Goal: Task Accomplishment & Management: Use online tool/utility

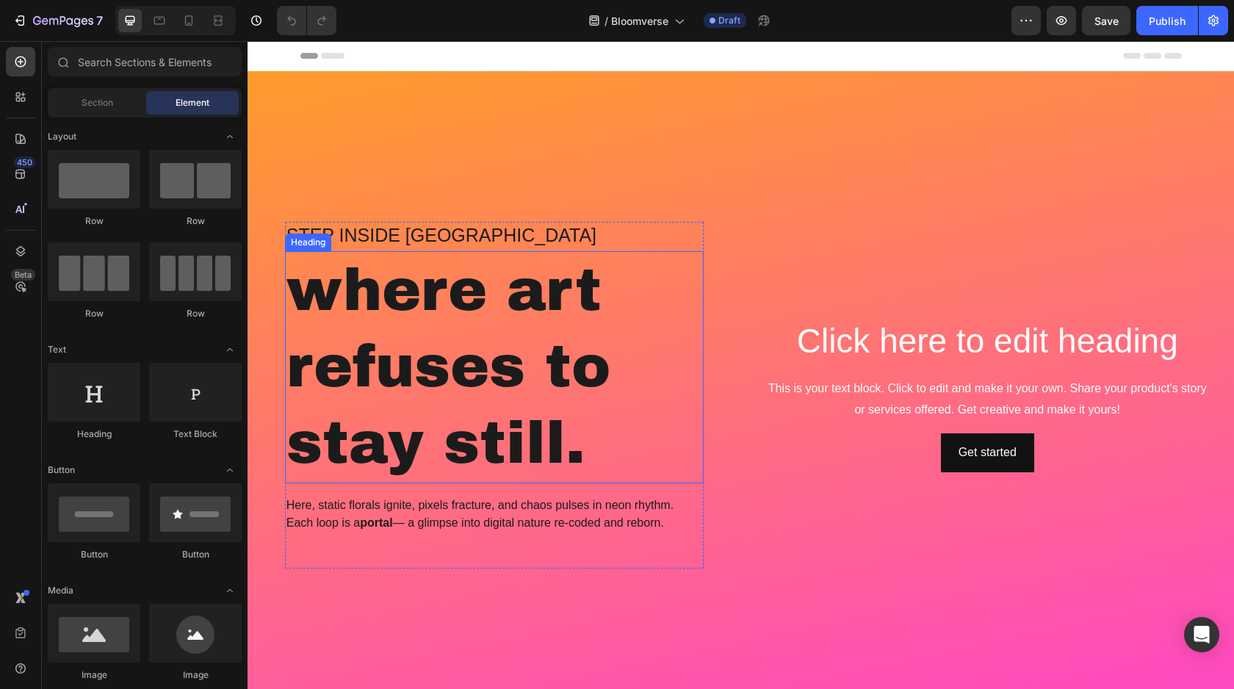
scroll to position [677, 0]
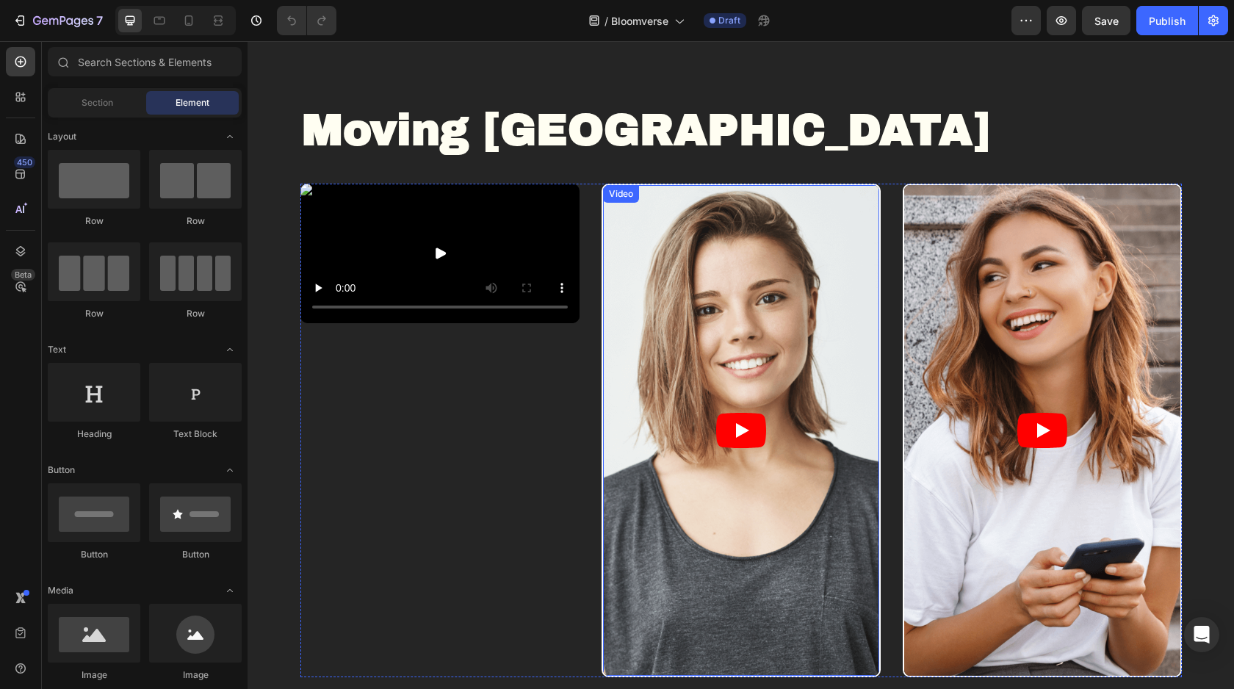
click at [683, 326] on article at bounding box center [741, 430] width 276 height 491
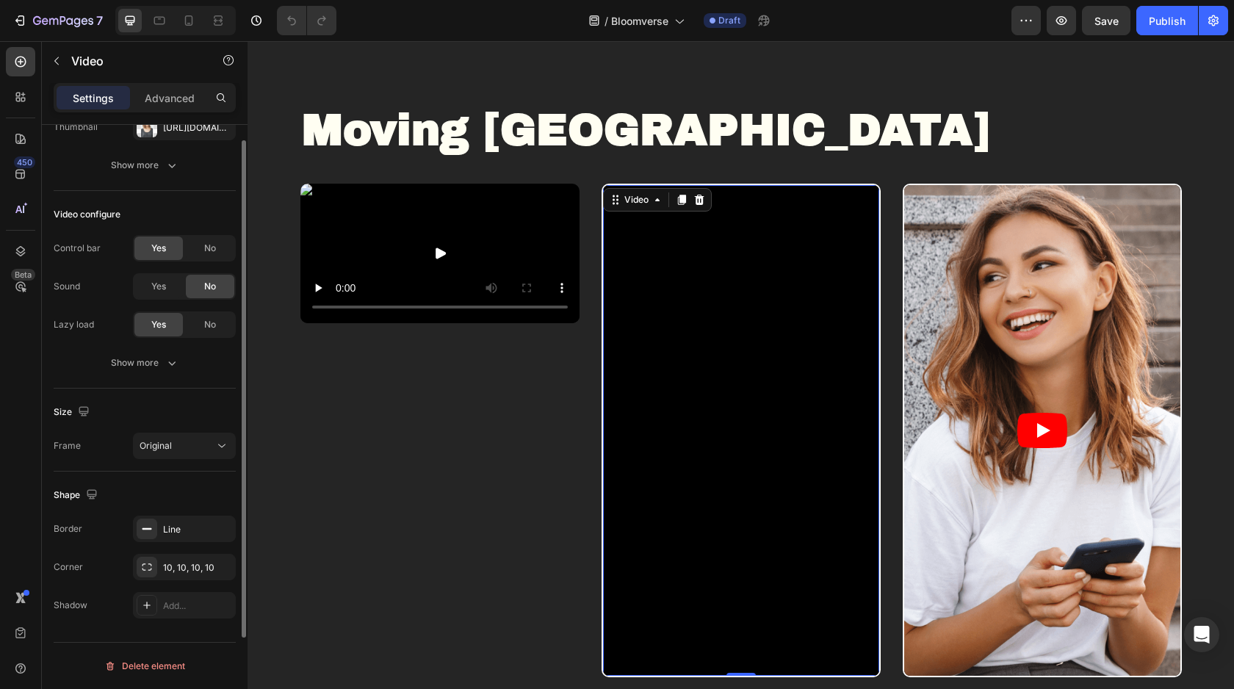
scroll to position [0, 0]
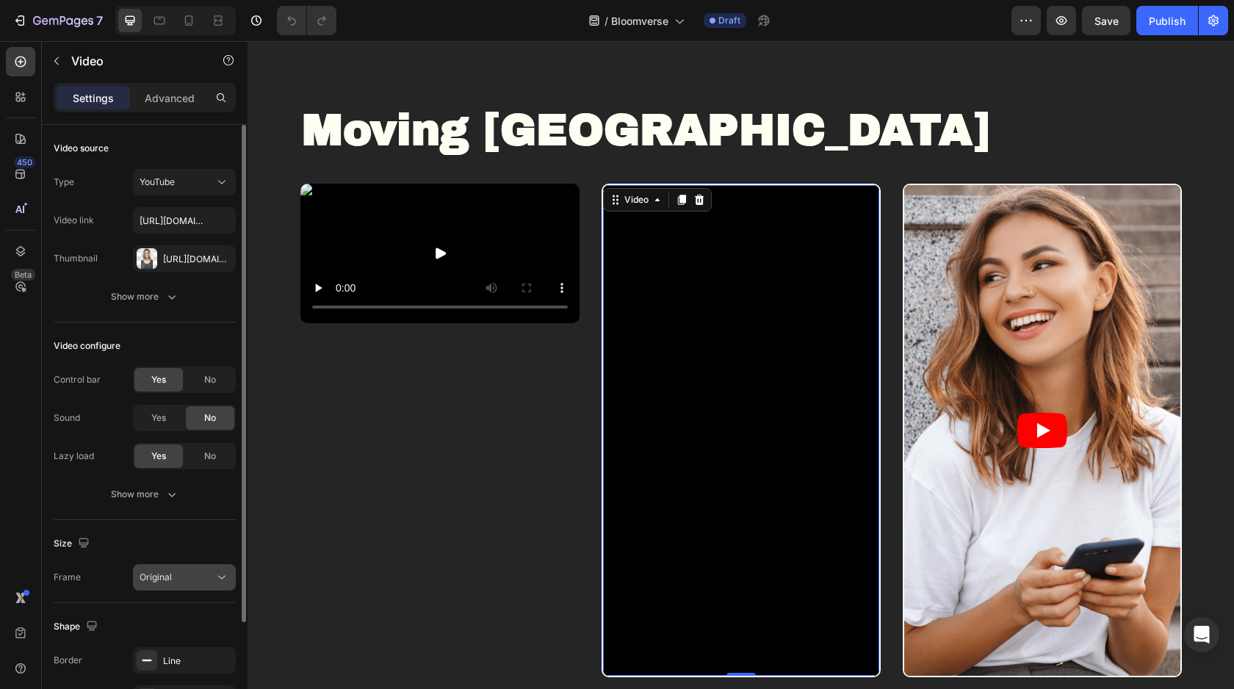
click at [184, 582] on div "Original" at bounding box center [177, 577] width 75 height 13
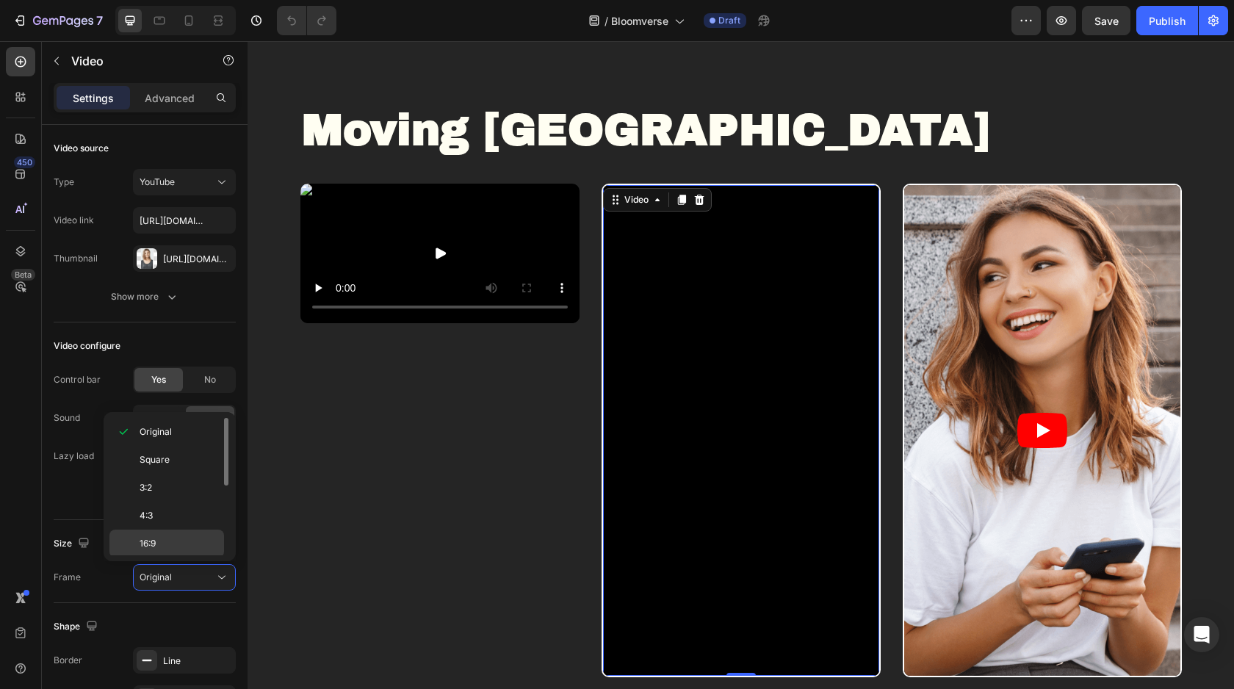
click at [167, 541] on p "16:9" at bounding box center [179, 543] width 78 height 13
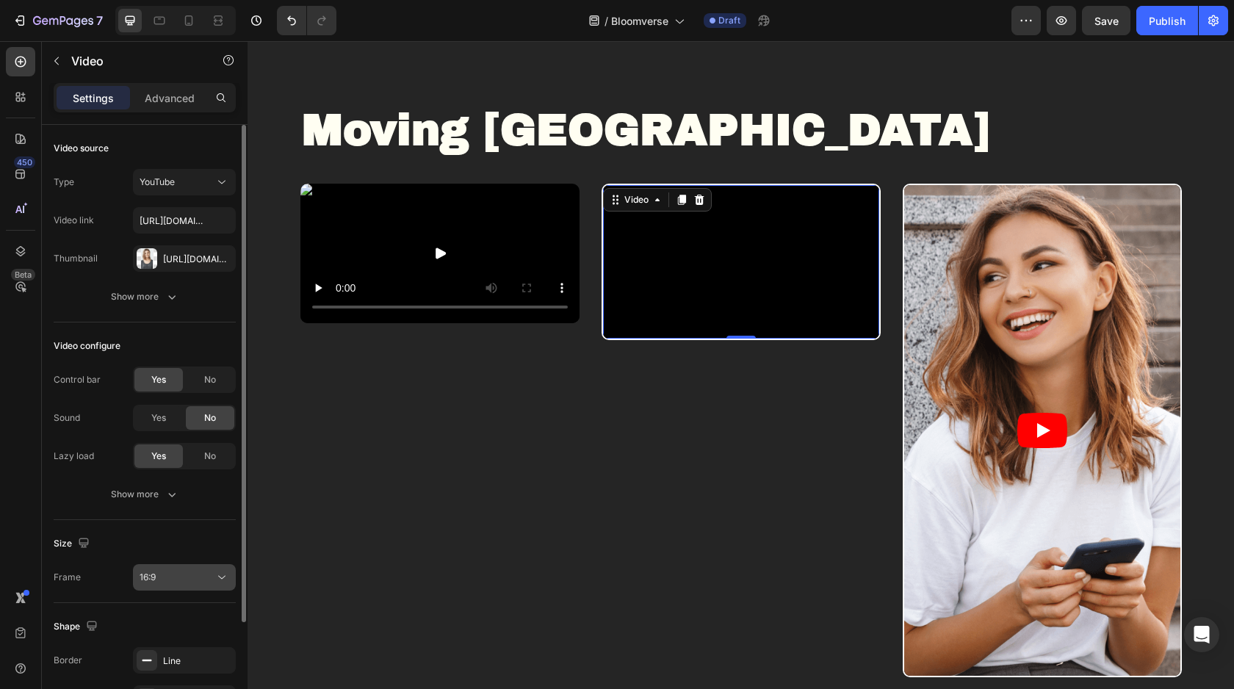
click at [166, 571] on div "16:9" at bounding box center [177, 577] width 75 height 13
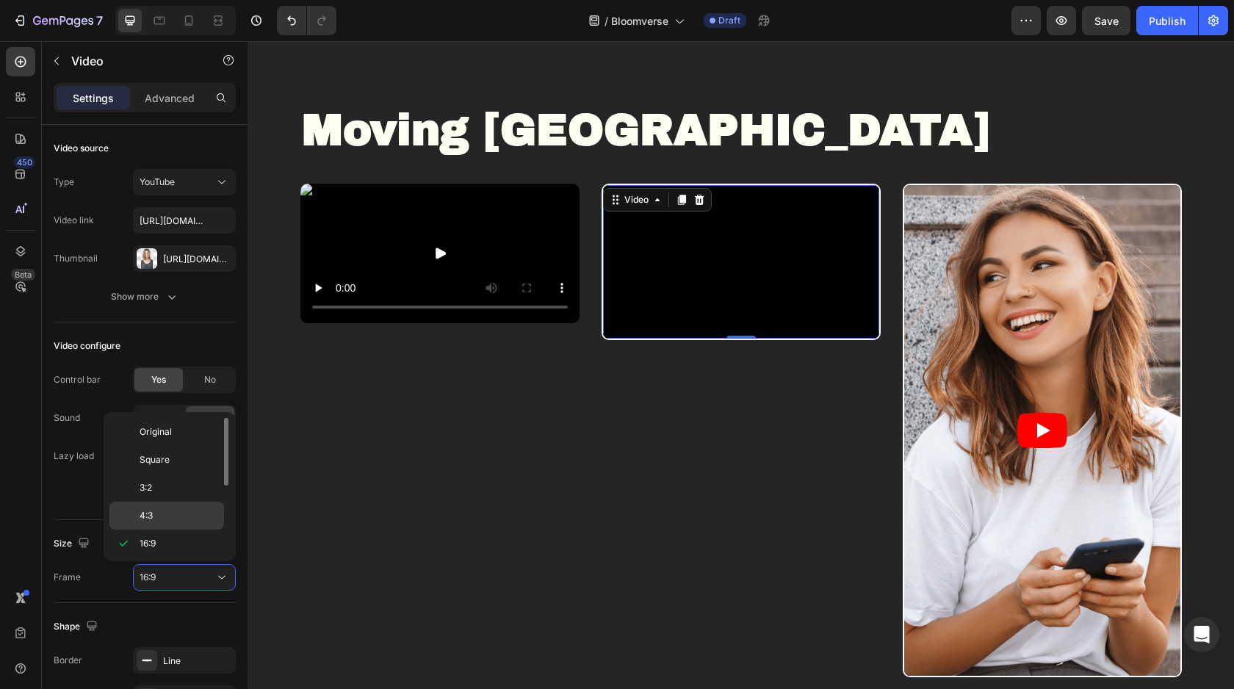
click at [162, 512] on p "4:3" at bounding box center [179, 515] width 78 height 13
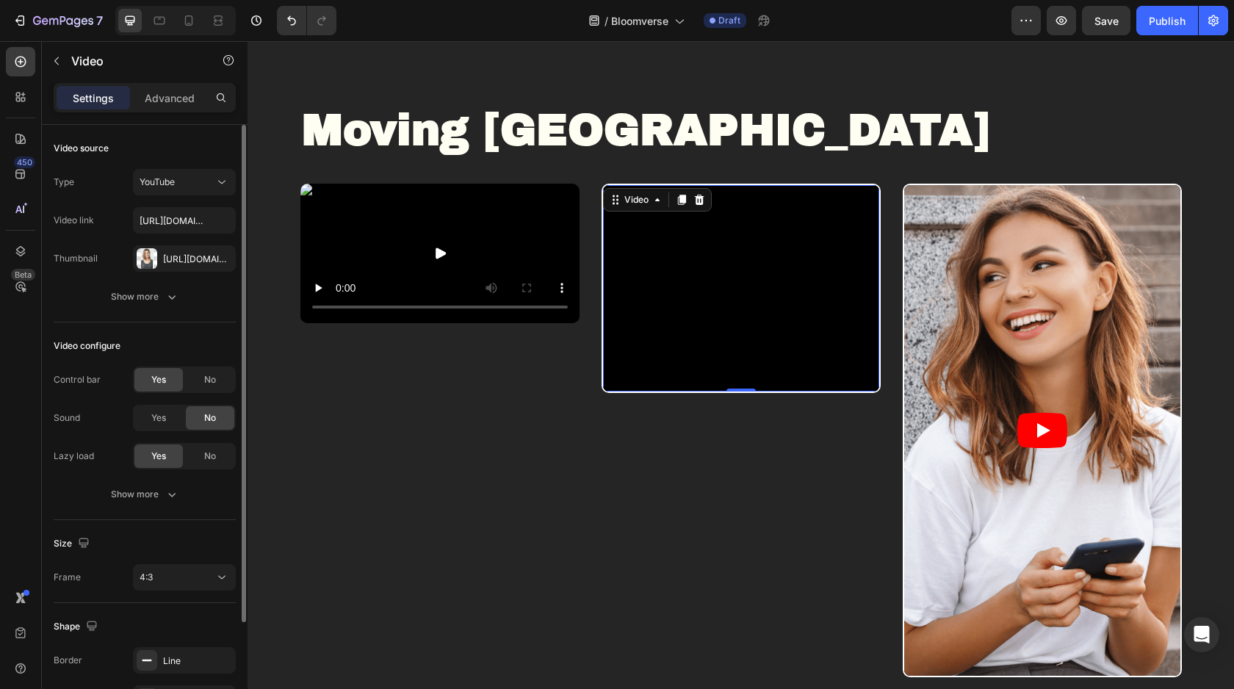
click at [160, 592] on div "Size Frame 4:3" at bounding box center [145, 561] width 182 height 83
click at [162, 579] on div "4:3" at bounding box center [177, 577] width 75 height 13
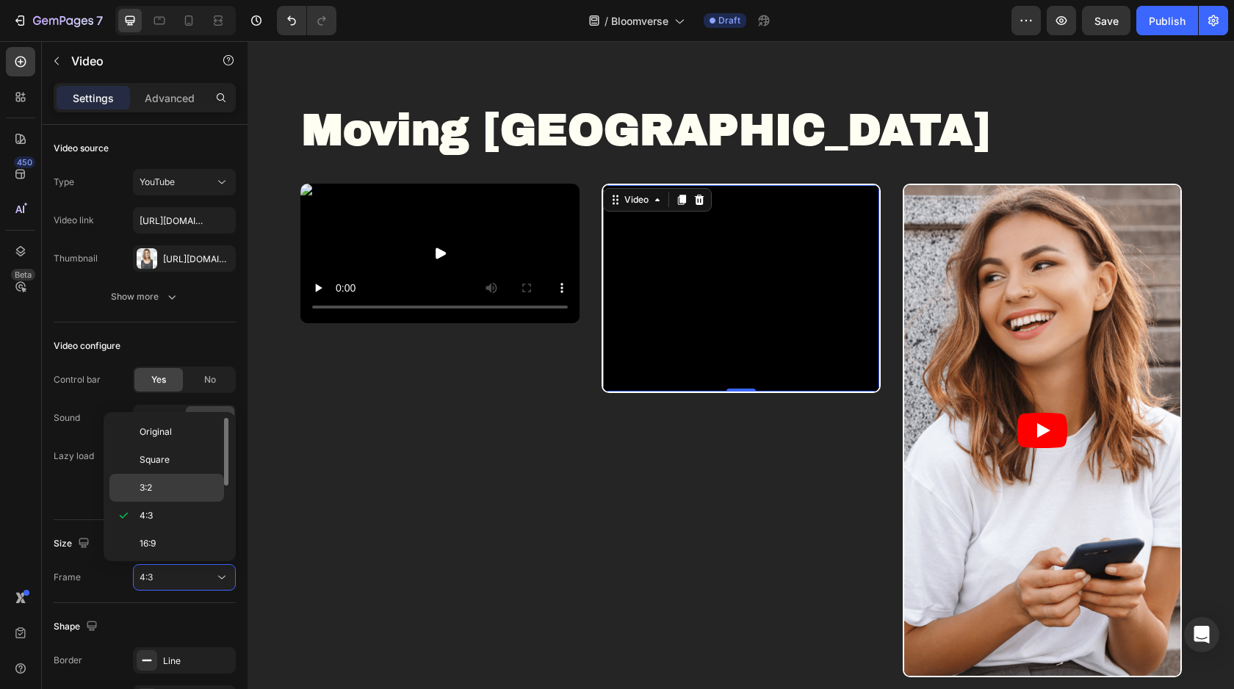
click at [168, 492] on p "3:2" at bounding box center [179, 487] width 78 height 13
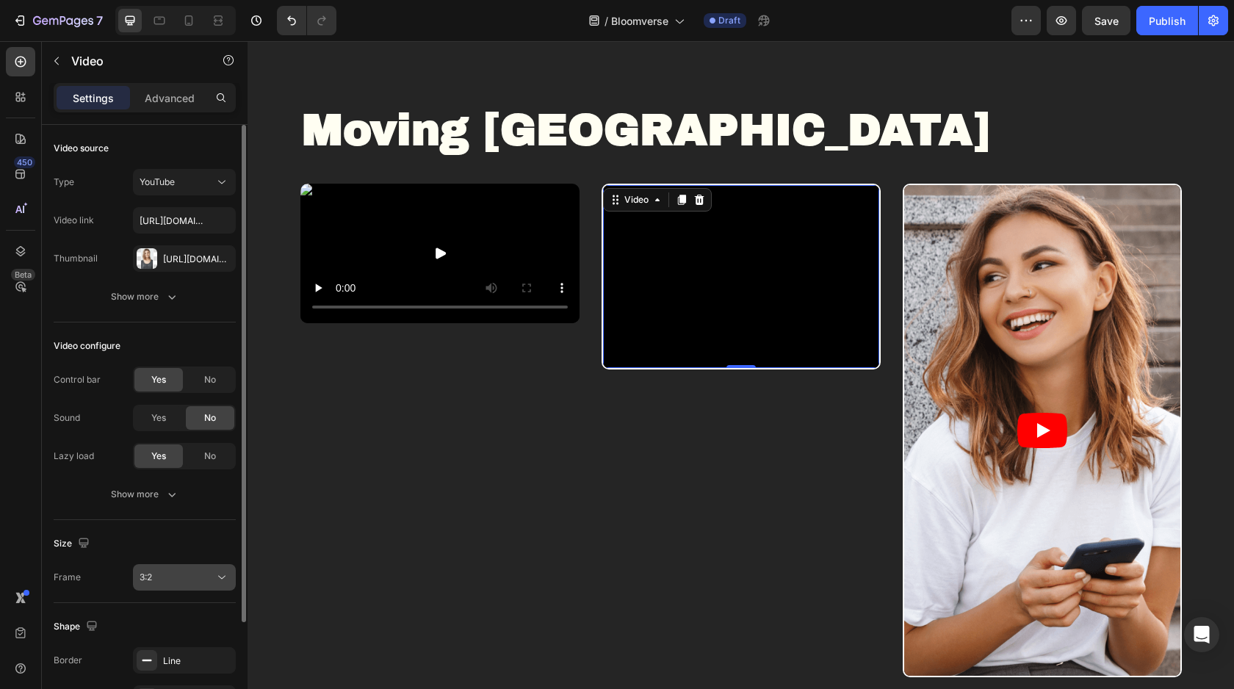
click at [162, 575] on div "3:2" at bounding box center [177, 577] width 75 height 13
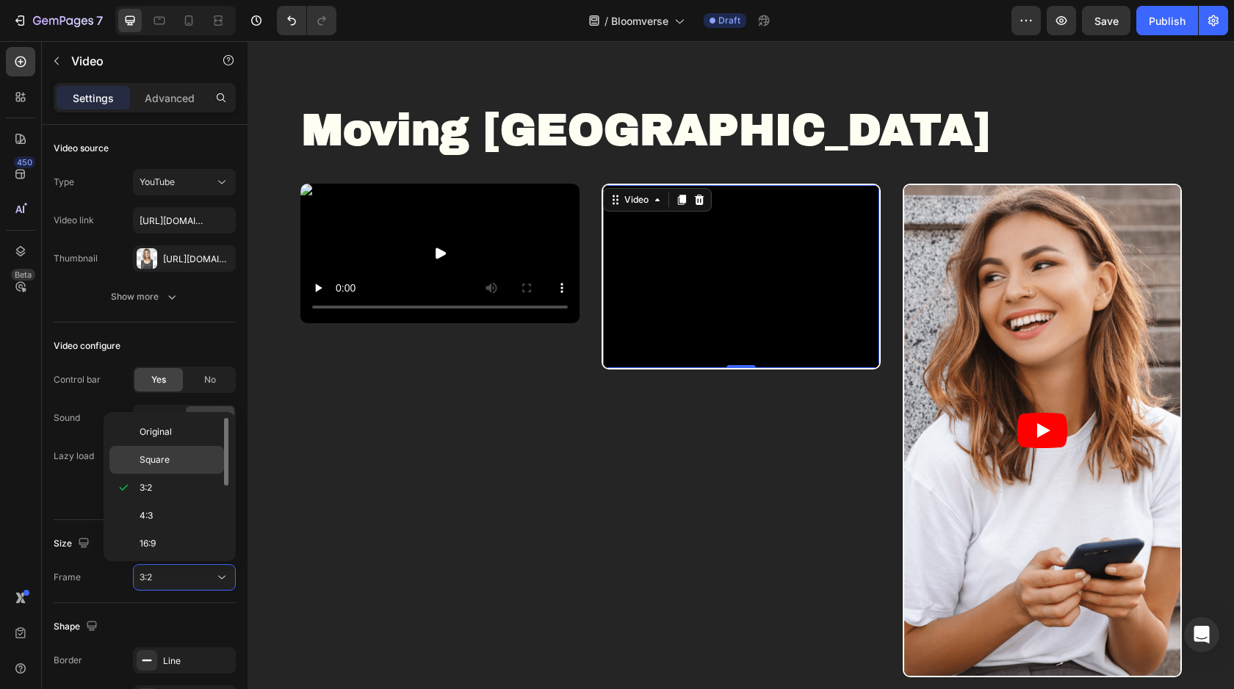
click at [162, 463] on span "Square" at bounding box center [155, 459] width 30 height 13
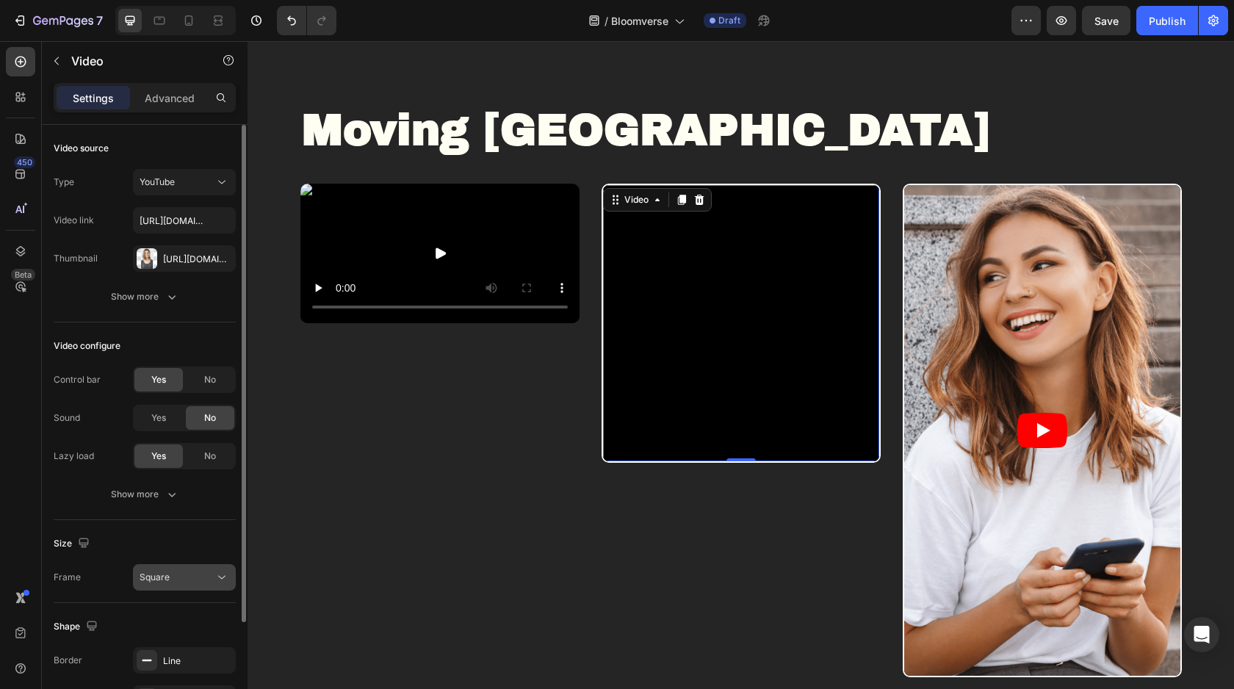
click at [167, 574] on span "Square" at bounding box center [155, 576] width 30 height 11
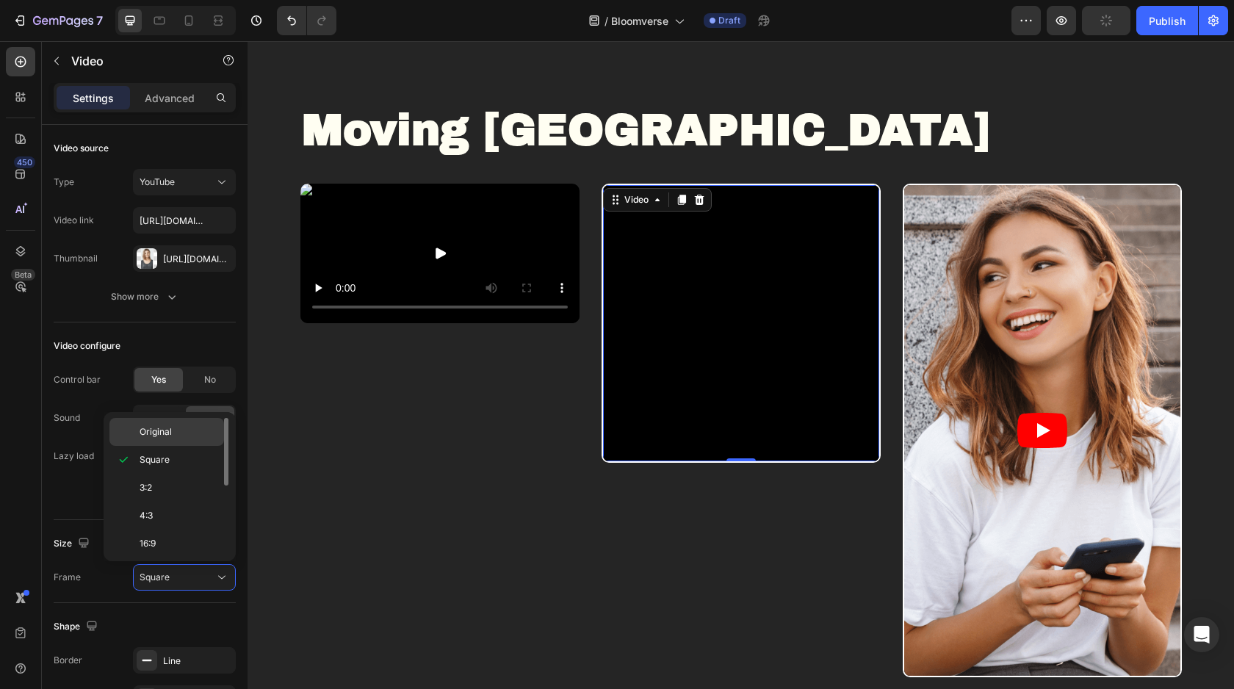
click at [165, 433] on span "Original" at bounding box center [156, 431] width 32 height 13
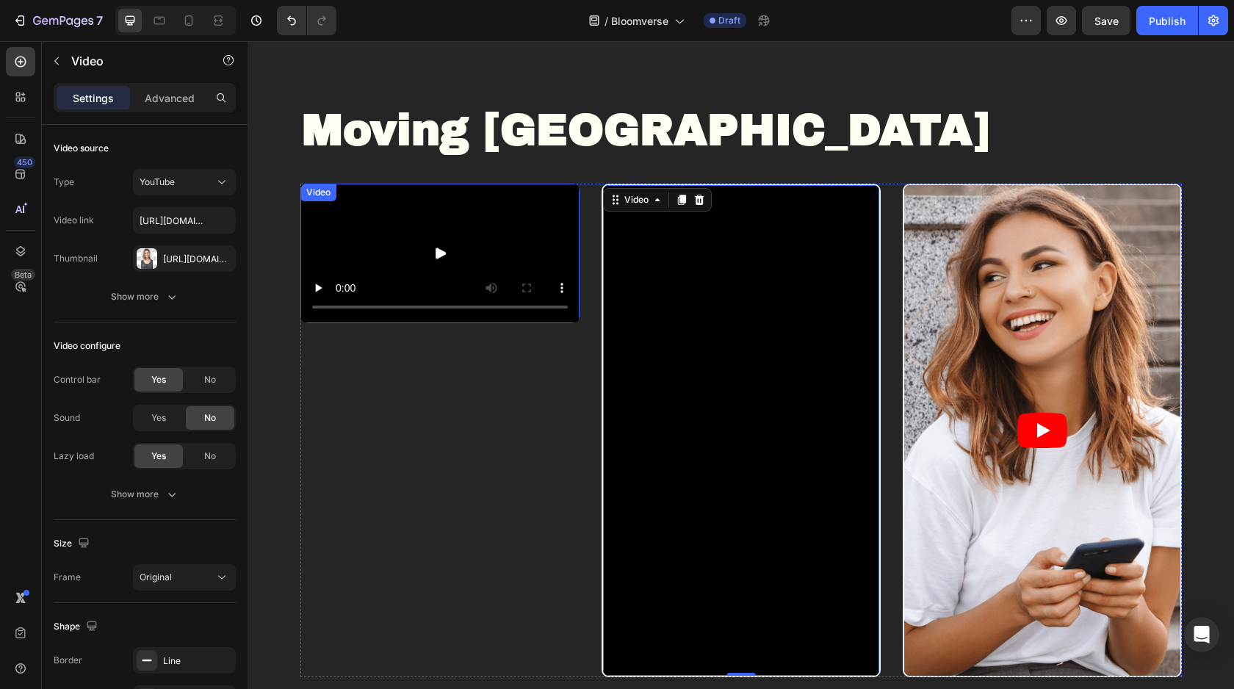
click at [368, 323] on img at bounding box center [439, 254] width 279 height 140
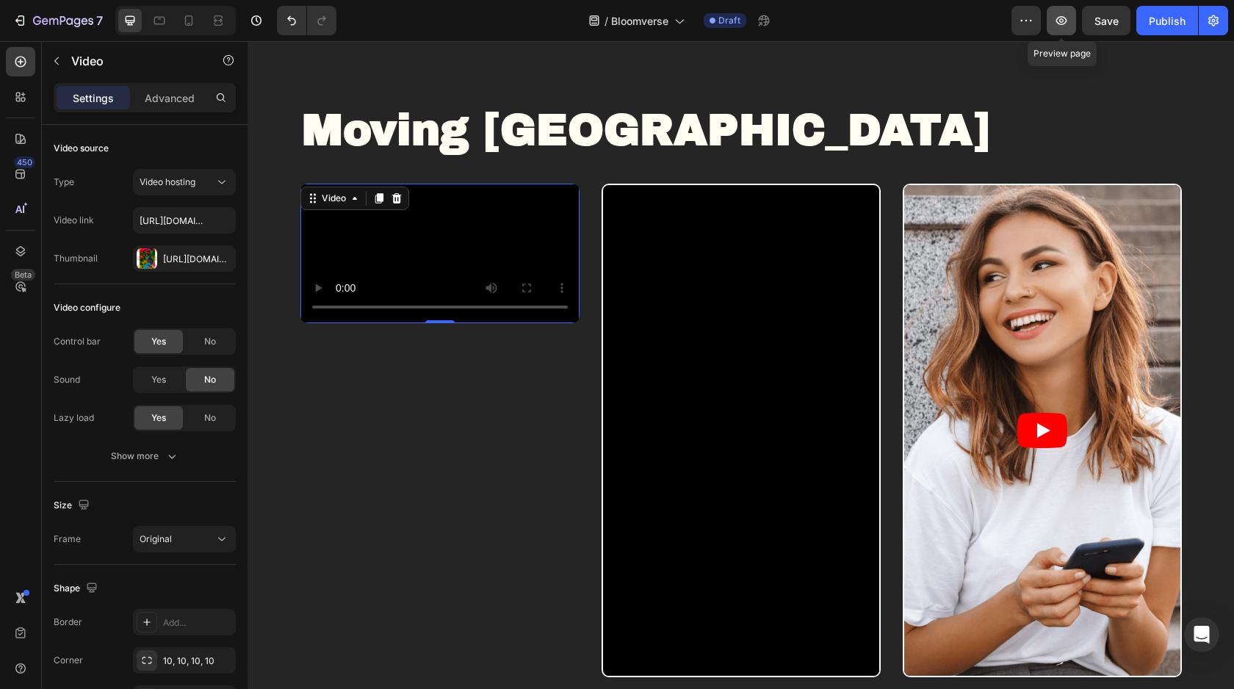
click at [1063, 33] on button "button" at bounding box center [1061, 20] width 29 height 29
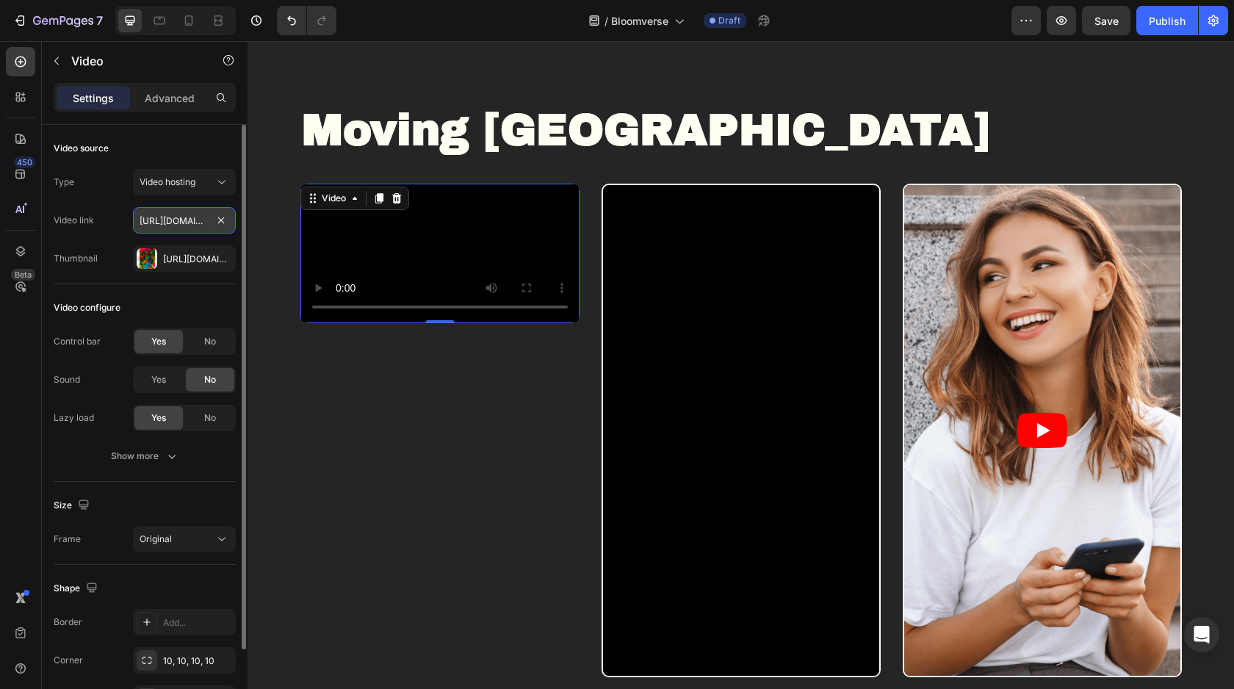
click at [153, 226] on input "[URL][DOMAIN_NAME]" at bounding box center [184, 220] width 103 height 26
paste input "5c45830d61a048eeba11939aeabdd0cd"
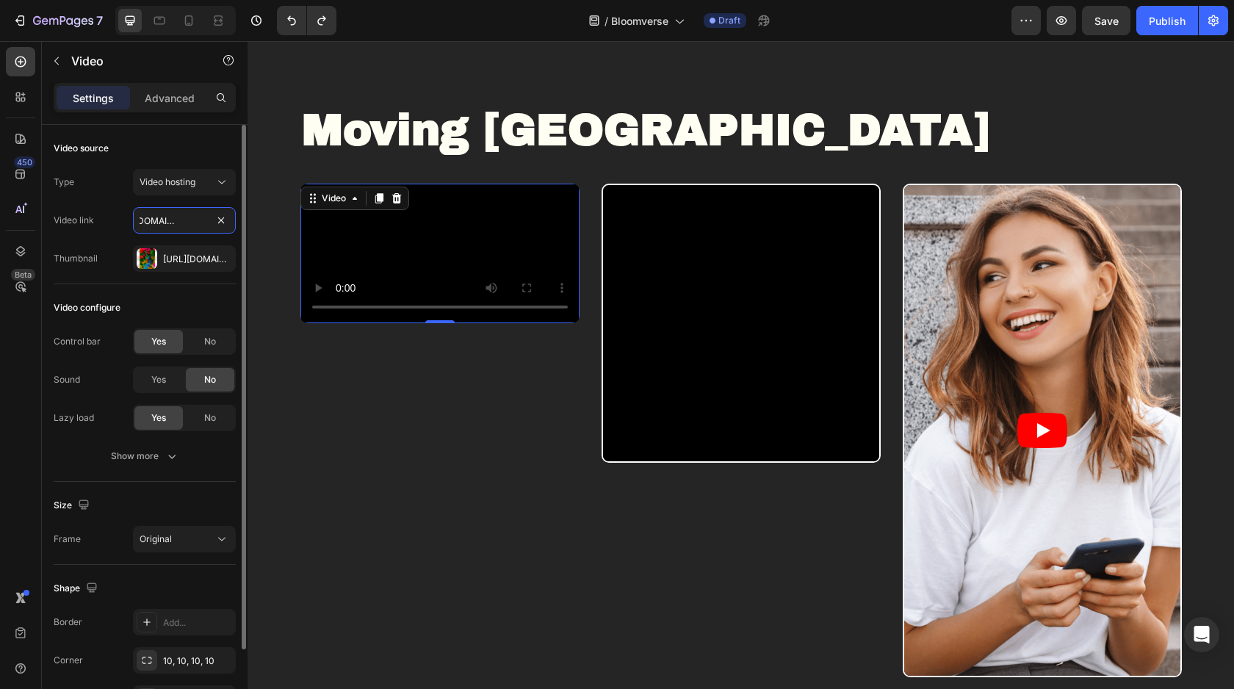
paste input "5c45830d61a048eeba11939aeabdd0cd"
type input "[URL][DOMAIN_NAME]"
click at [176, 261] on div "[URL][DOMAIN_NAME]" at bounding box center [184, 259] width 43 height 13
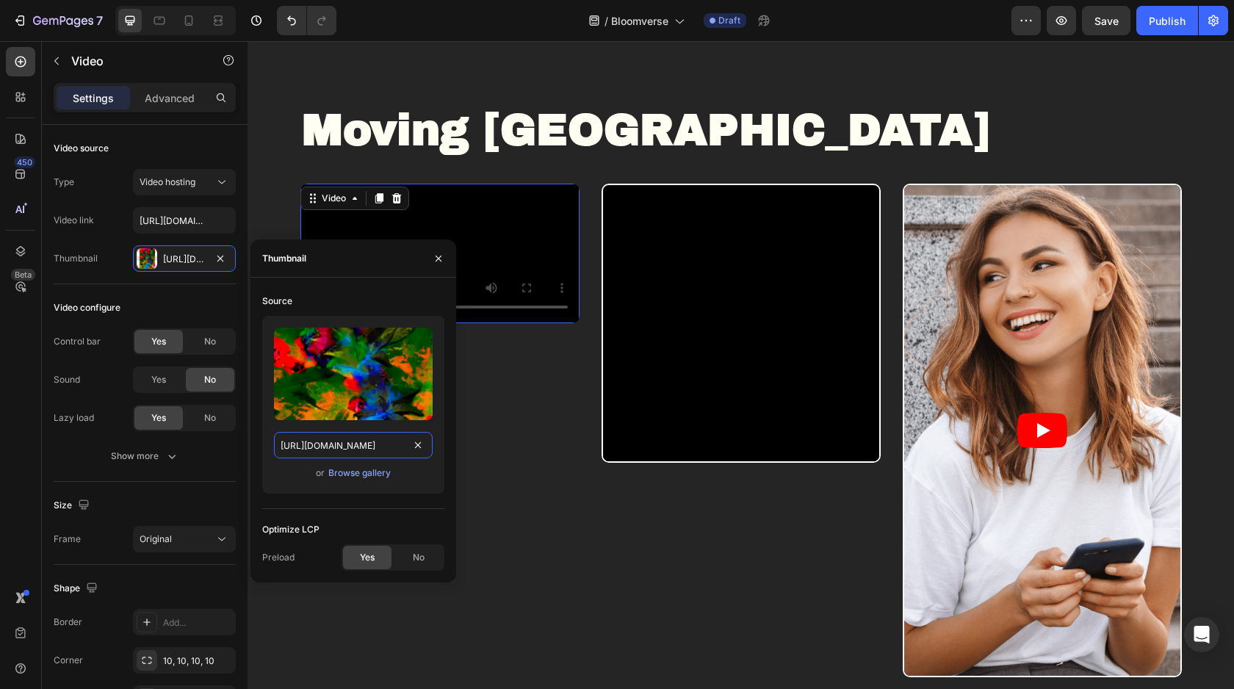
click at [376, 449] on input "[URL][DOMAIN_NAME]" at bounding box center [353, 445] width 159 height 26
click at [369, 475] on div "Browse gallery" at bounding box center [359, 472] width 62 height 13
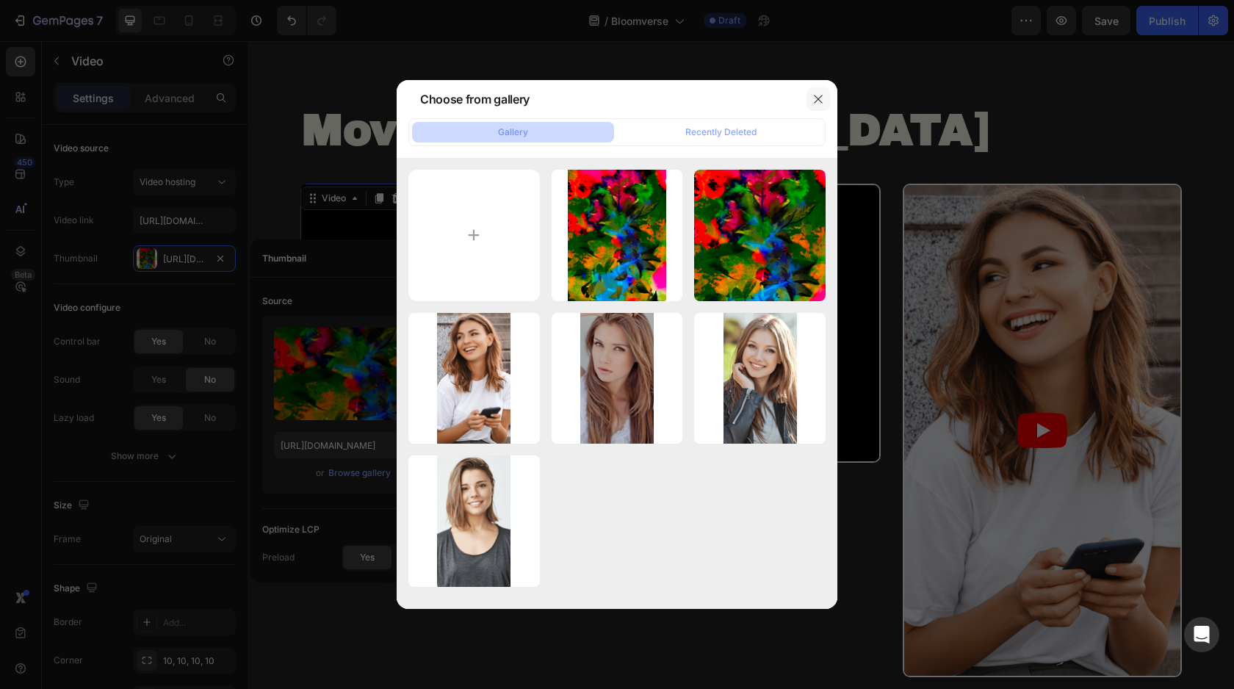
click at [817, 104] on icon "button" at bounding box center [818, 99] width 12 height 12
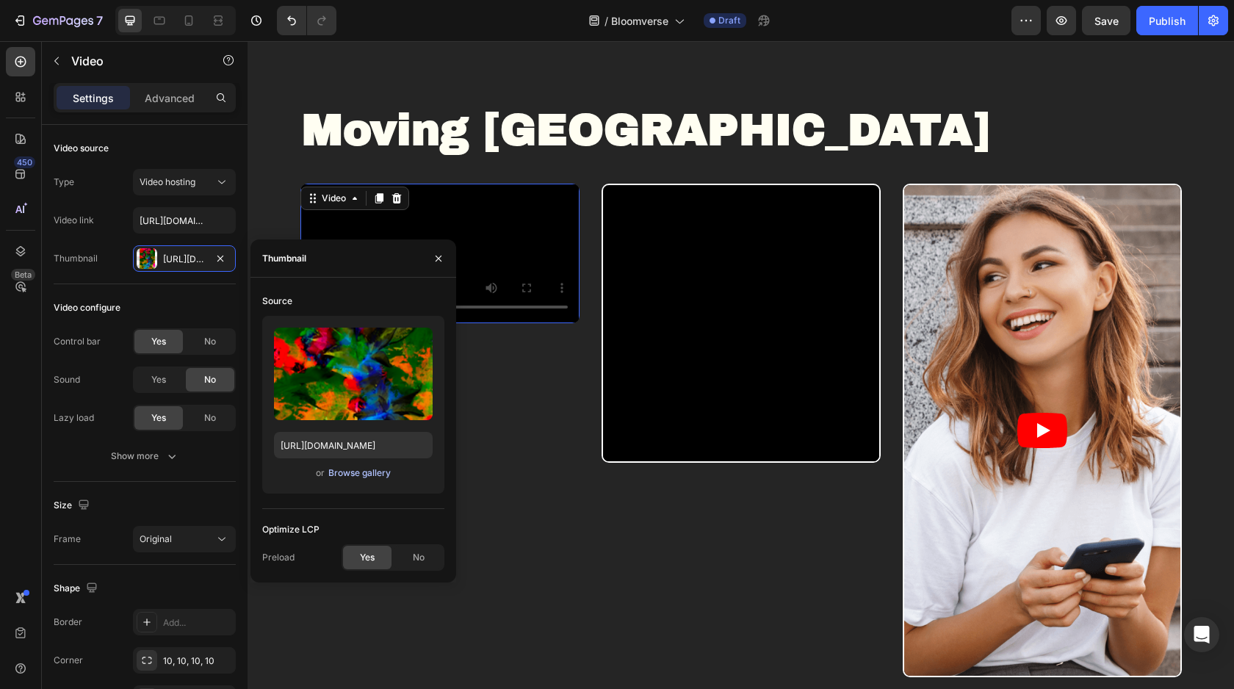
click at [364, 480] on button "Browse gallery" at bounding box center [360, 473] width 64 height 15
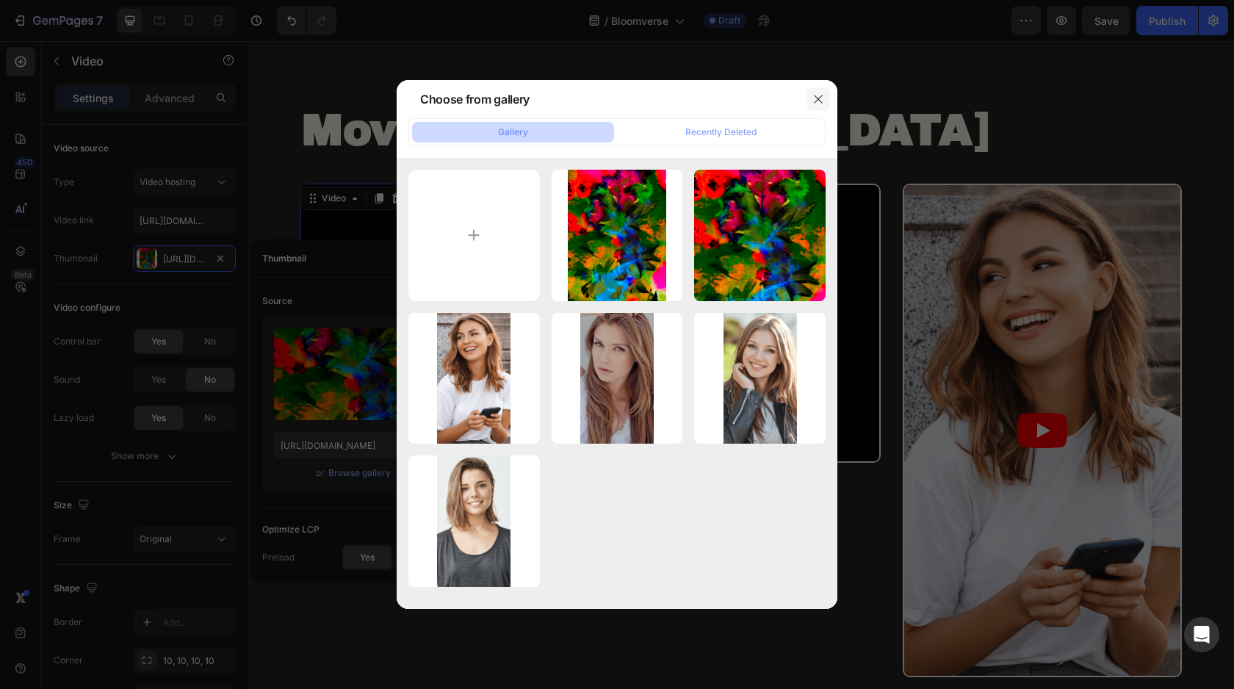
click at [811, 95] on button "button" at bounding box center [818, 99] width 24 height 24
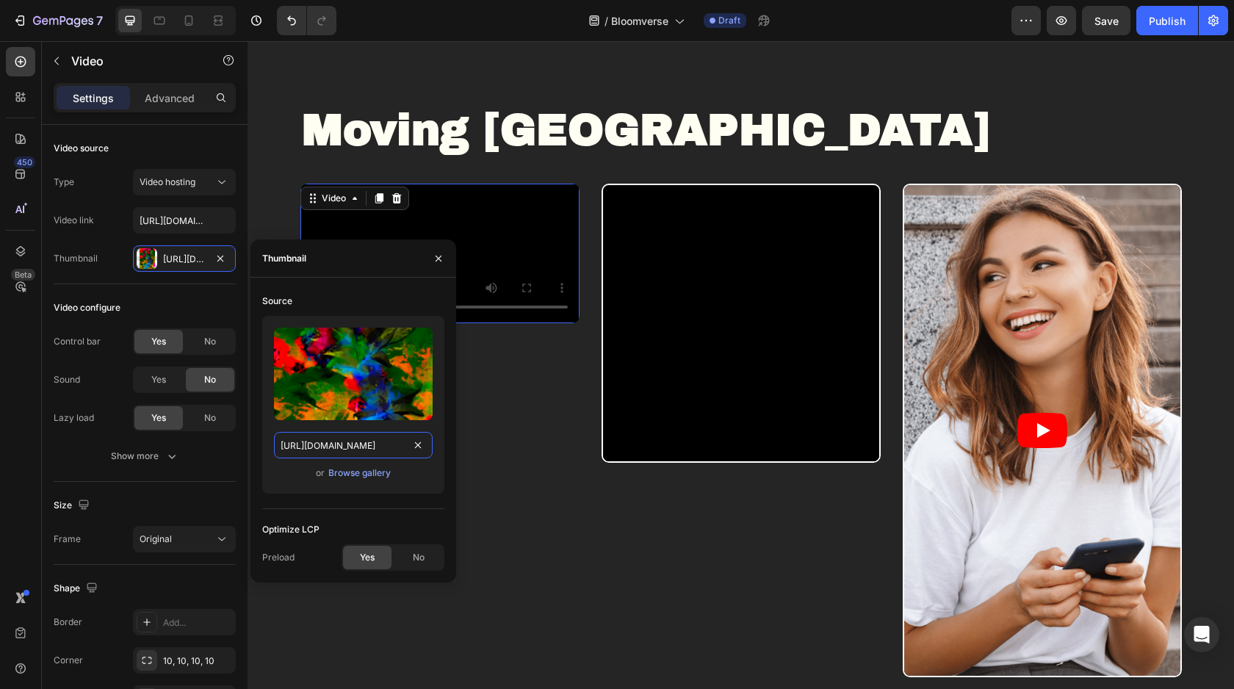
click at [329, 453] on input "[URL][DOMAIN_NAME]" at bounding box center [353, 445] width 159 height 26
paste input "videos/c/o/v/5c45830d61a048eeba11939aeabdd0cd.mp4"
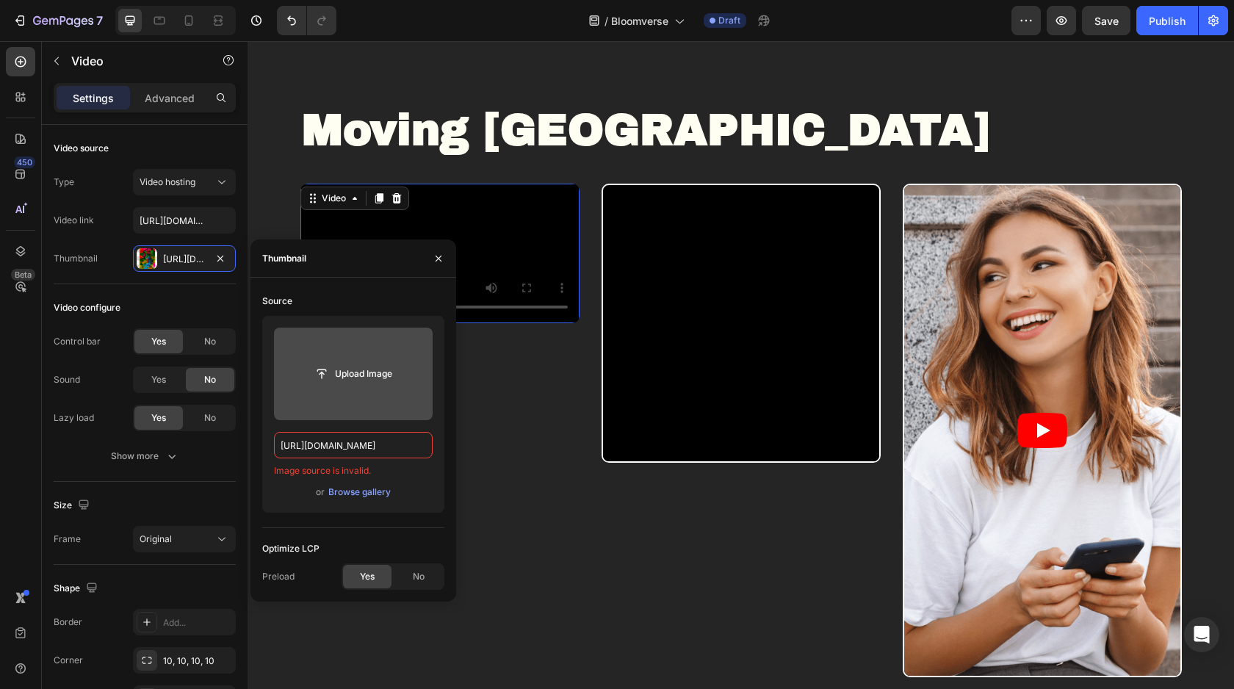
click at [365, 379] on input "file" at bounding box center [353, 373] width 101 height 25
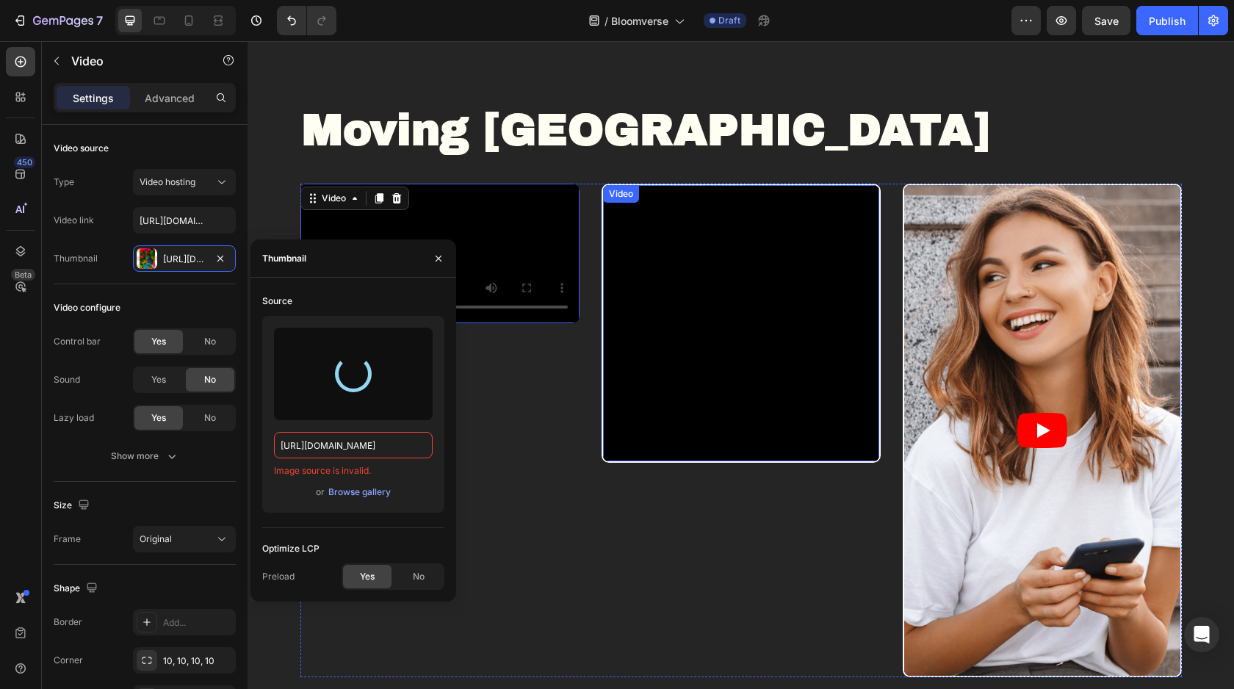
type input "[URL][DOMAIN_NAME]"
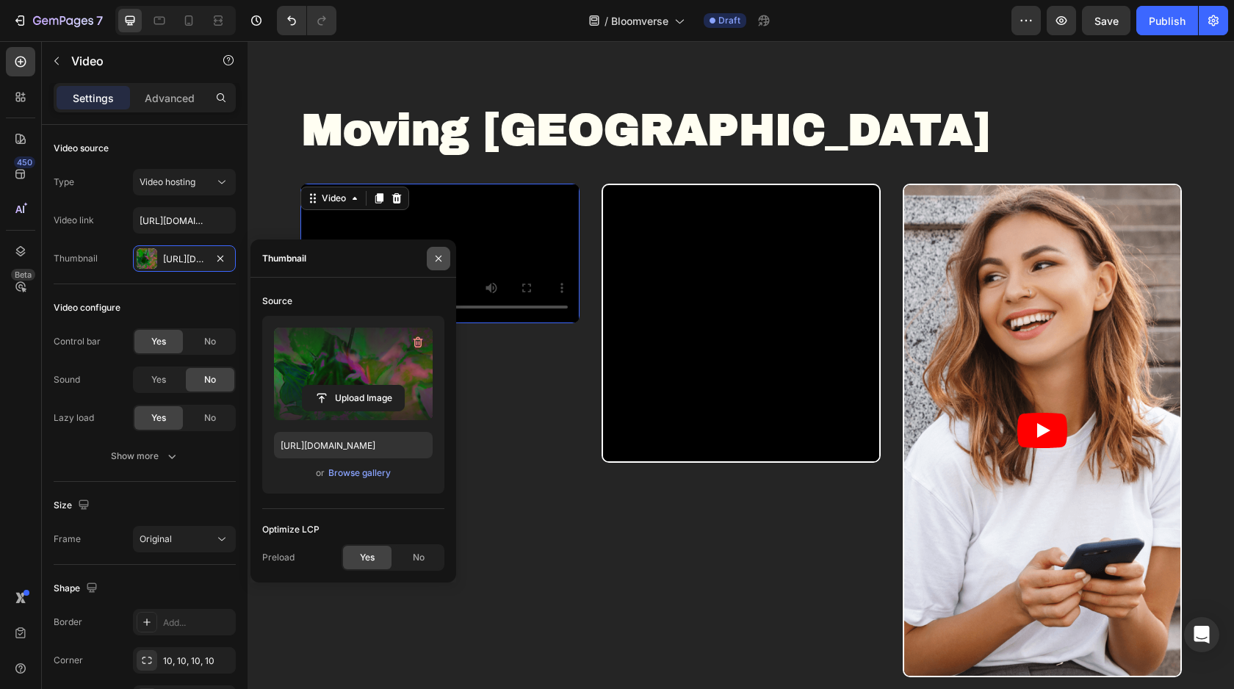
click at [441, 257] on icon "button" at bounding box center [439, 259] width 12 height 12
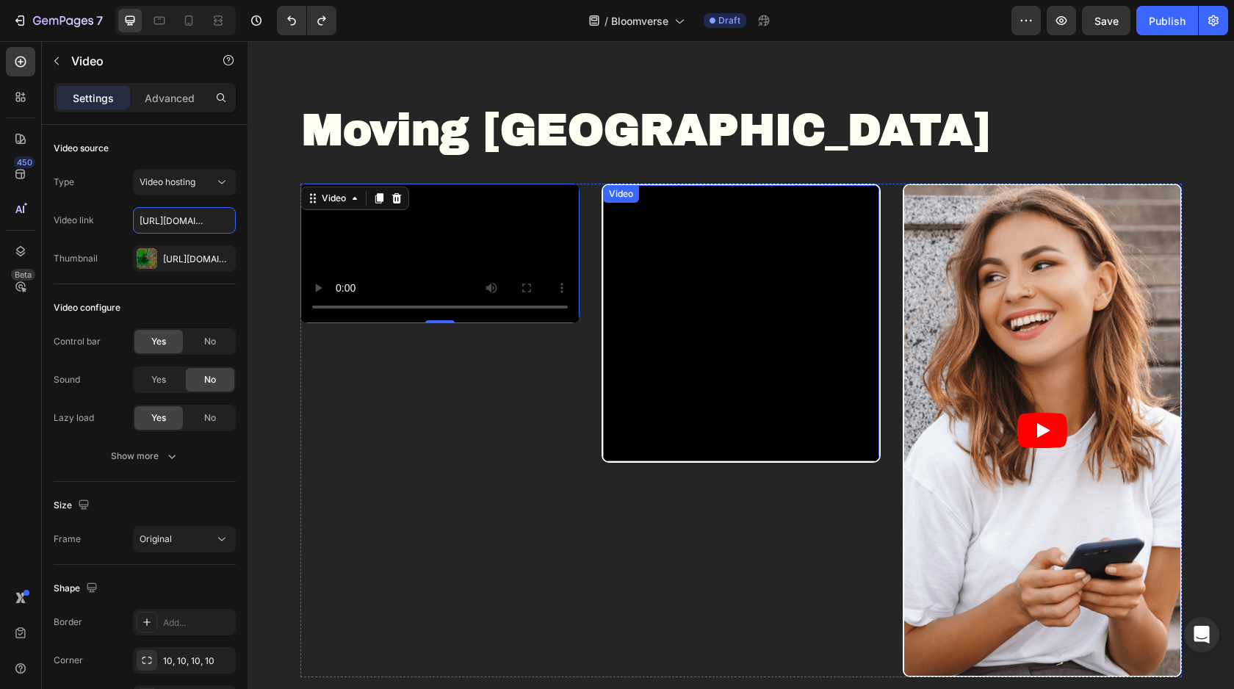
type input "[URL][DOMAIN_NAME]"
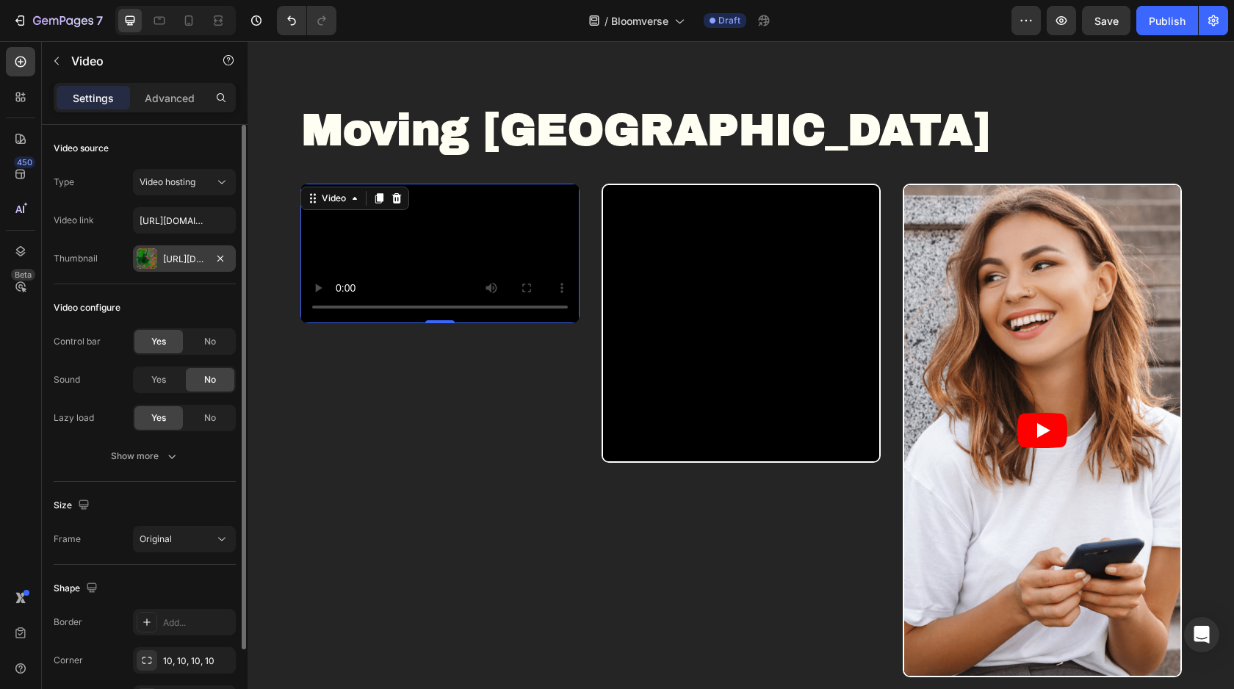
click at [187, 265] on div "[URL][DOMAIN_NAME]" at bounding box center [184, 259] width 43 height 13
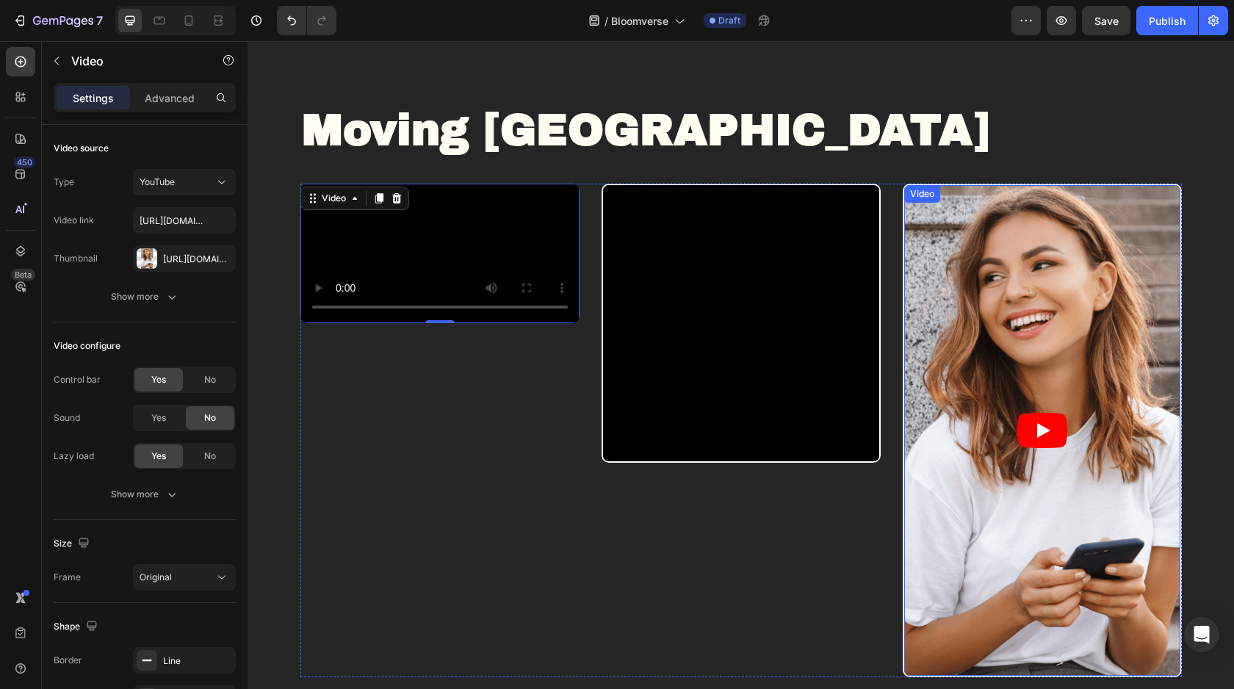
click at [985, 286] on article at bounding box center [1042, 430] width 276 height 491
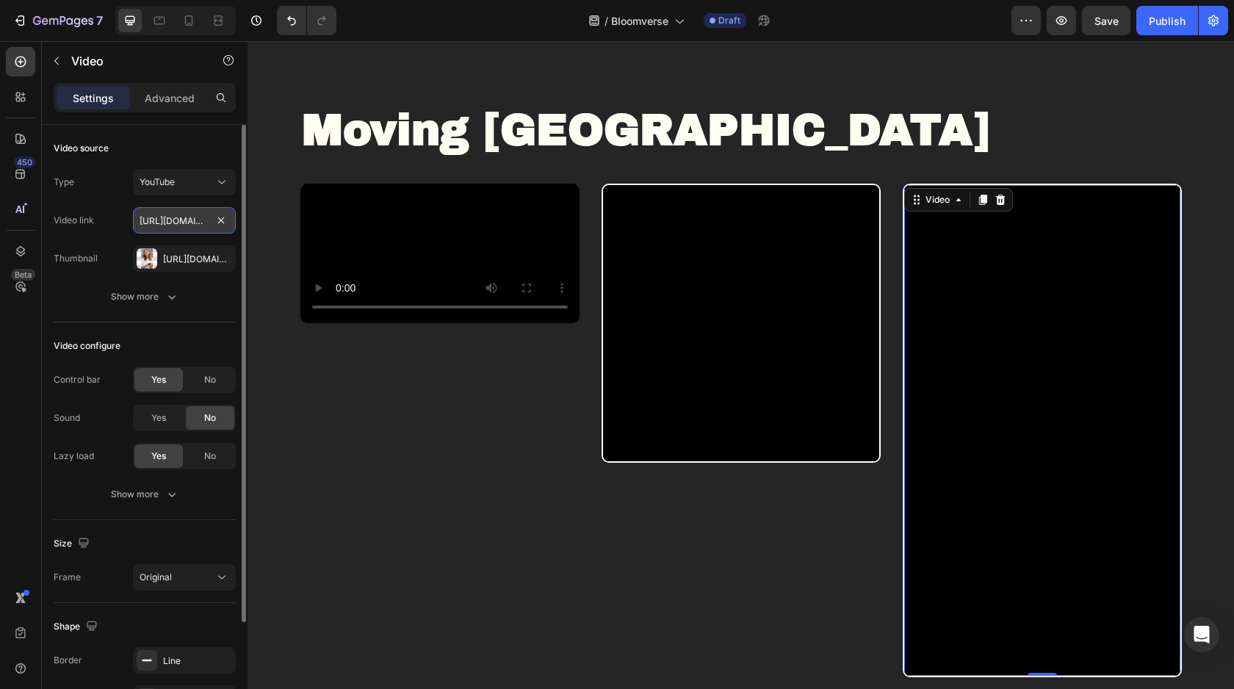
click at [178, 226] on input "[URL][DOMAIN_NAME]" at bounding box center [184, 220] width 103 height 26
paste input "[DOMAIN_NAME][URL]"
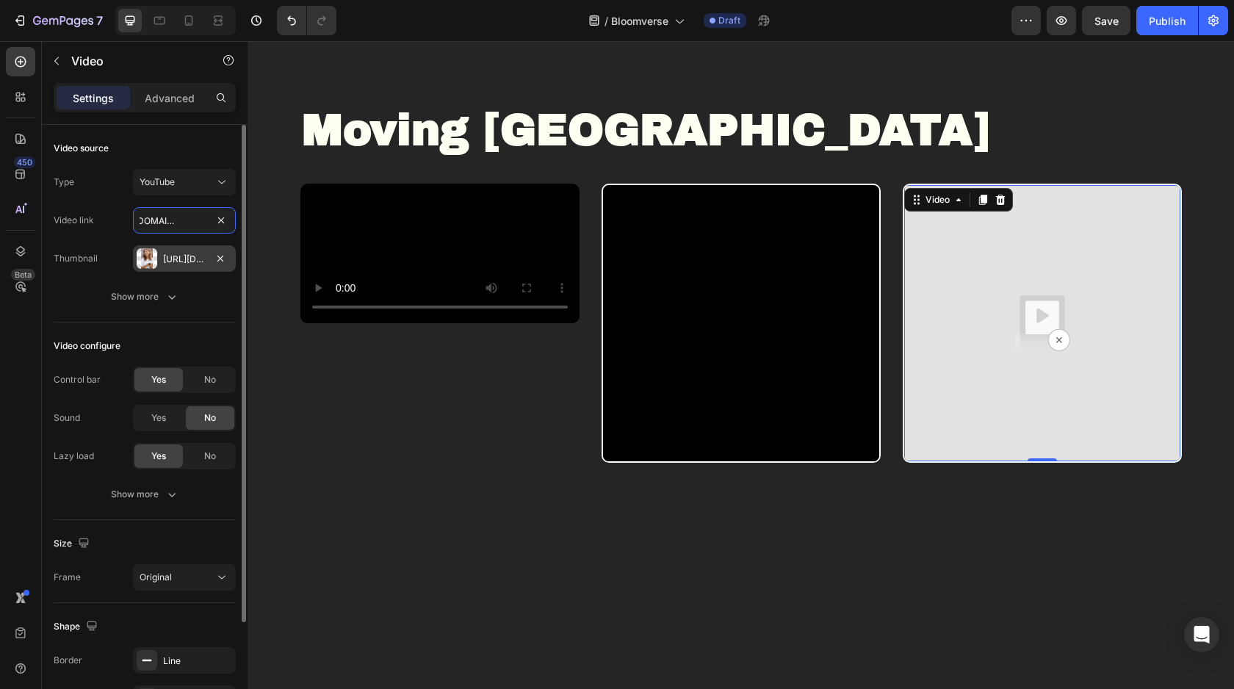
type input "[URL][DOMAIN_NAME]"
click at [181, 253] on div "[URL][DOMAIN_NAME]" at bounding box center [184, 259] width 43 height 13
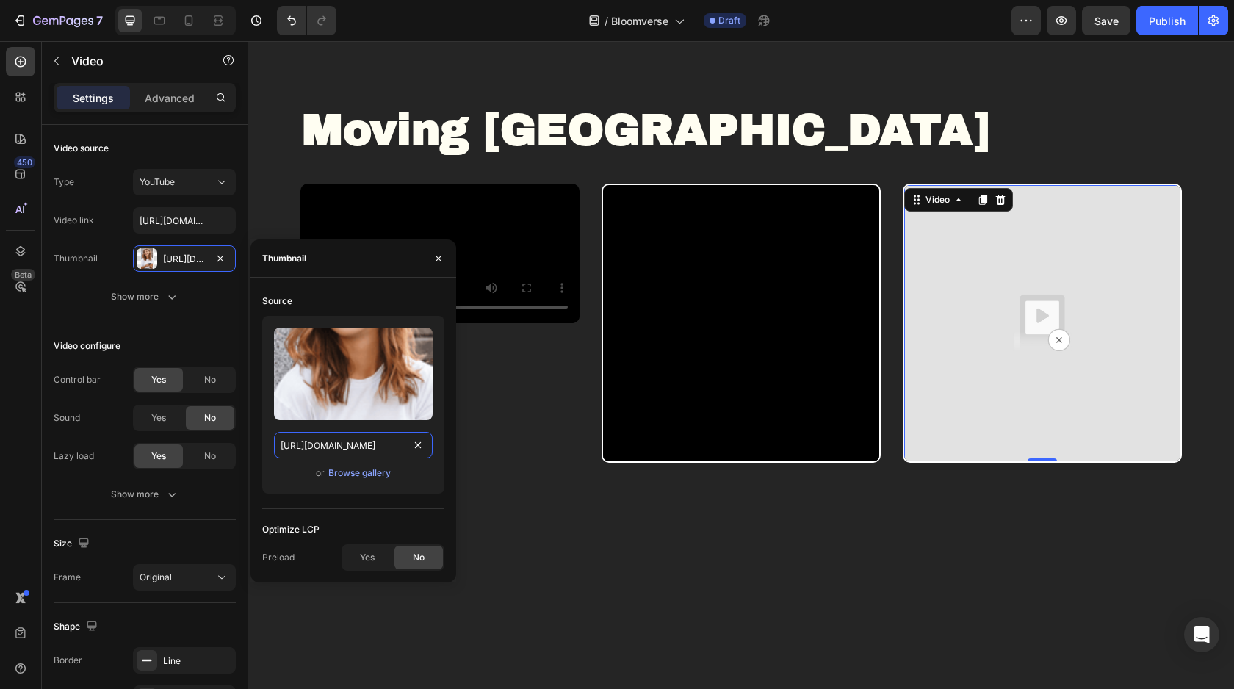
click at [308, 443] on input "[URL][DOMAIN_NAME]" at bounding box center [353, 445] width 159 height 26
click at [335, 474] on div "Browse gallery" at bounding box center [359, 472] width 62 height 13
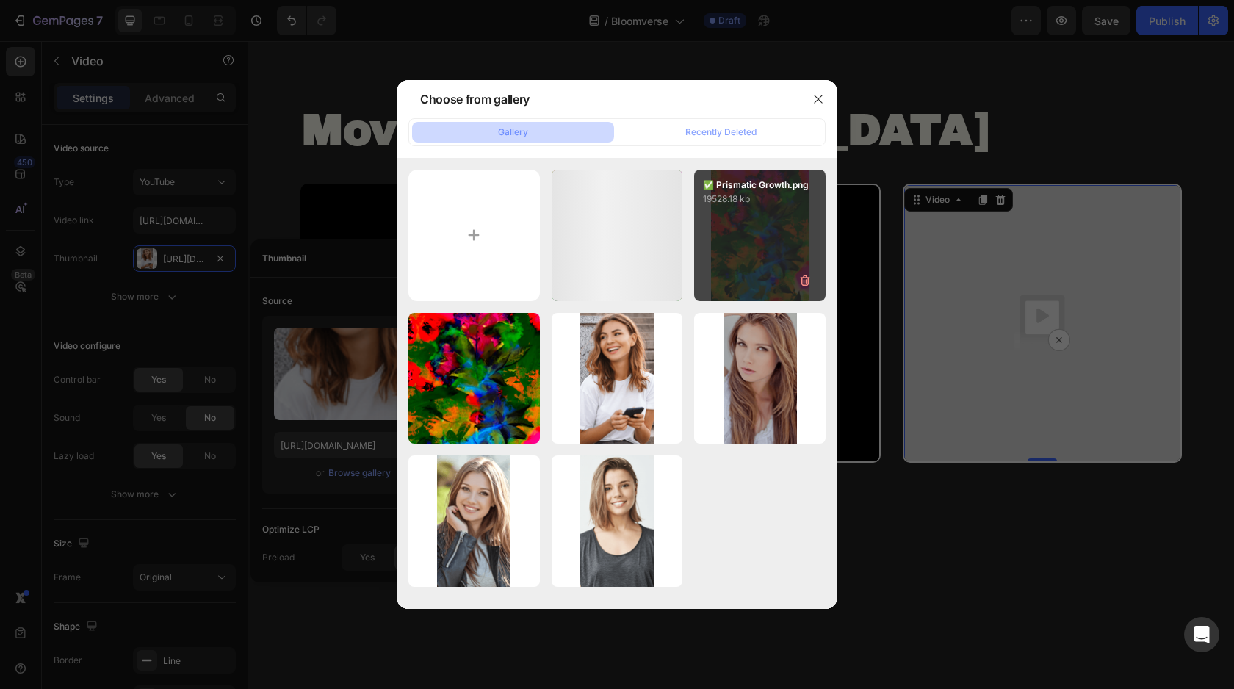
click at [736, 233] on div "✅ Prismatic Growth.png 19528.18 kb" at bounding box center [759, 235] width 131 height 131
type input "[URL][DOMAIN_NAME]"
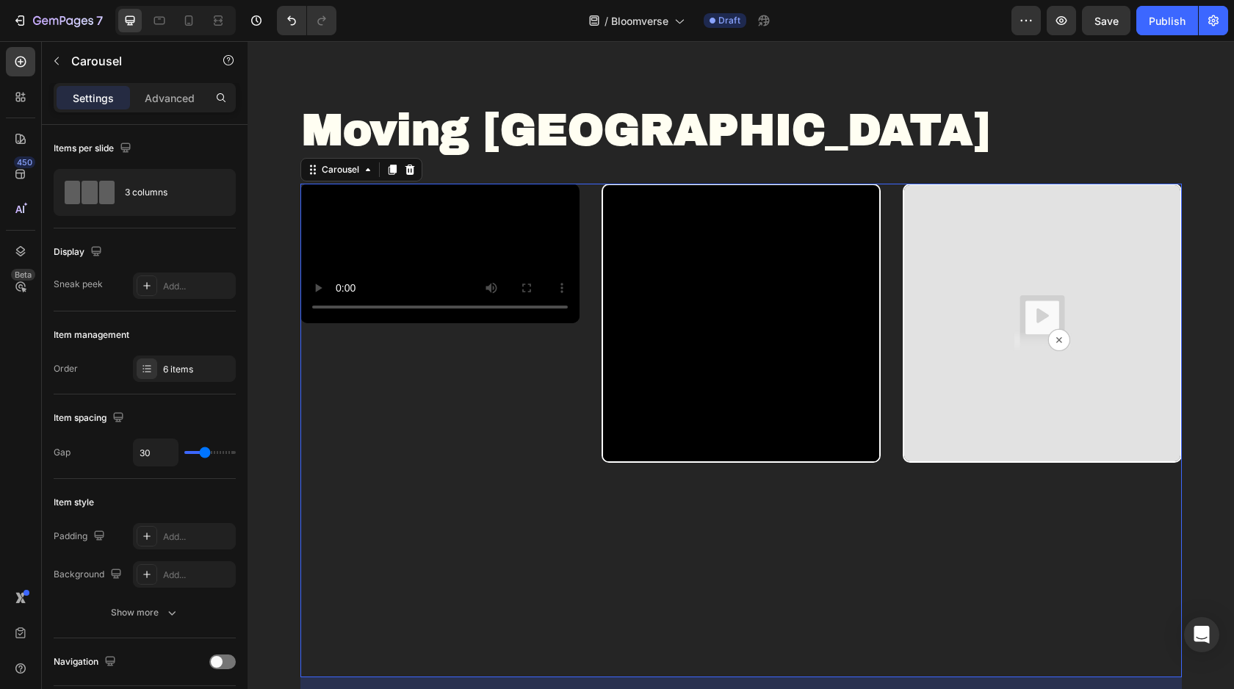
click at [564, 591] on div "Video" at bounding box center [439, 431] width 279 height 494
click at [1019, 270] on img at bounding box center [1042, 323] width 276 height 276
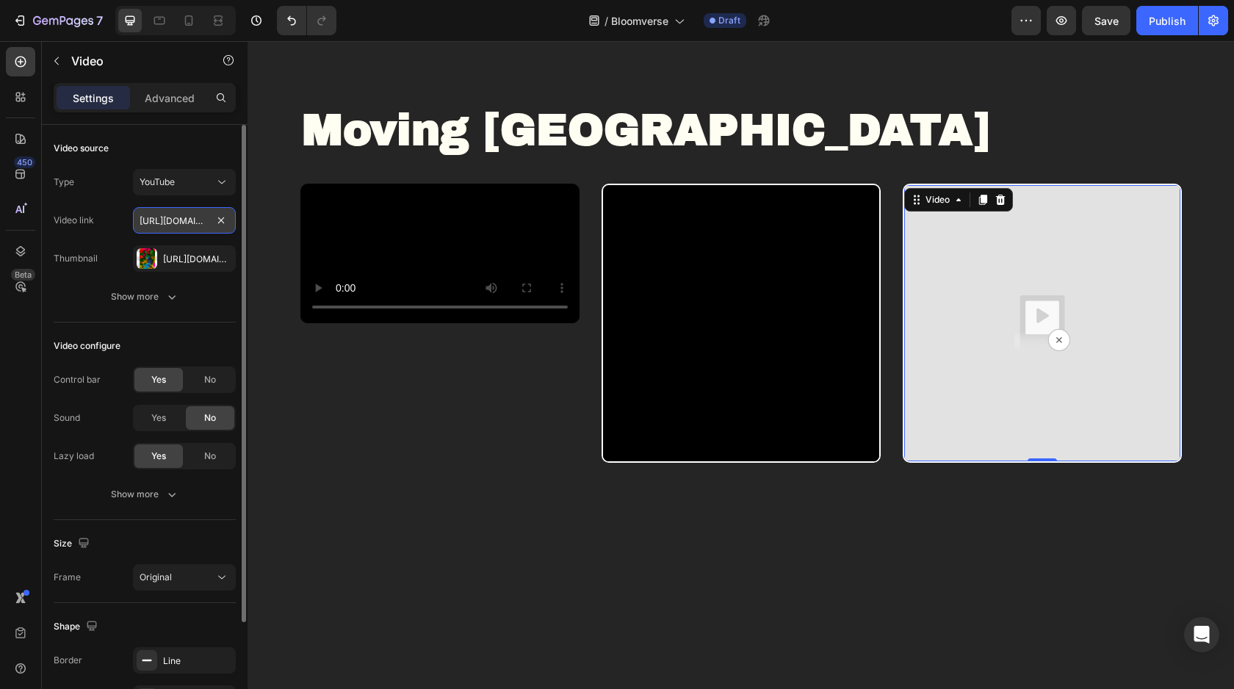
click at [181, 230] on input "[URL][DOMAIN_NAME]" at bounding box center [184, 220] width 103 height 26
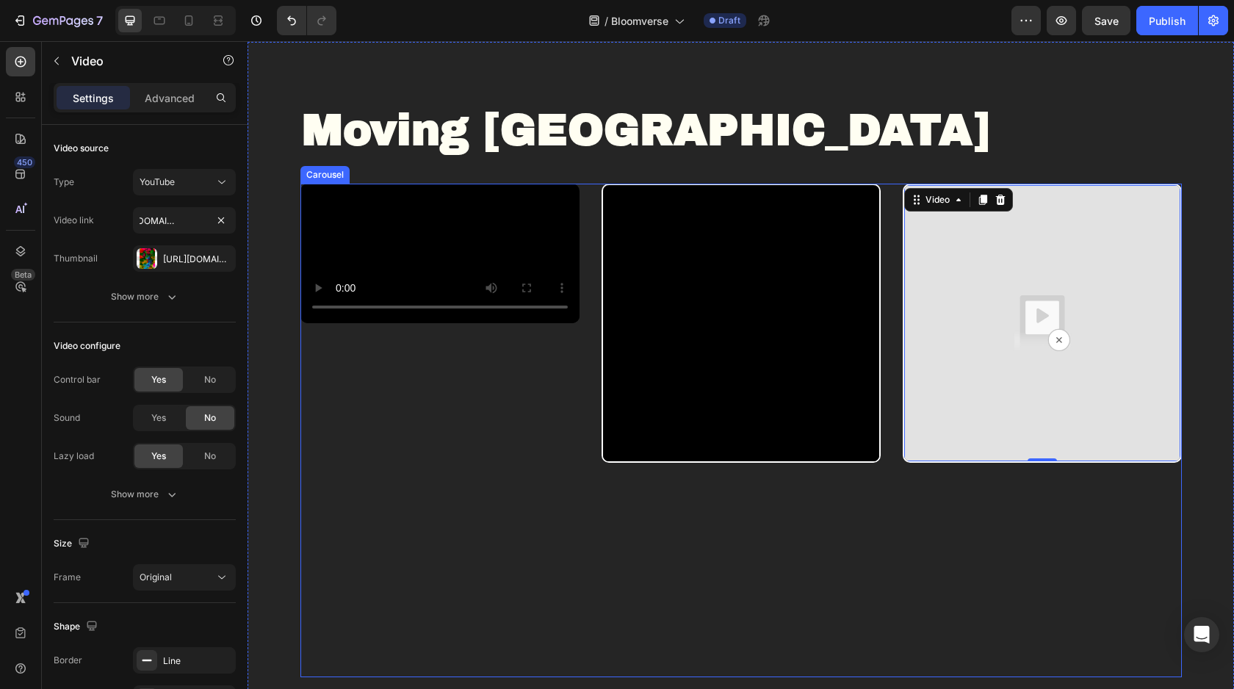
click at [369, 554] on div "Video" at bounding box center [439, 431] width 279 height 494
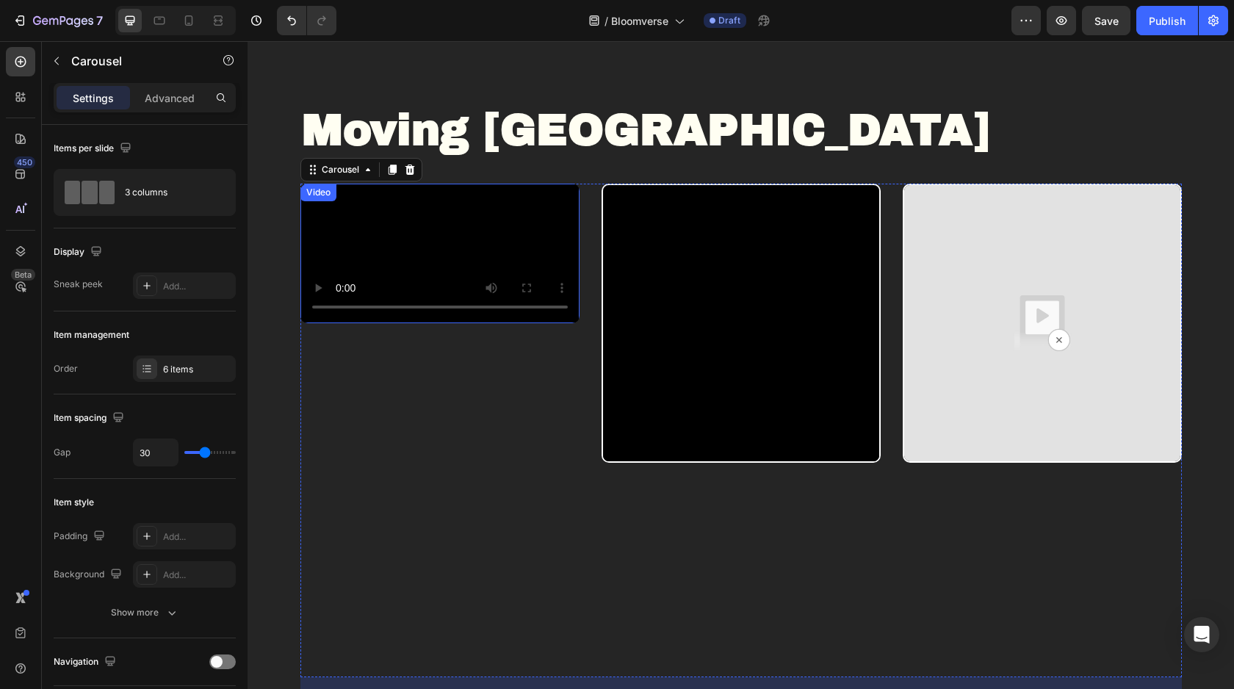
click at [455, 283] on video at bounding box center [439, 254] width 279 height 140
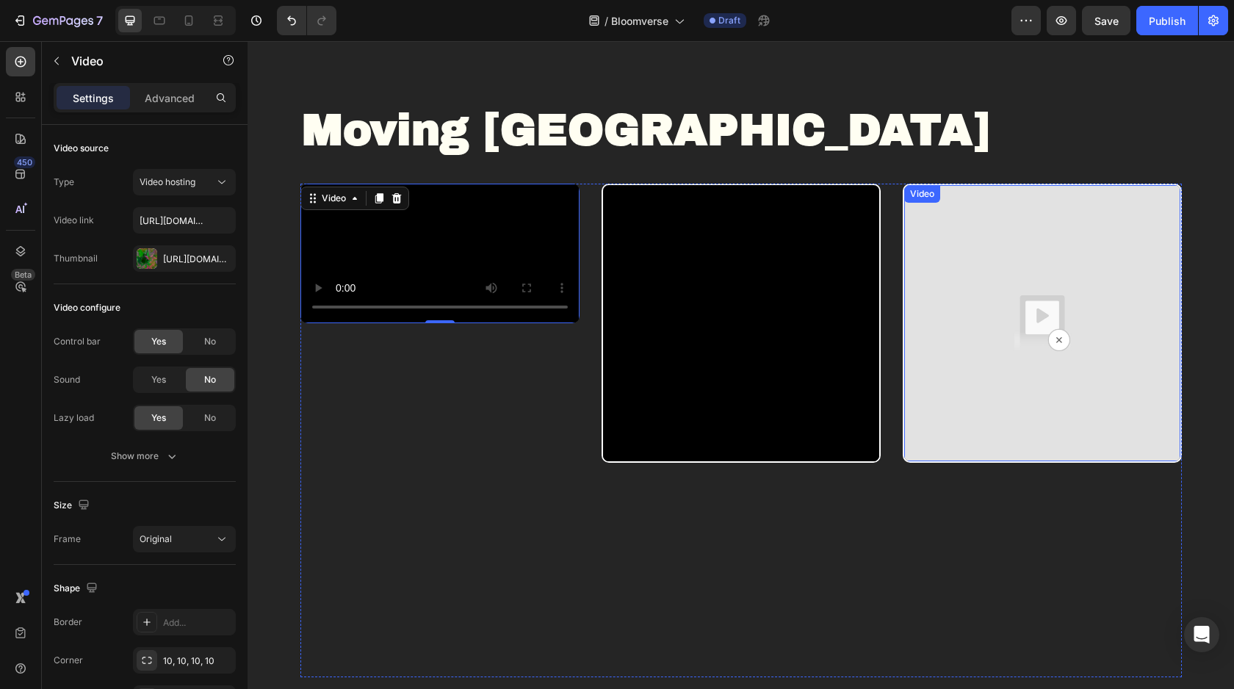
click at [1066, 246] on img at bounding box center [1042, 323] width 276 height 276
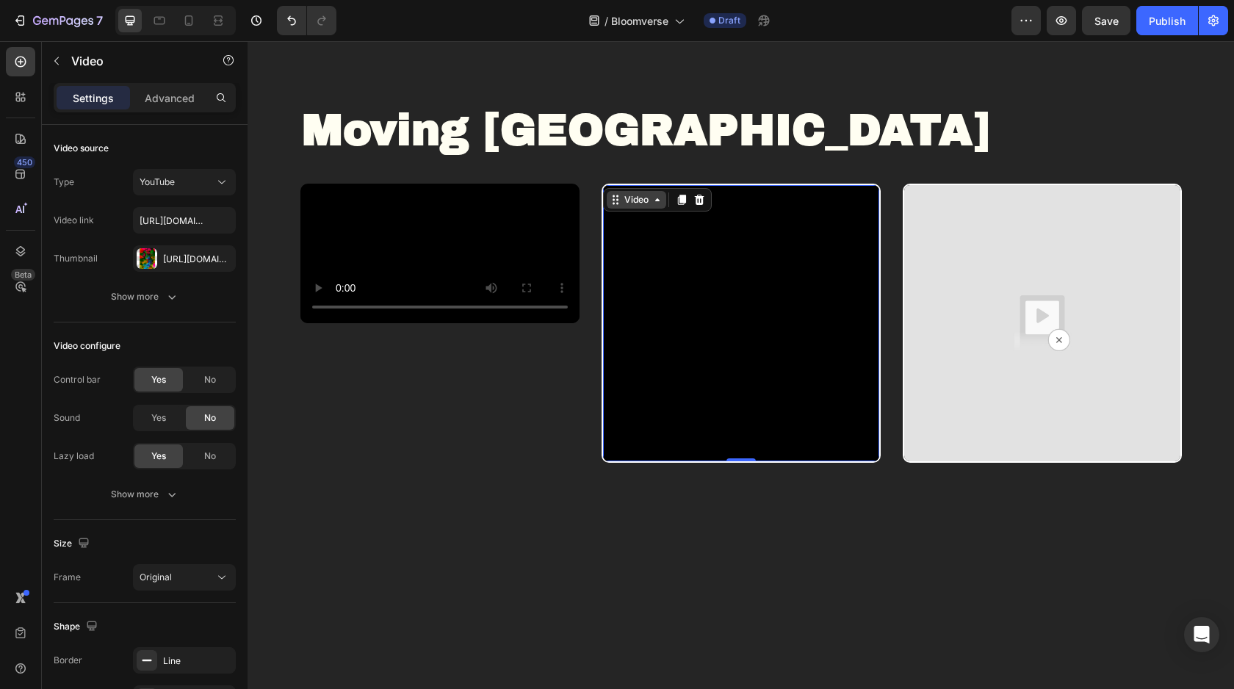
click at [618, 191] on div "Video" at bounding box center [636, 200] width 59 height 18
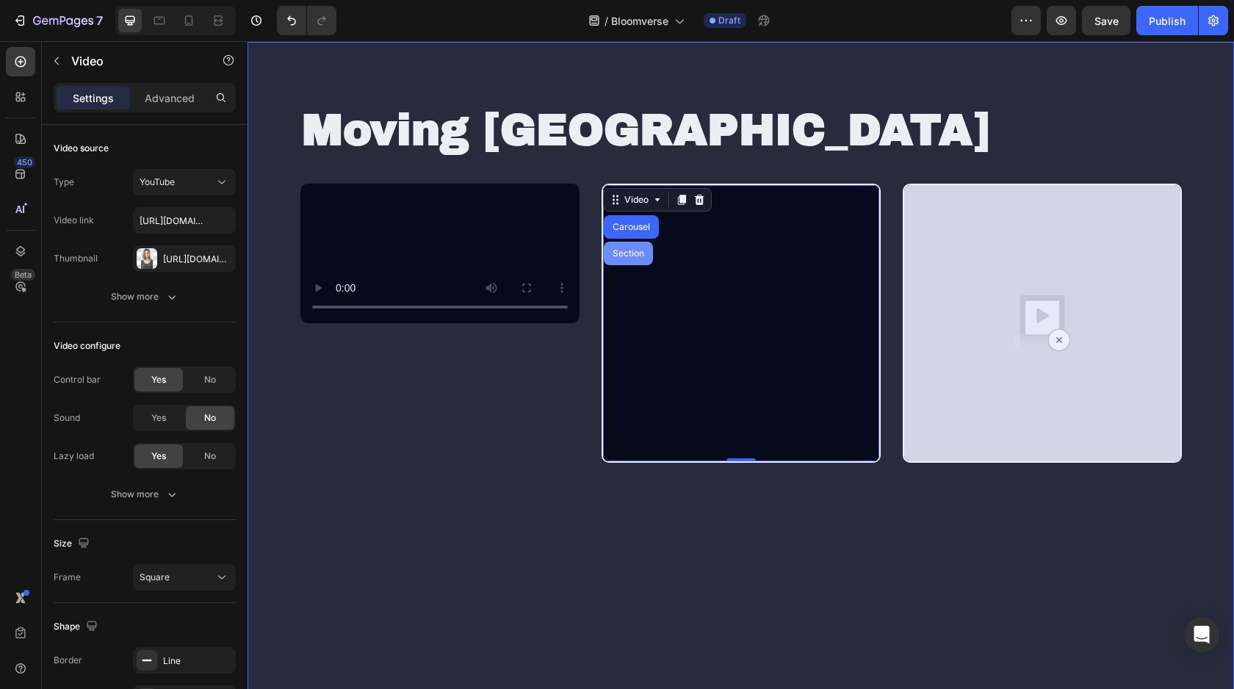
click at [635, 252] on div "Section" at bounding box center [628, 253] width 37 height 9
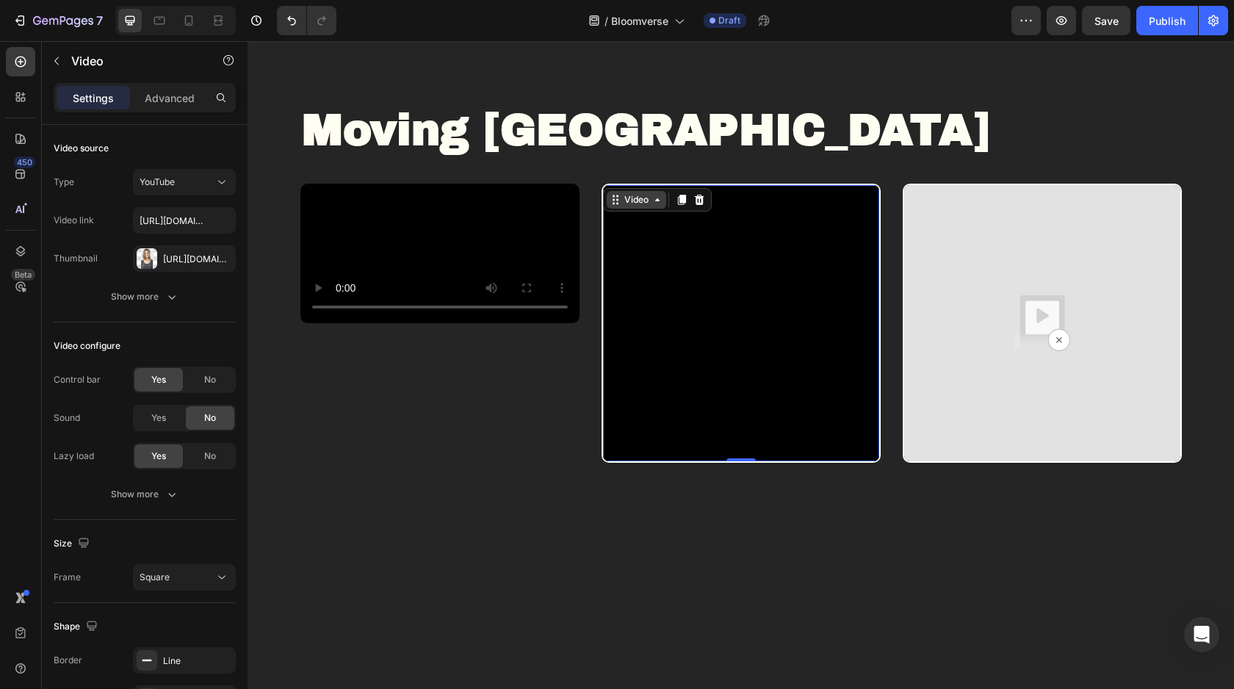
click at [627, 194] on div "Video" at bounding box center [636, 199] width 30 height 13
click at [630, 204] on div "Video" at bounding box center [636, 199] width 30 height 13
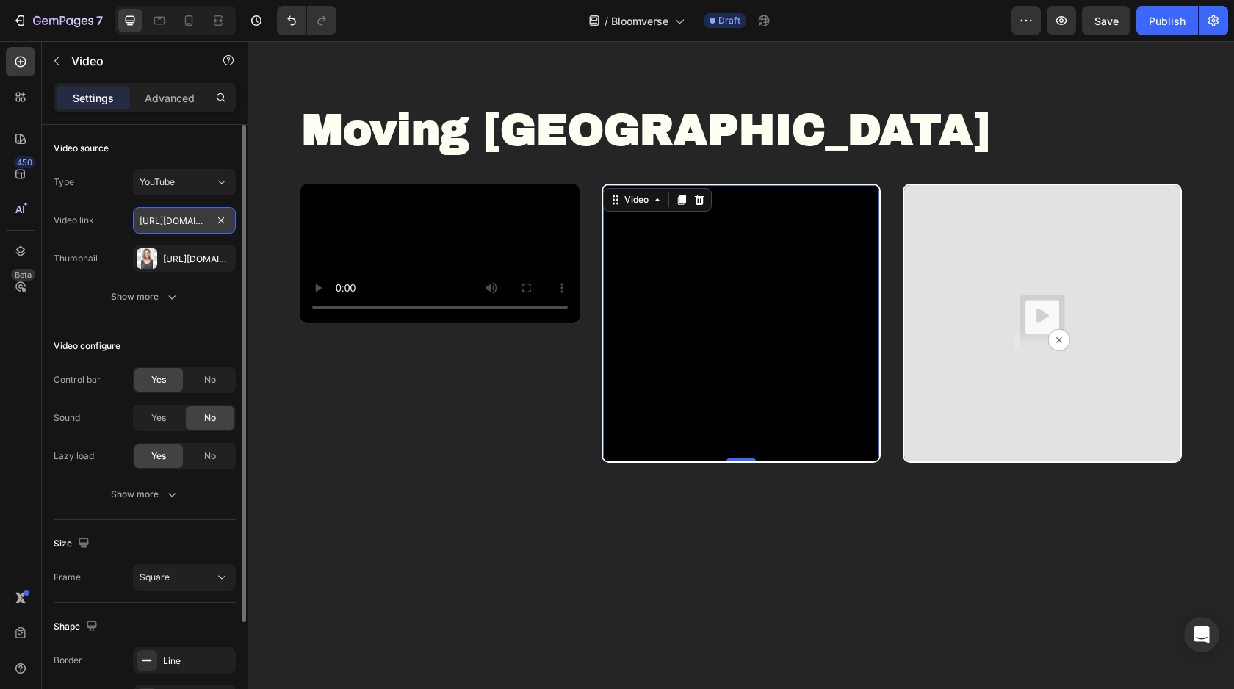
click at [178, 230] on input "[URL][DOMAIN_NAME]" at bounding box center [184, 220] width 103 height 26
paste input "[DOMAIN_NAME][URL]"
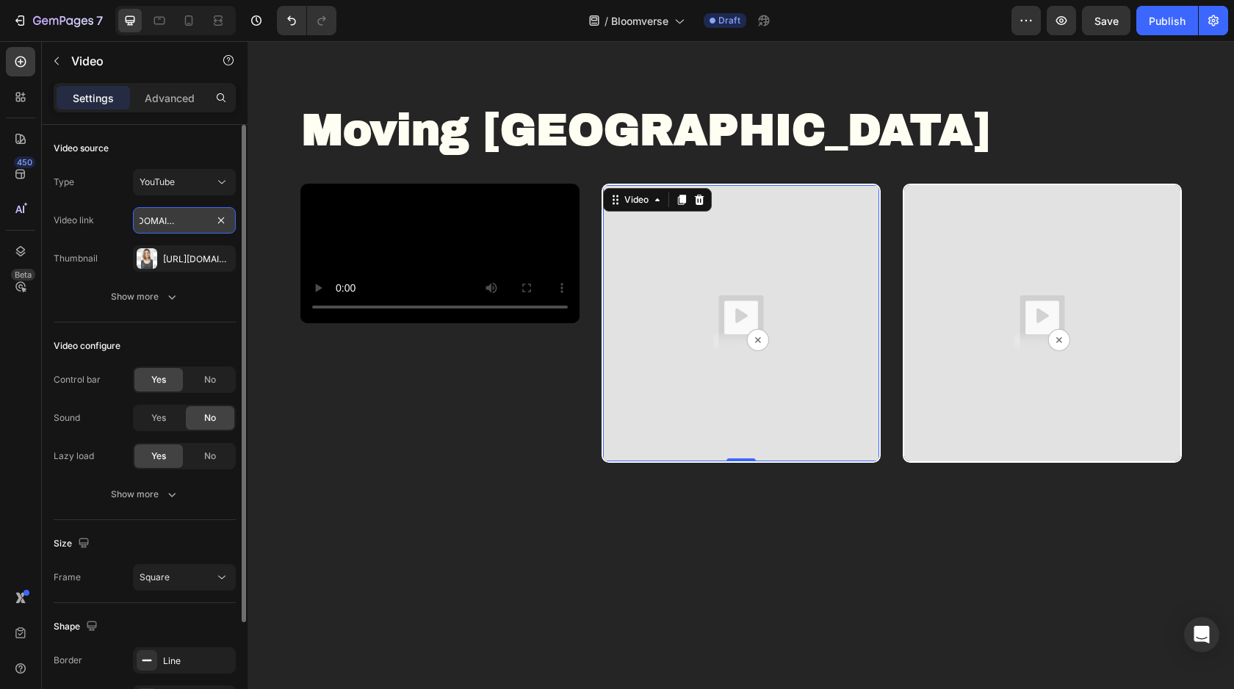
type input "[URL][DOMAIN_NAME]"
click at [183, 265] on div "[URL][DOMAIN_NAME]" at bounding box center [184, 258] width 103 height 26
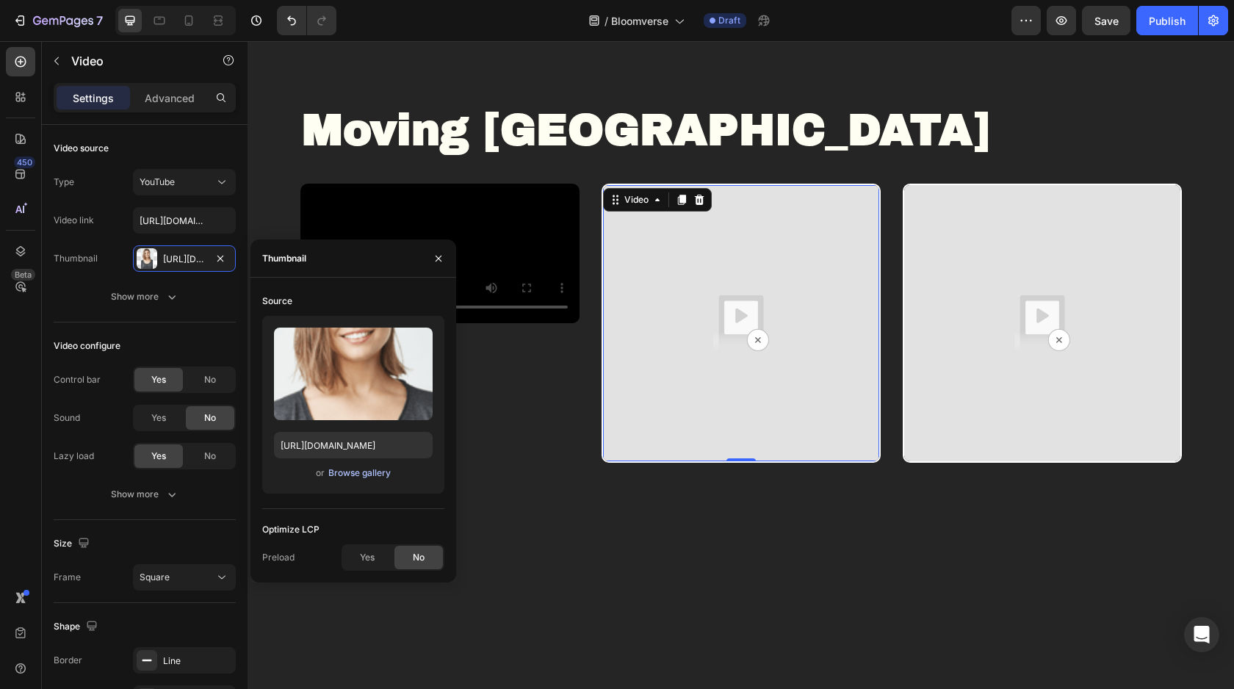
click at [329, 473] on div "Browse gallery" at bounding box center [359, 472] width 62 height 13
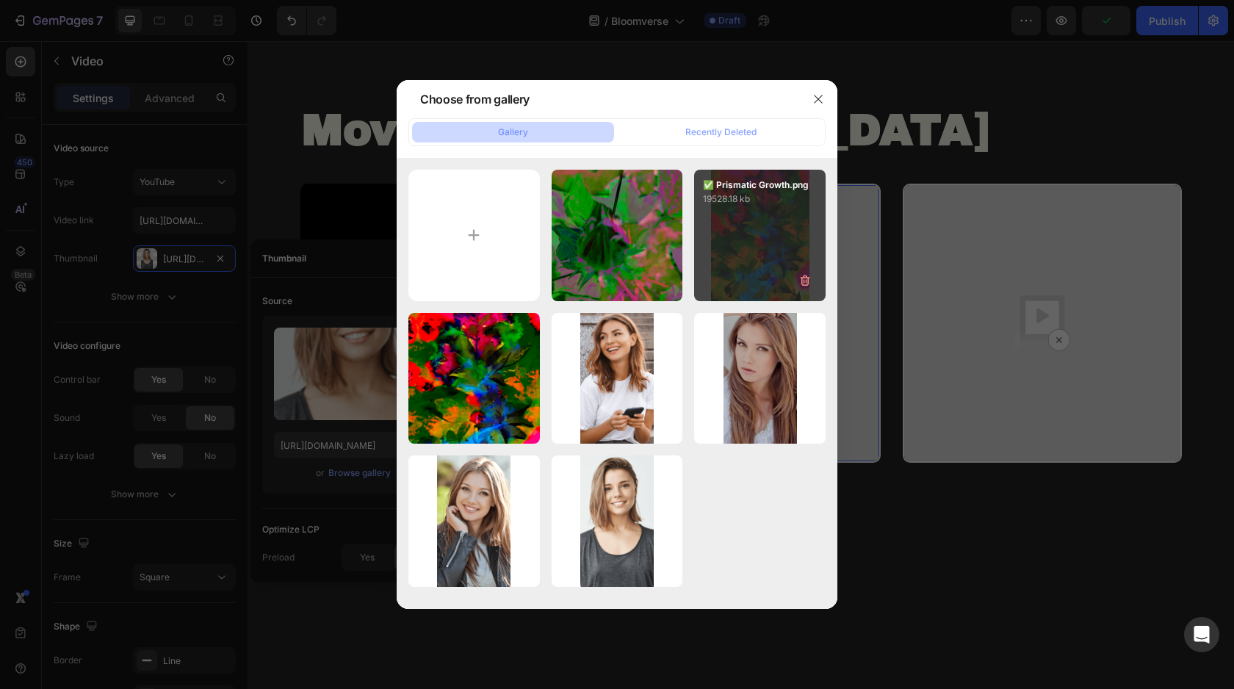
click at [753, 262] on div "✅ Prismatic Growth.png 19528.18 kb" at bounding box center [759, 235] width 131 height 131
type input "[URL][DOMAIN_NAME]"
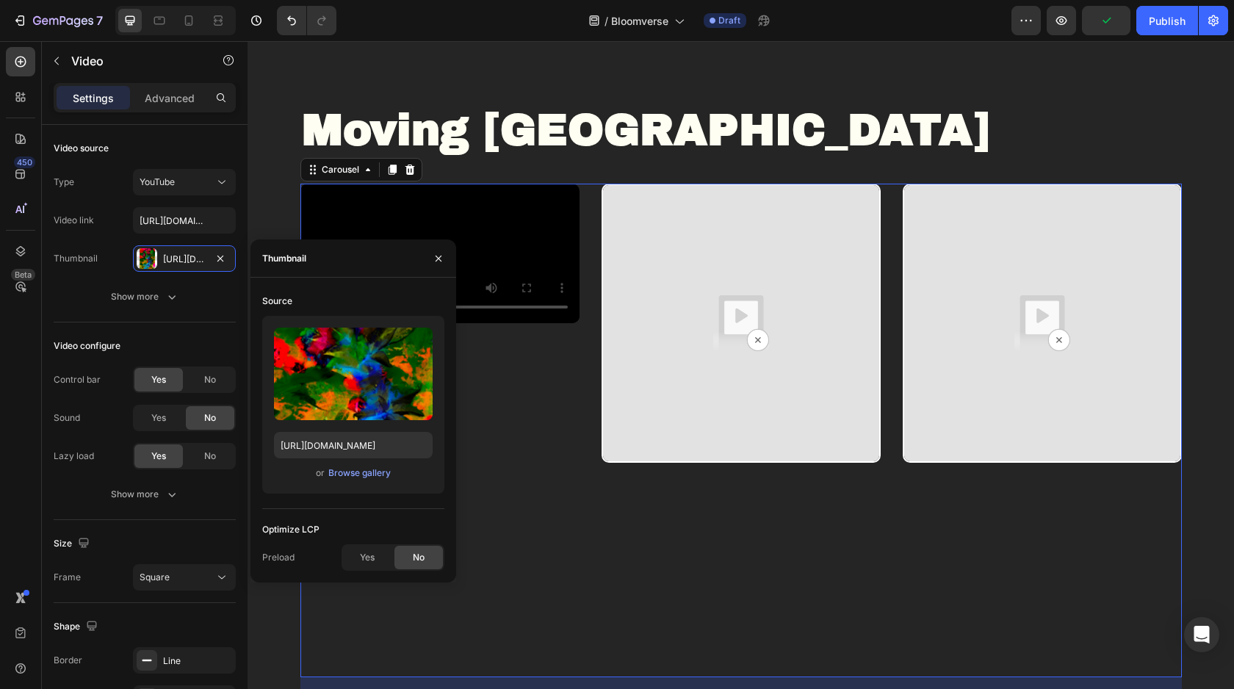
click at [676, 606] on div "Video" at bounding box center [740, 431] width 279 height 494
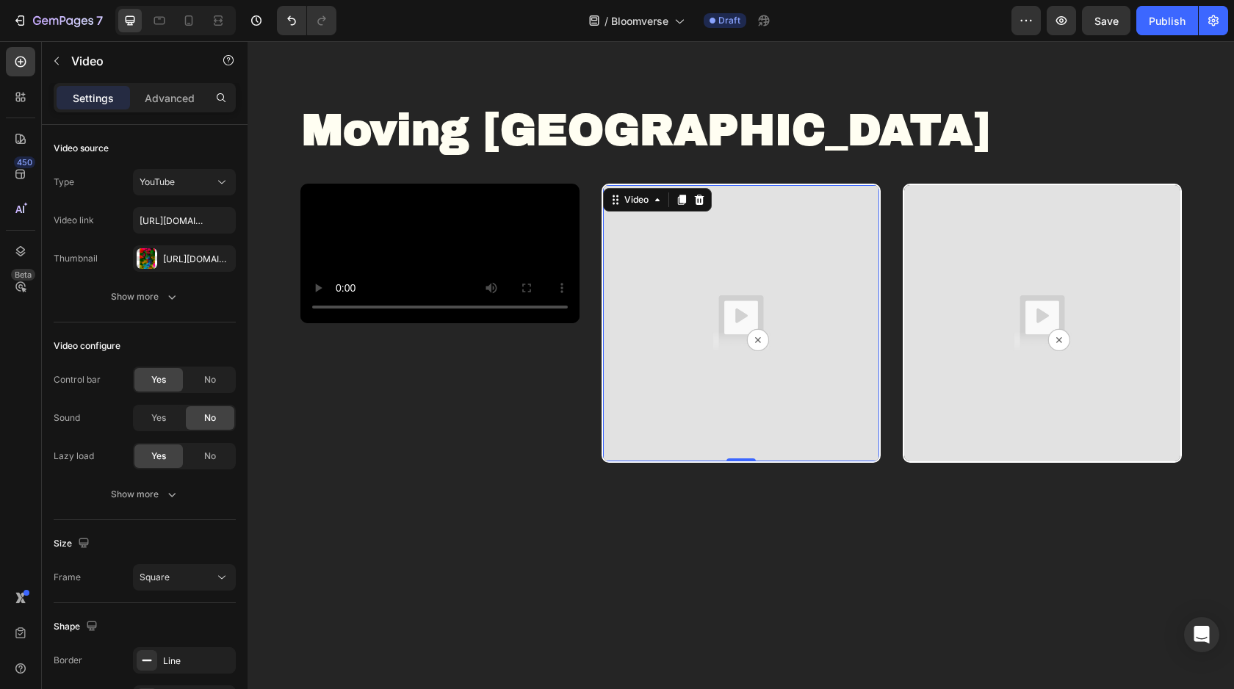
click at [690, 310] on img at bounding box center [741, 323] width 276 height 276
click at [998, 306] on img at bounding box center [1042, 323] width 276 height 276
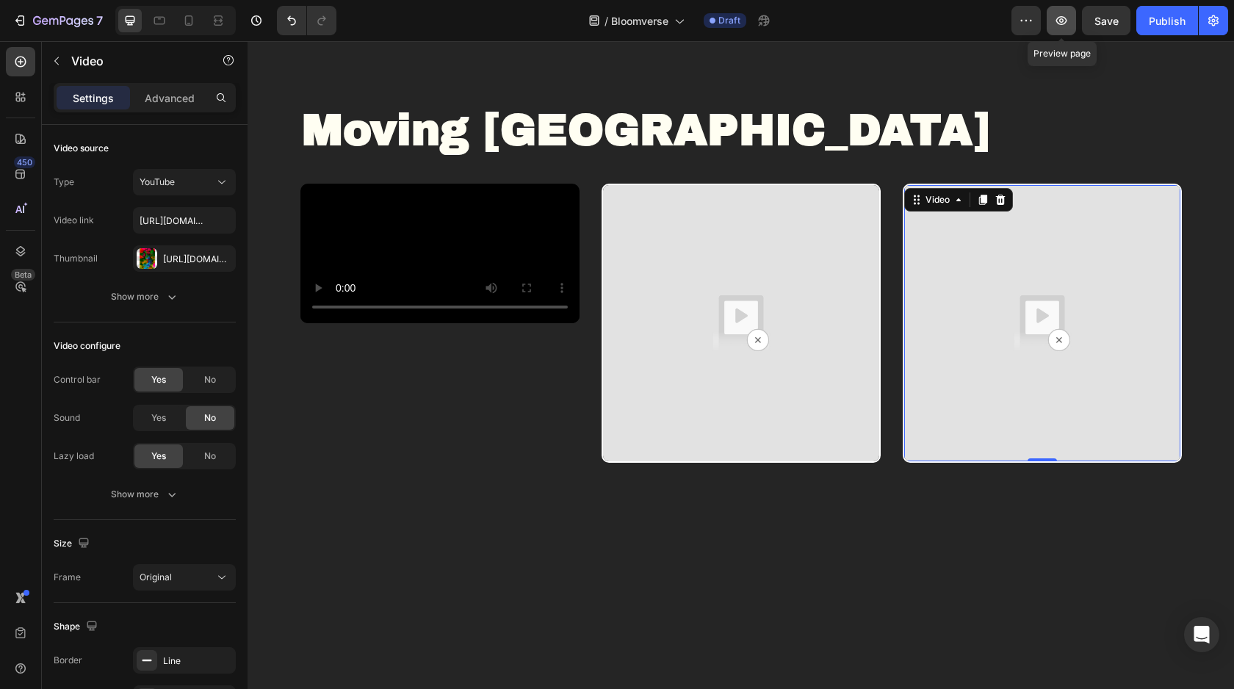
click at [1064, 15] on icon "button" at bounding box center [1061, 20] width 15 height 15
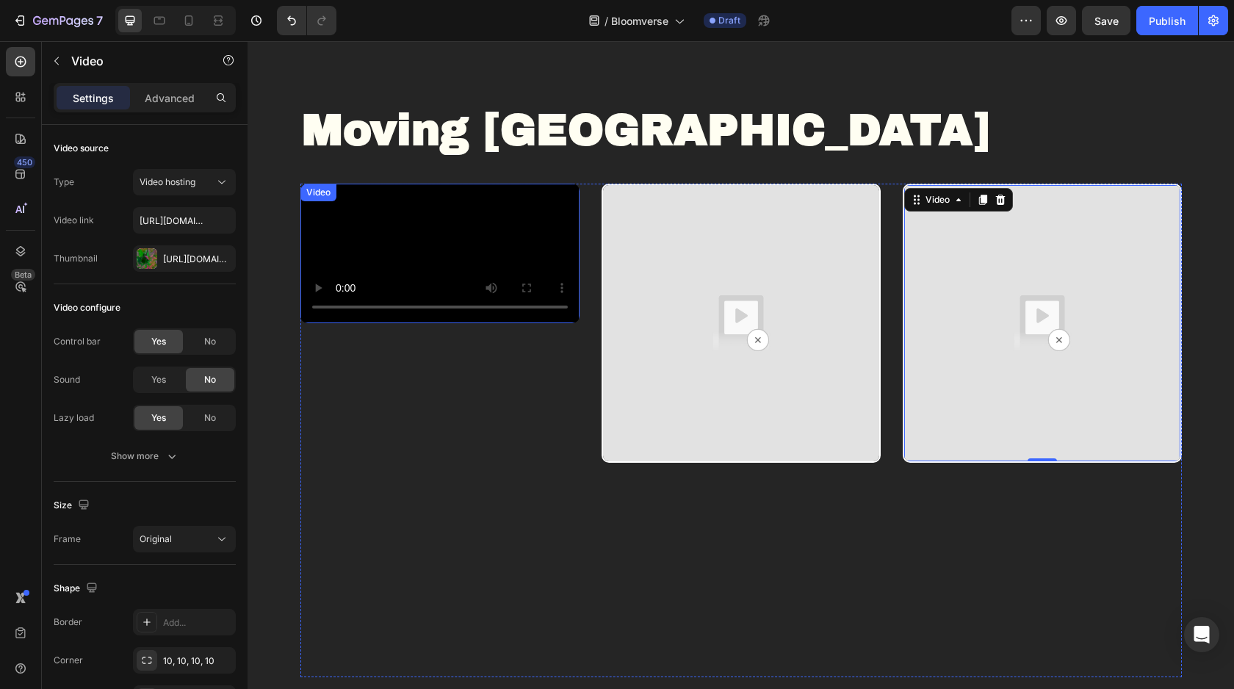
click at [401, 300] on video at bounding box center [439, 254] width 279 height 140
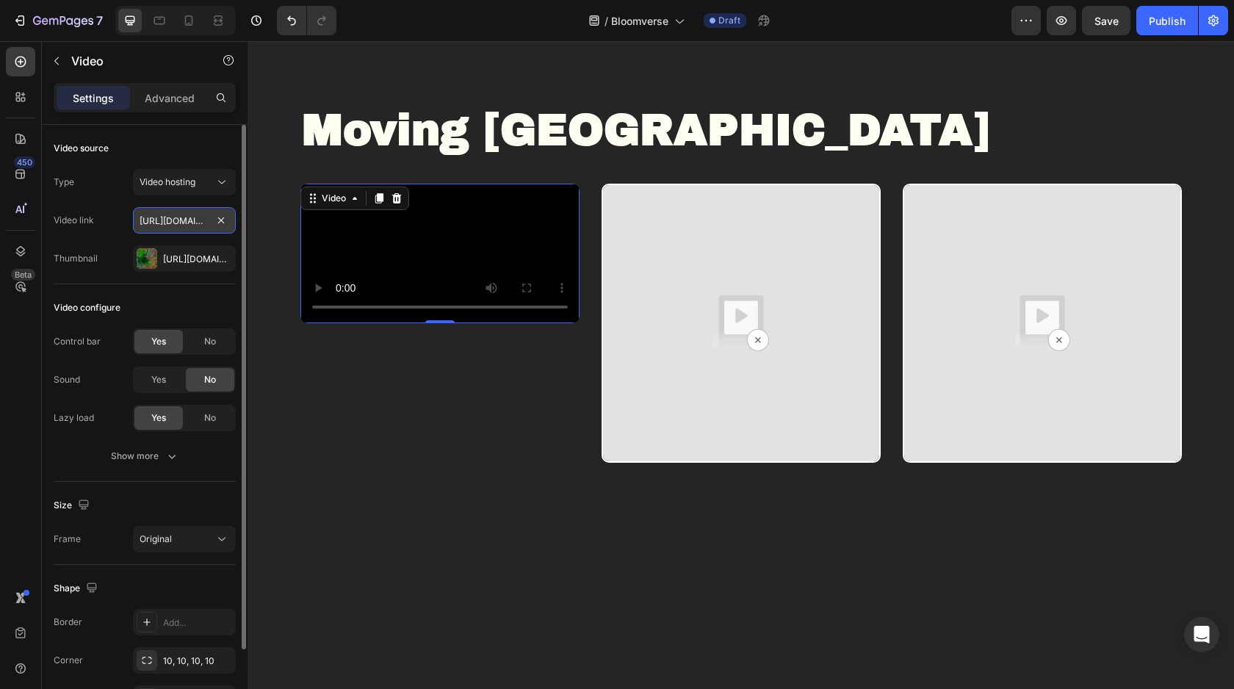
click at [176, 221] on input "[URL][DOMAIN_NAME]" at bounding box center [184, 220] width 103 height 26
paste input "5c45830d61a048eeba11939aeabdd0cd"
type input "[URL][DOMAIN_NAME]"
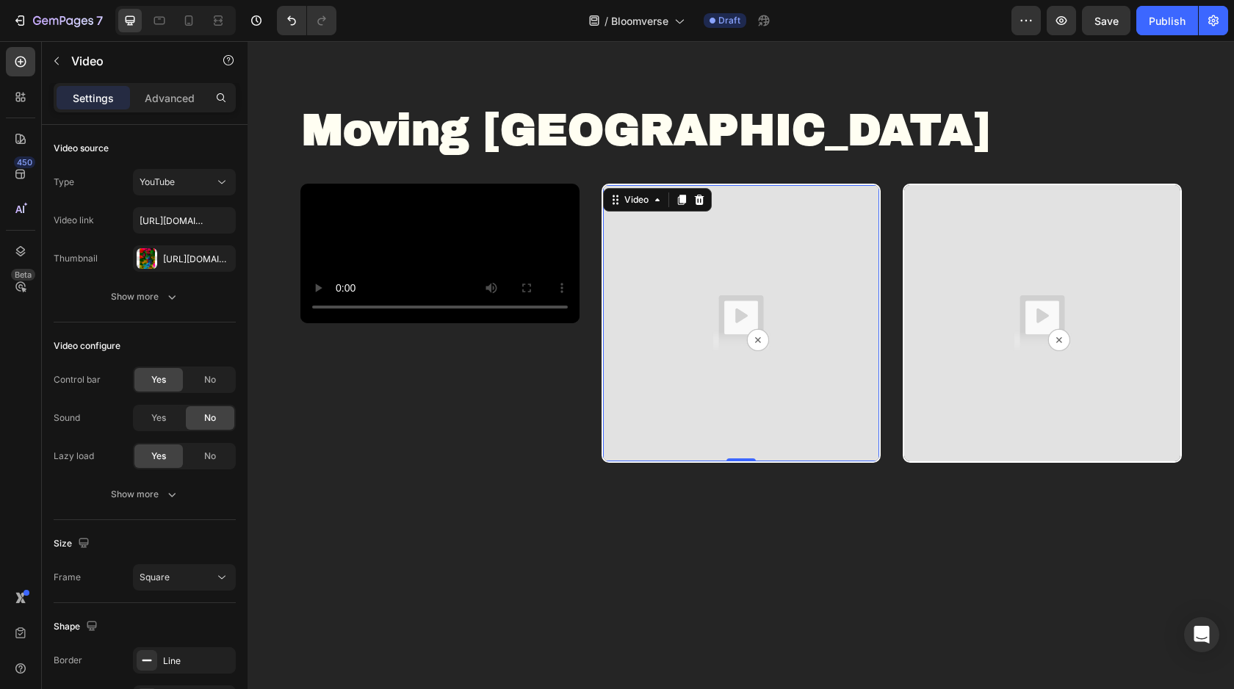
click at [714, 380] on img at bounding box center [741, 323] width 276 height 276
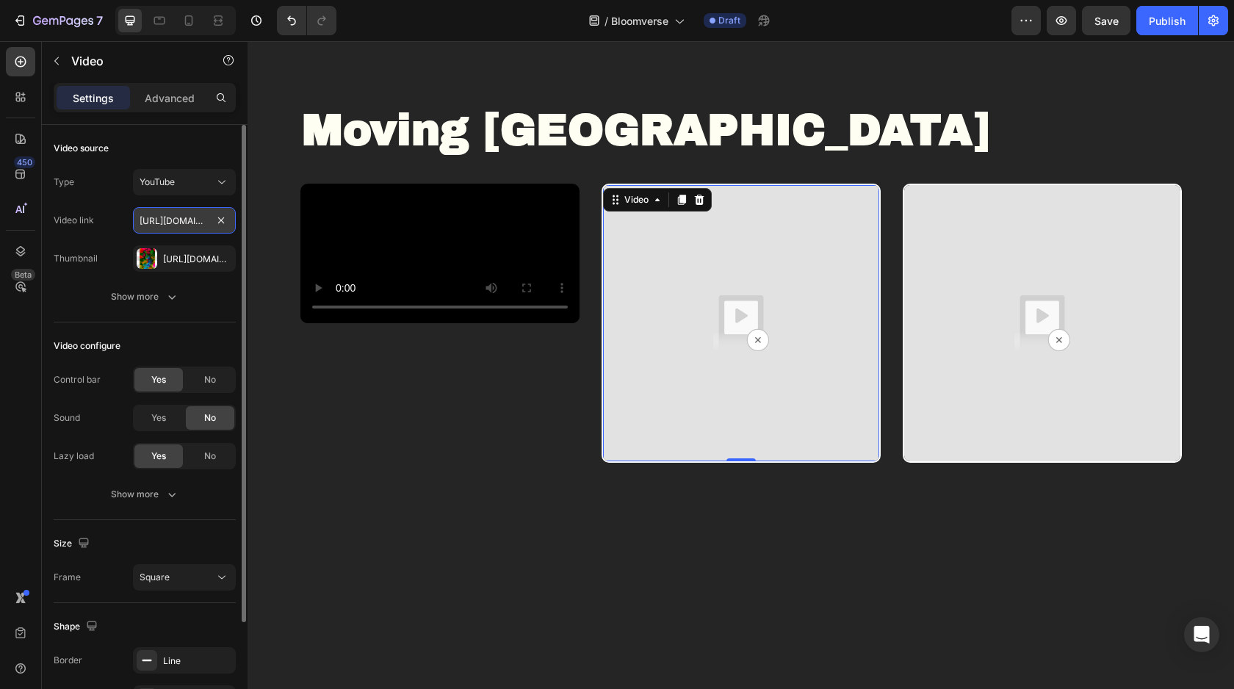
click at [165, 229] on input "[URL][DOMAIN_NAME]" at bounding box center [184, 220] width 103 height 26
click at [170, 292] on icon "button" at bounding box center [172, 296] width 15 height 15
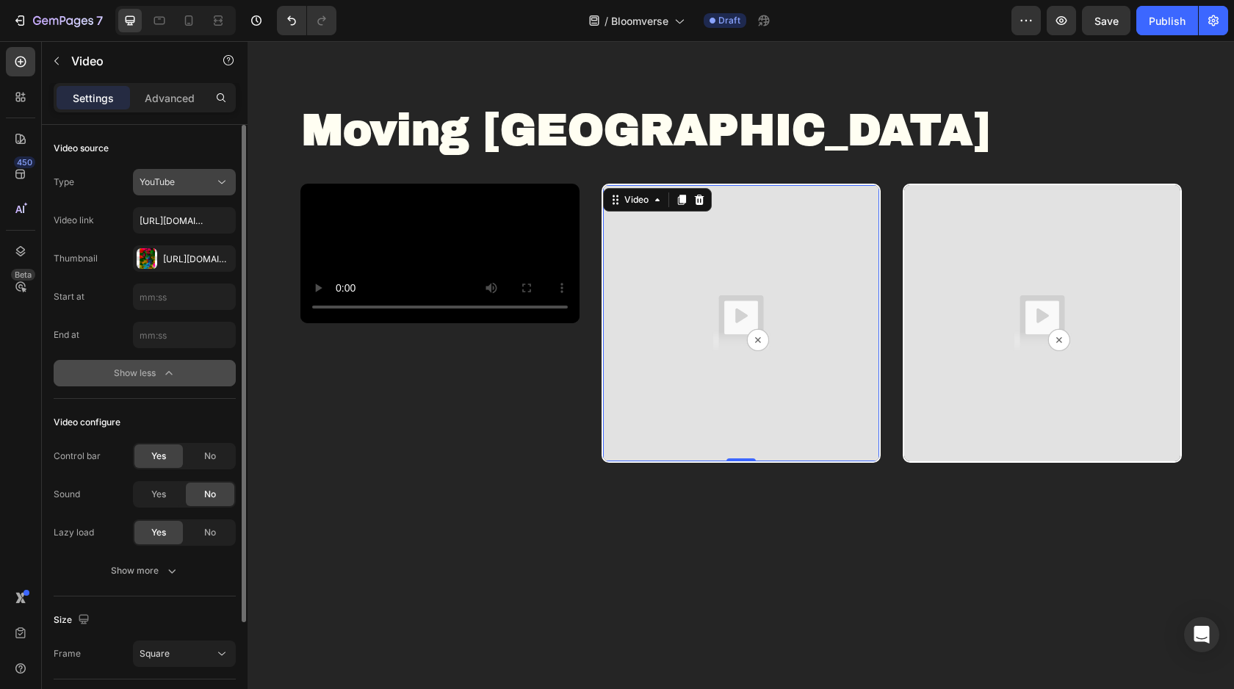
click at [184, 180] on div "YouTube" at bounding box center [177, 182] width 75 height 13
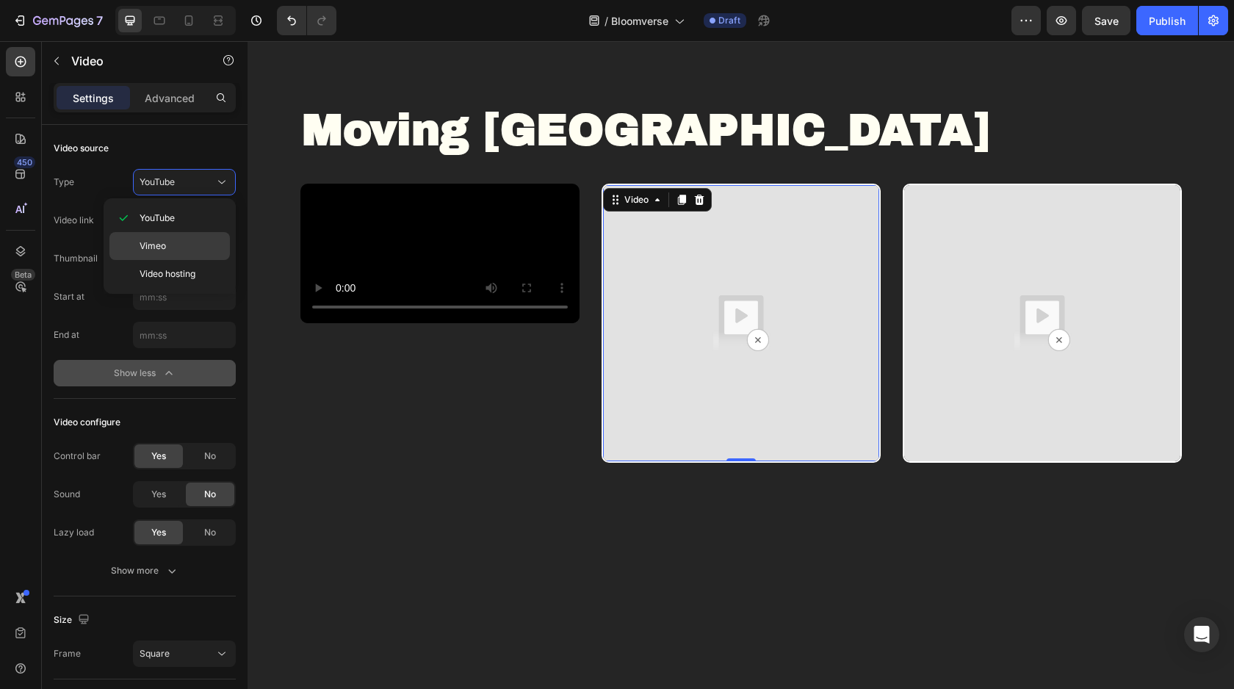
click at [170, 248] on p "Vimeo" at bounding box center [182, 245] width 84 height 13
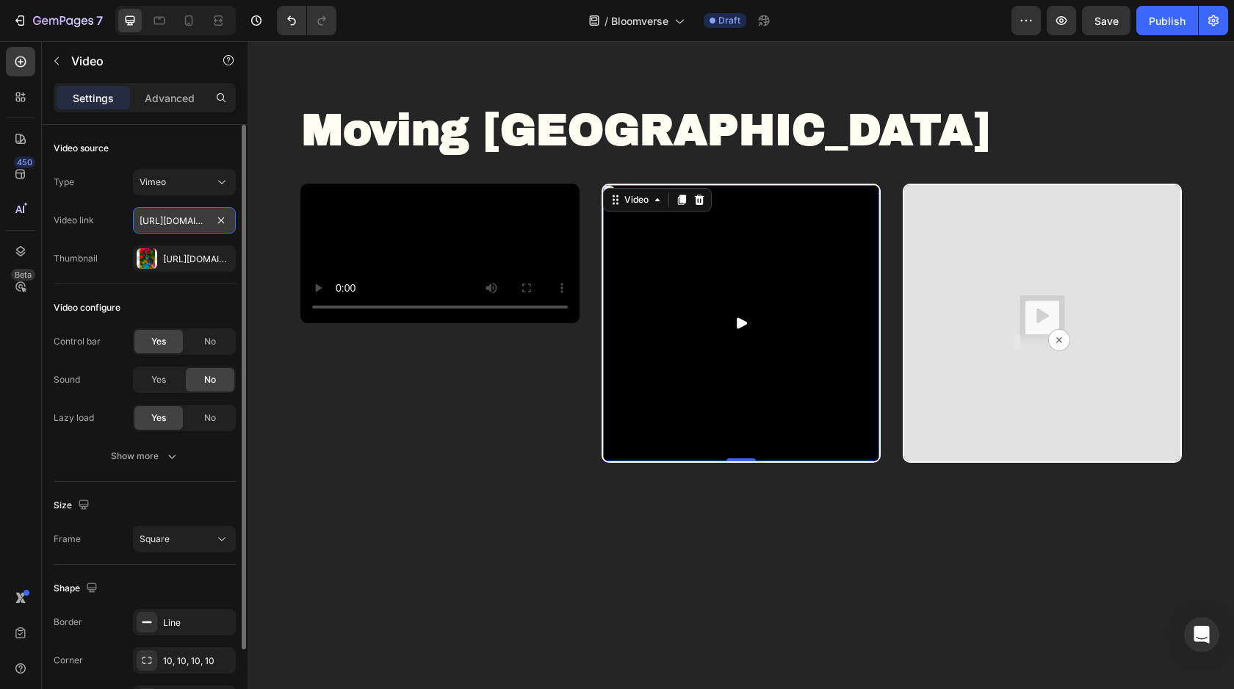
click at [180, 220] on input "[URL][DOMAIN_NAME]" at bounding box center [184, 220] width 103 height 26
paste input "[DOMAIN_NAME][URL]"
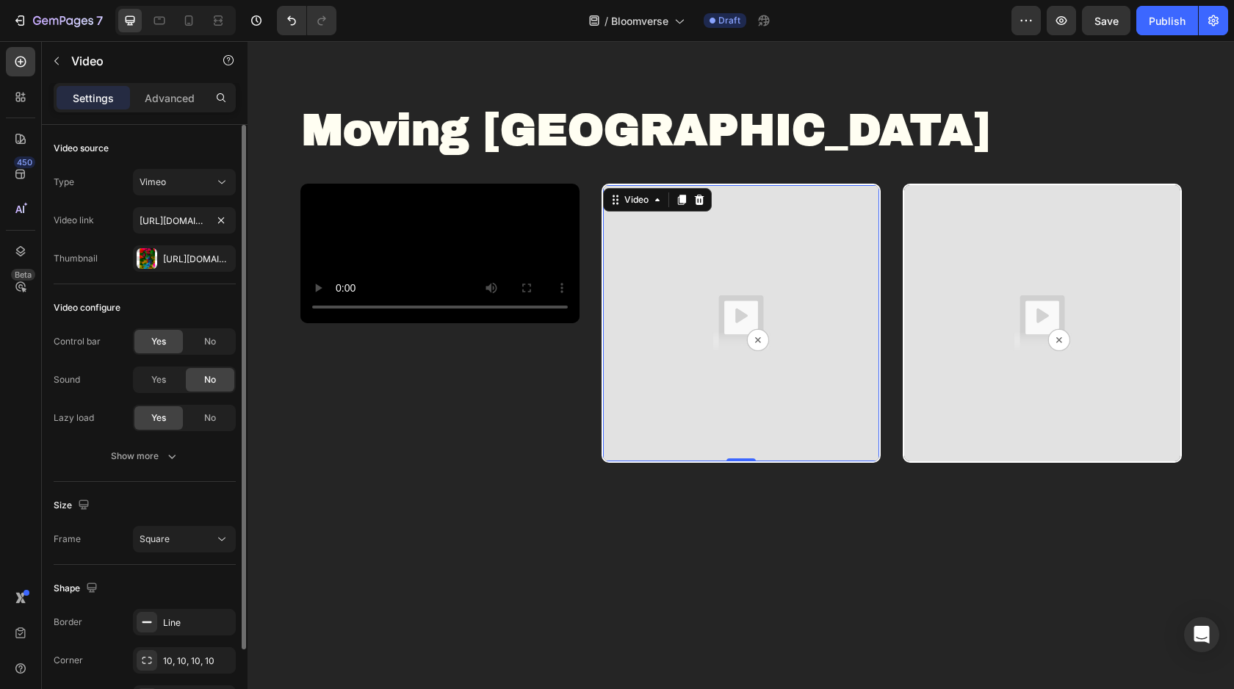
click at [188, 309] on div "Video configure" at bounding box center [145, 308] width 182 height 24
click at [199, 188] on div "Vimeo" at bounding box center [177, 182] width 75 height 13
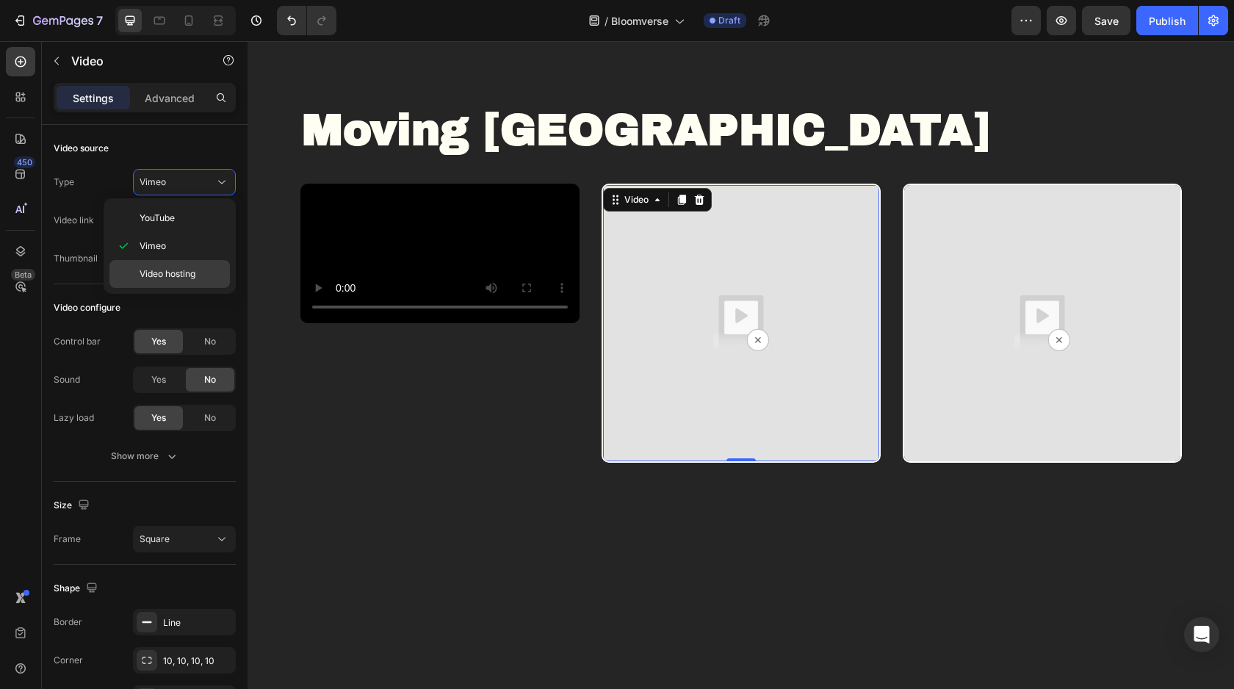
click at [172, 272] on span "Video hosting" at bounding box center [168, 273] width 56 height 13
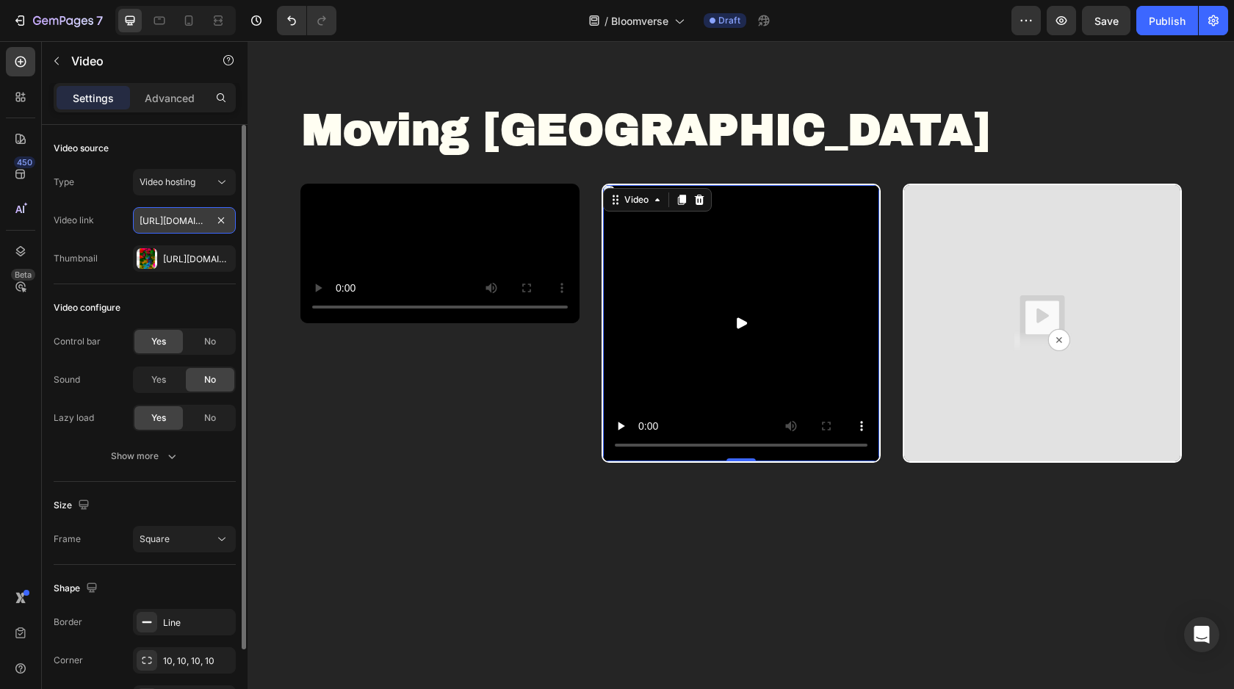
click at [187, 212] on input "[URL][DOMAIN_NAME]" at bounding box center [184, 220] width 103 height 26
paste input "[DOMAIN_NAME][URL]"
type input "[URL][DOMAIN_NAME]"
click at [209, 294] on div "Video configure Control bar Yes No Sound Yes No Lazy load Yes No Show more" at bounding box center [145, 383] width 182 height 198
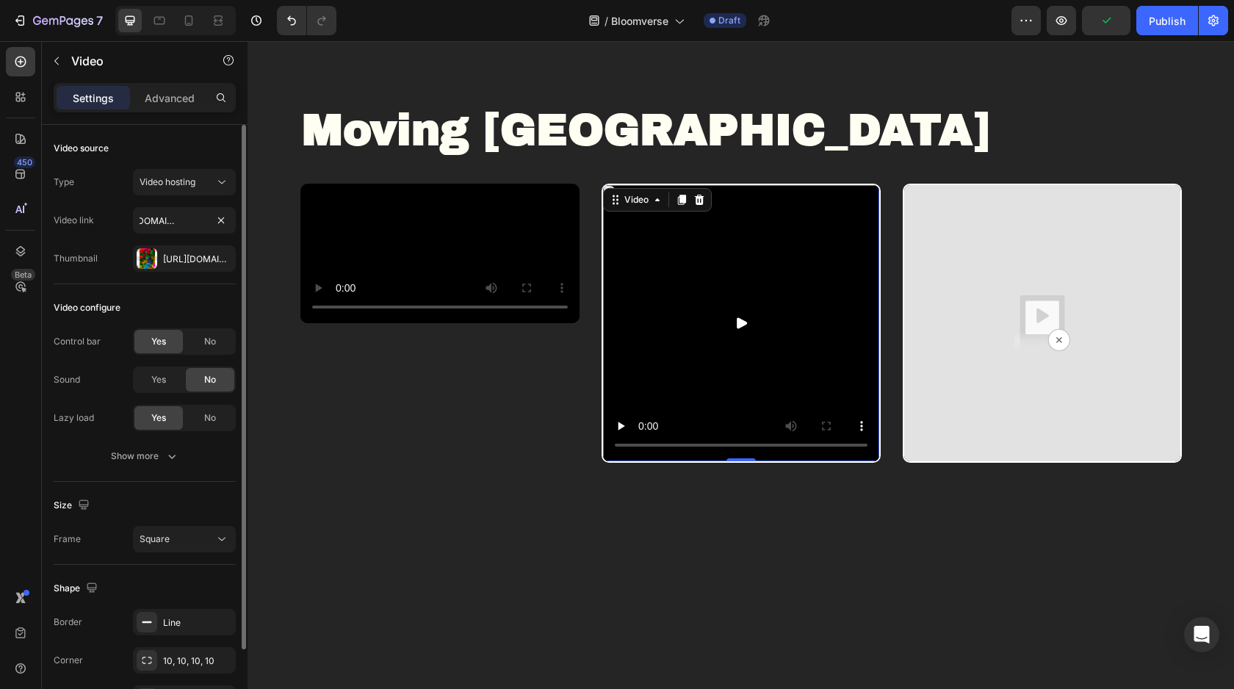
scroll to position [0, 0]
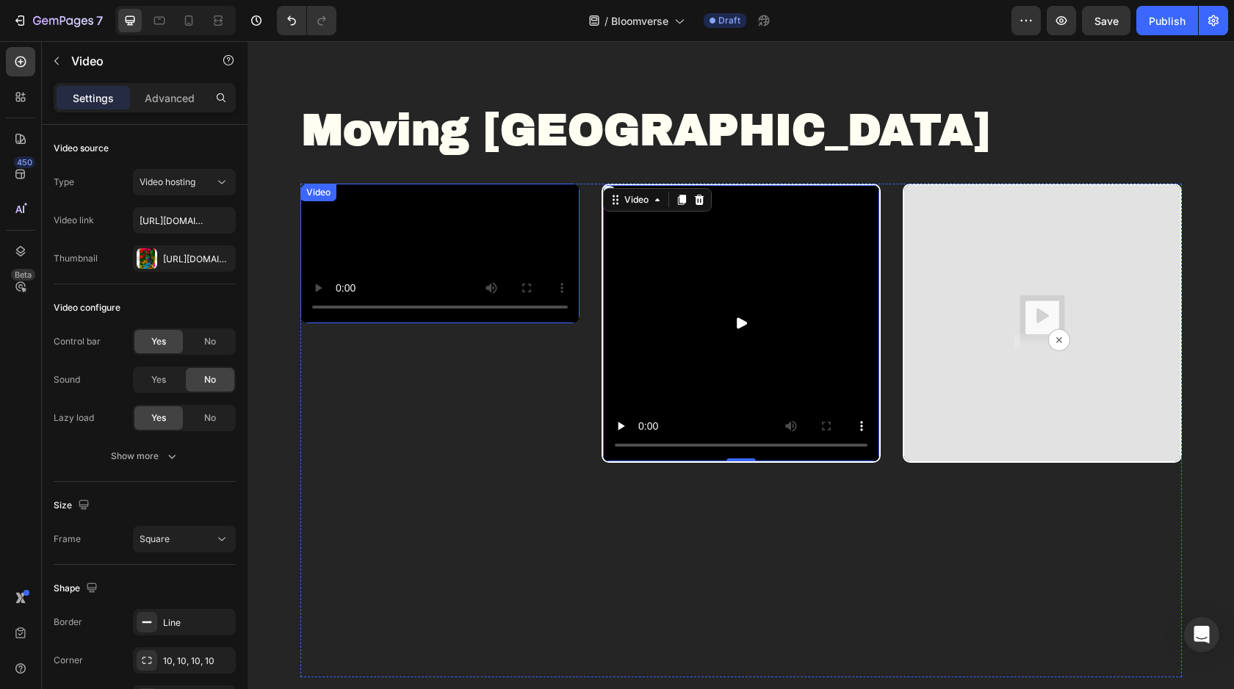
click at [537, 239] on video at bounding box center [439, 254] width 279 height 140
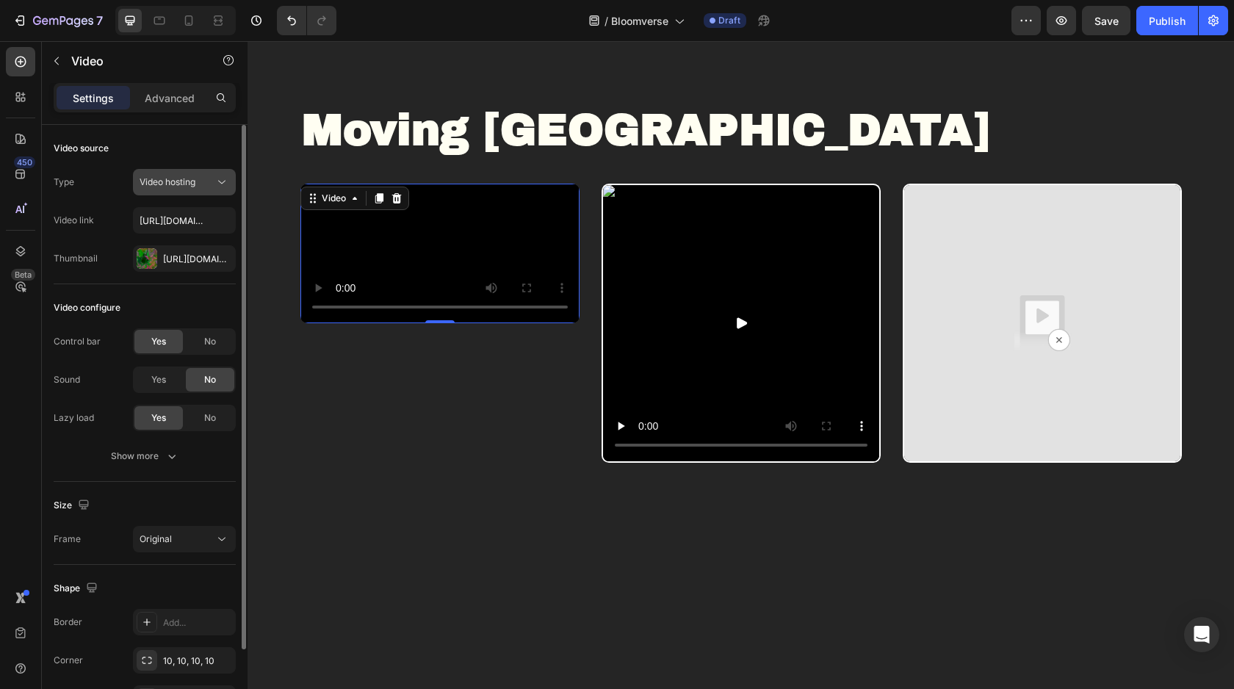
click at [198, 183] on div "Video hosting" at bounding box center [177, 182] width 75 height 13
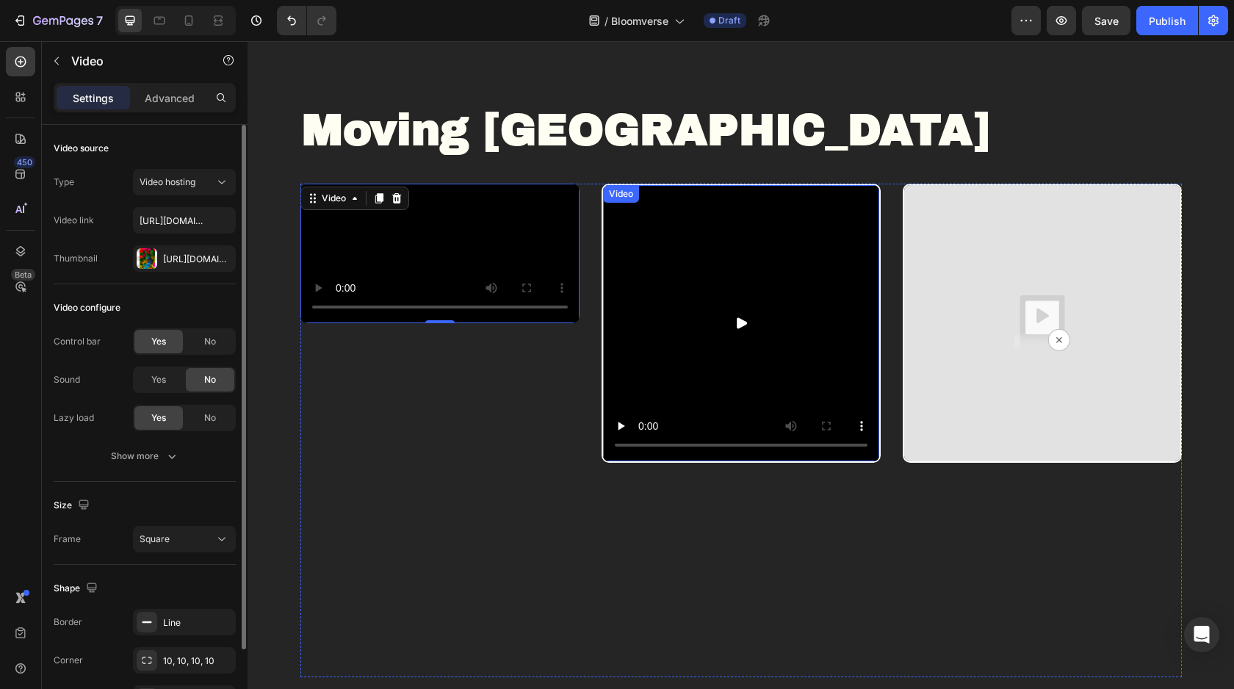
click at [693, 261] on img at bounding box center [741, 323] width 276 height 276
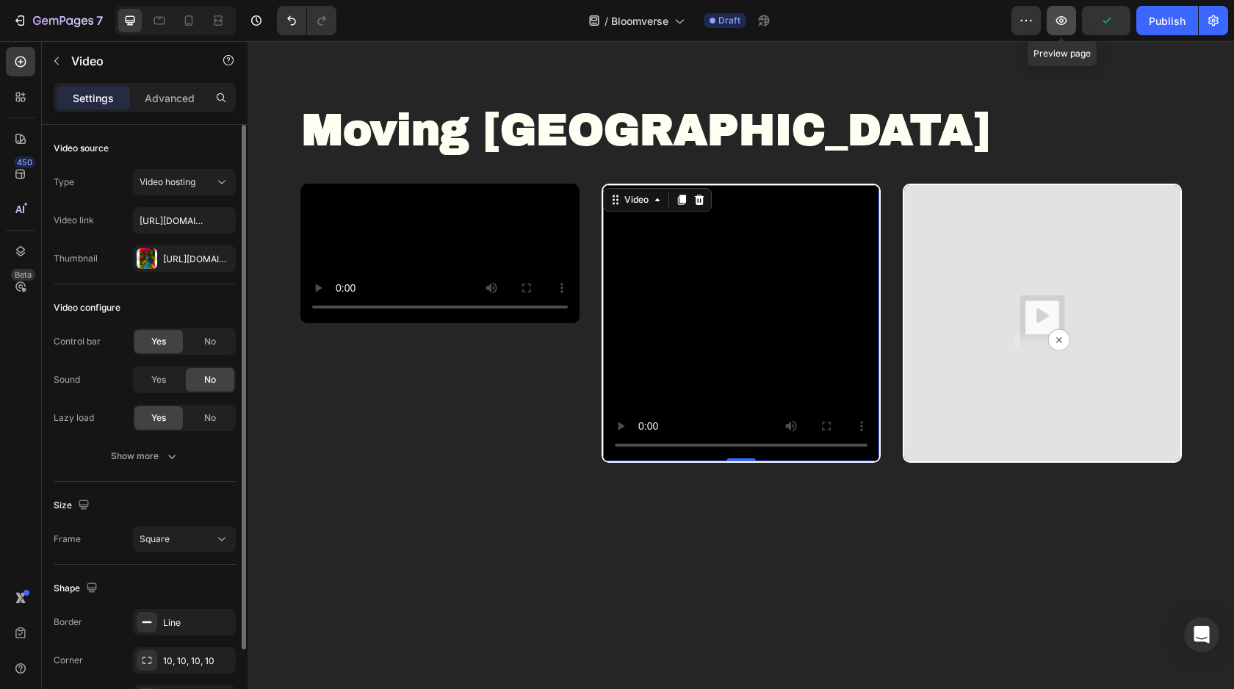
click at [1055, 26] on icon "button" at bounding box center [1061, 20] width 15 height 15
click at [668, 311] on video at bounding box center [741, 323] width 276 height 276
click at [178, 264] on div "[URL][DOMAIN_NAME]" at bounding box center [184, 259] width 43 height 13
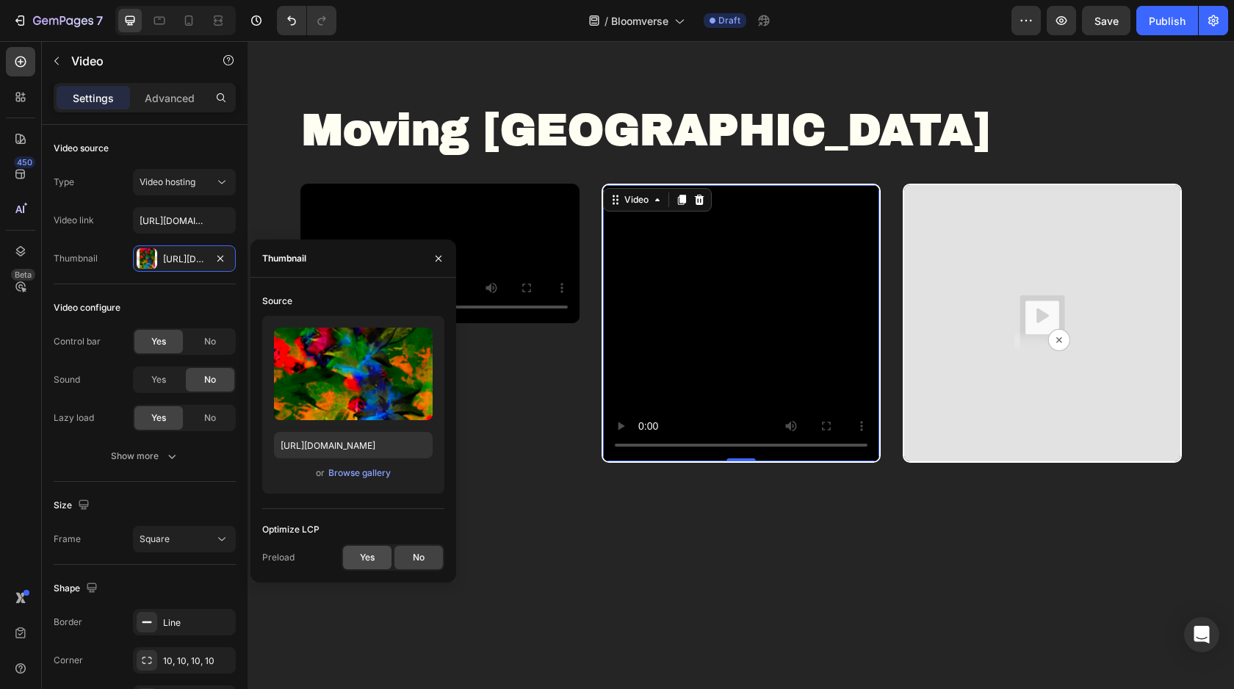
click at [370, 559] on span "Yes" at bounding box center [367, 557] width 15 height 13
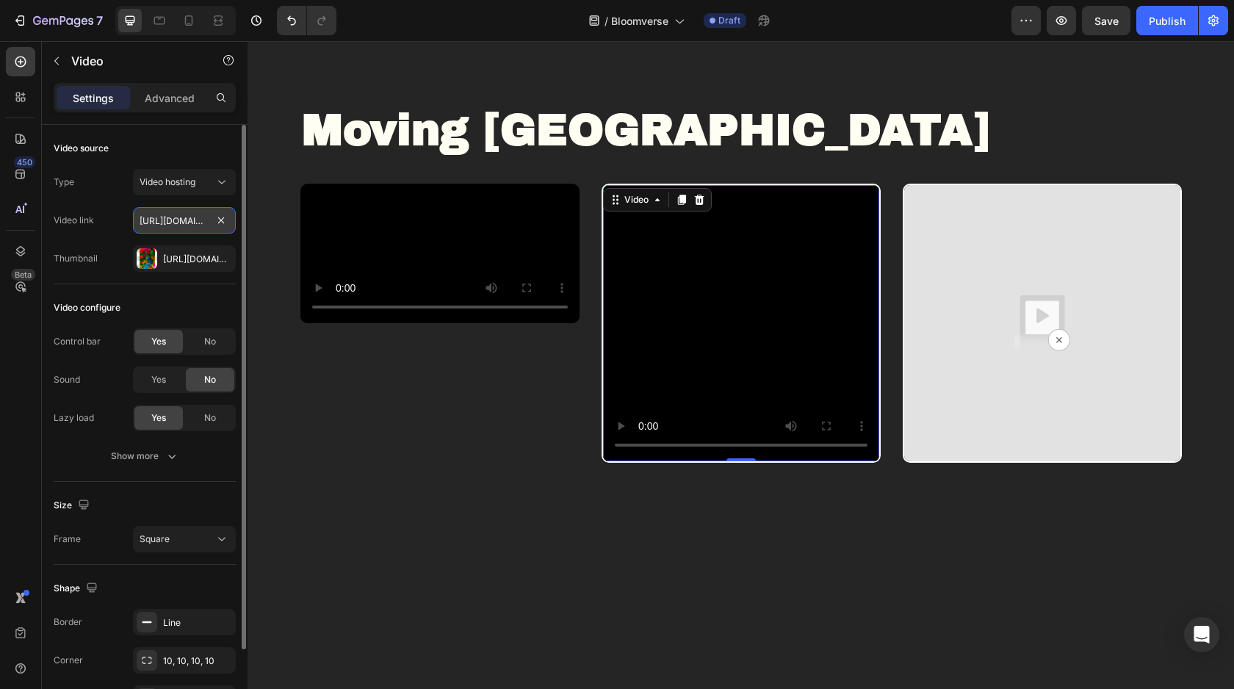
click at [184, 215] on input "[URL][DOMAIN_NAME]" at bounding box center [184, 220] width 103 height 26
click at [151, 382] on span "Yes" at bounding box center [158, 379] width 15 height 13
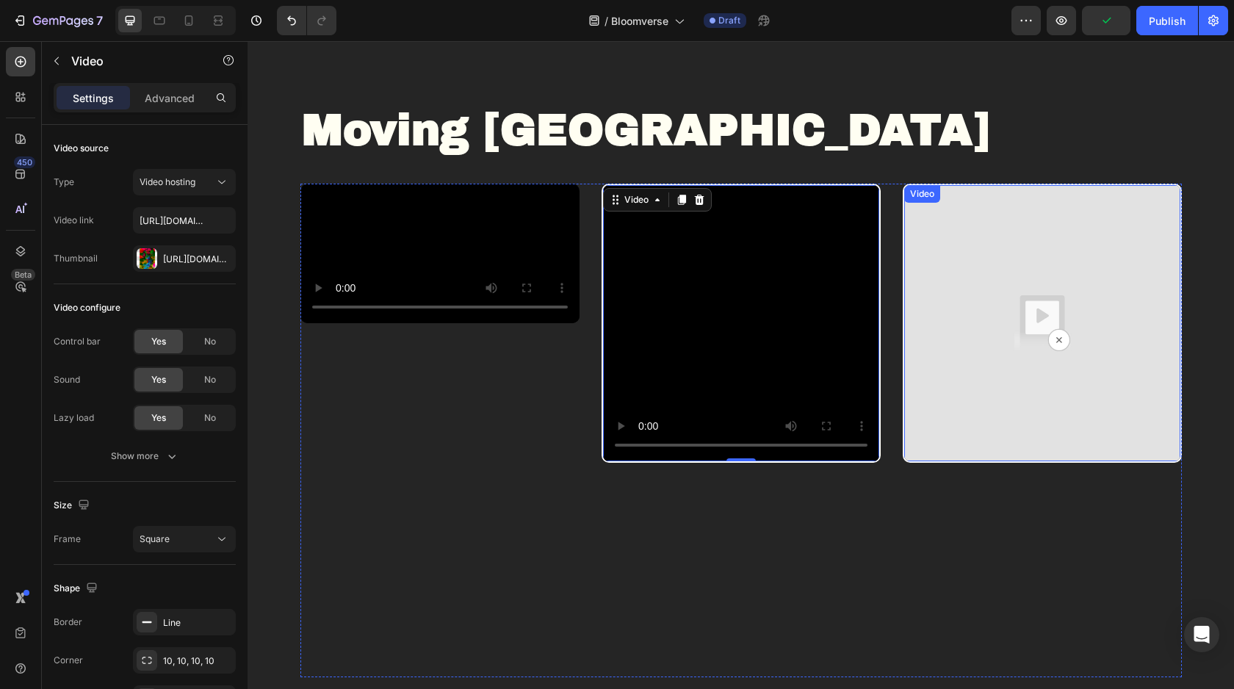
click at [970, 264] on img at bounding box center [1042, 323] width 276 height 276
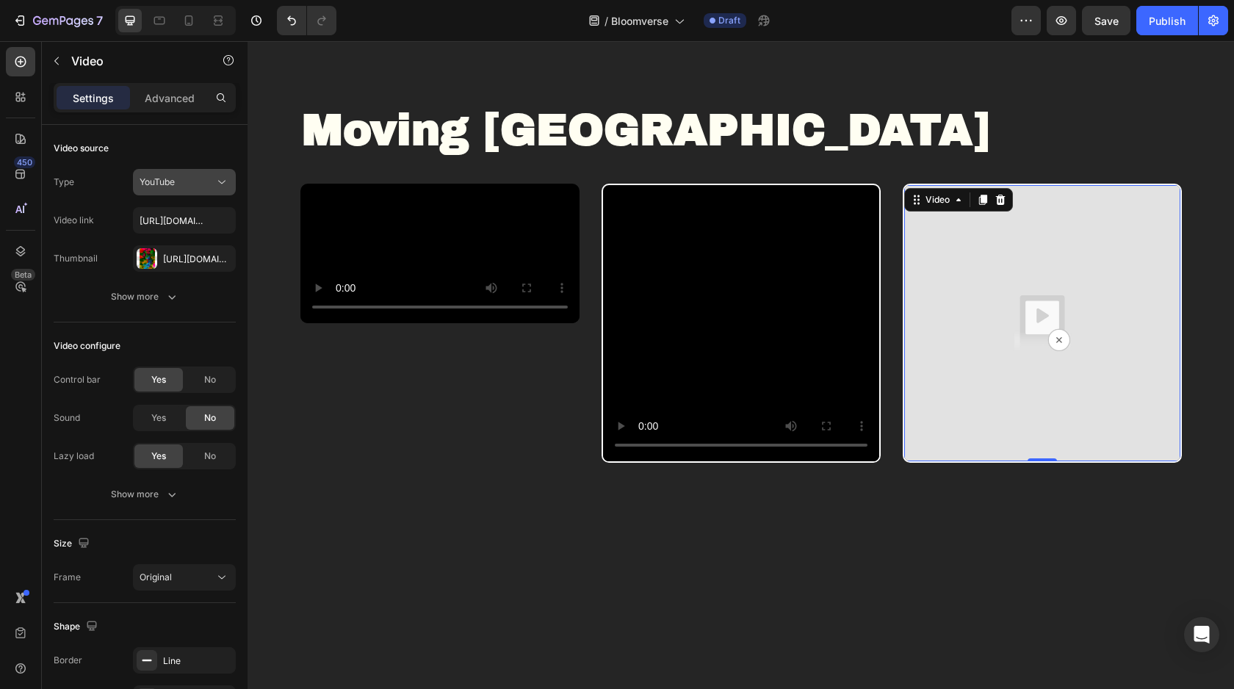
scroll to position [8, 0]
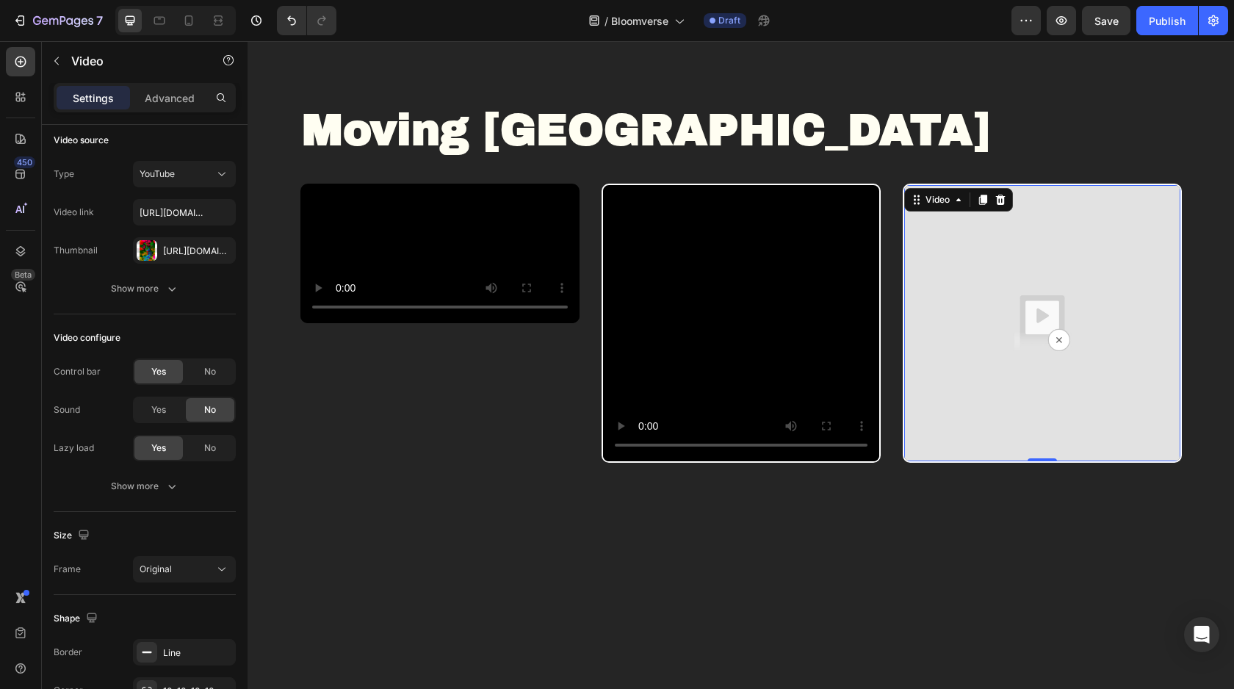
click at [961, 300] on img at bounding box center [1042, 323] width 276 height 276
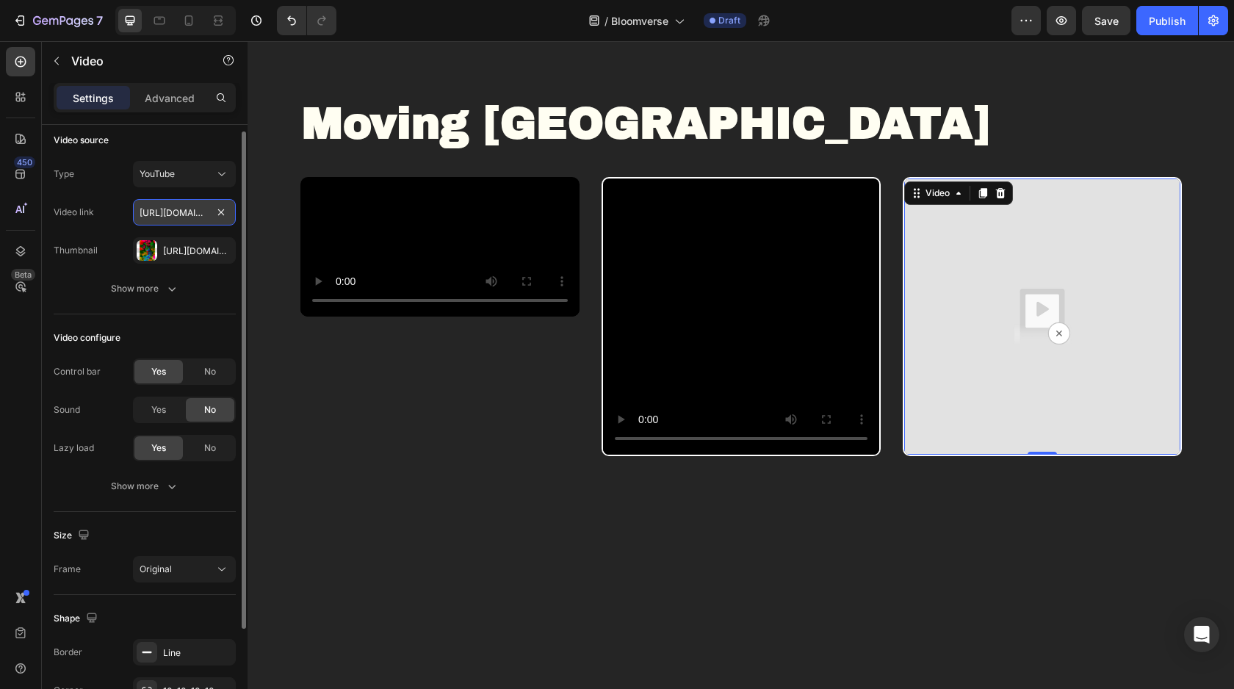
click at [196, 218] on input "[URL][DOMAIN_NAME]" at bounding box center [184, 212] width 103 height 26
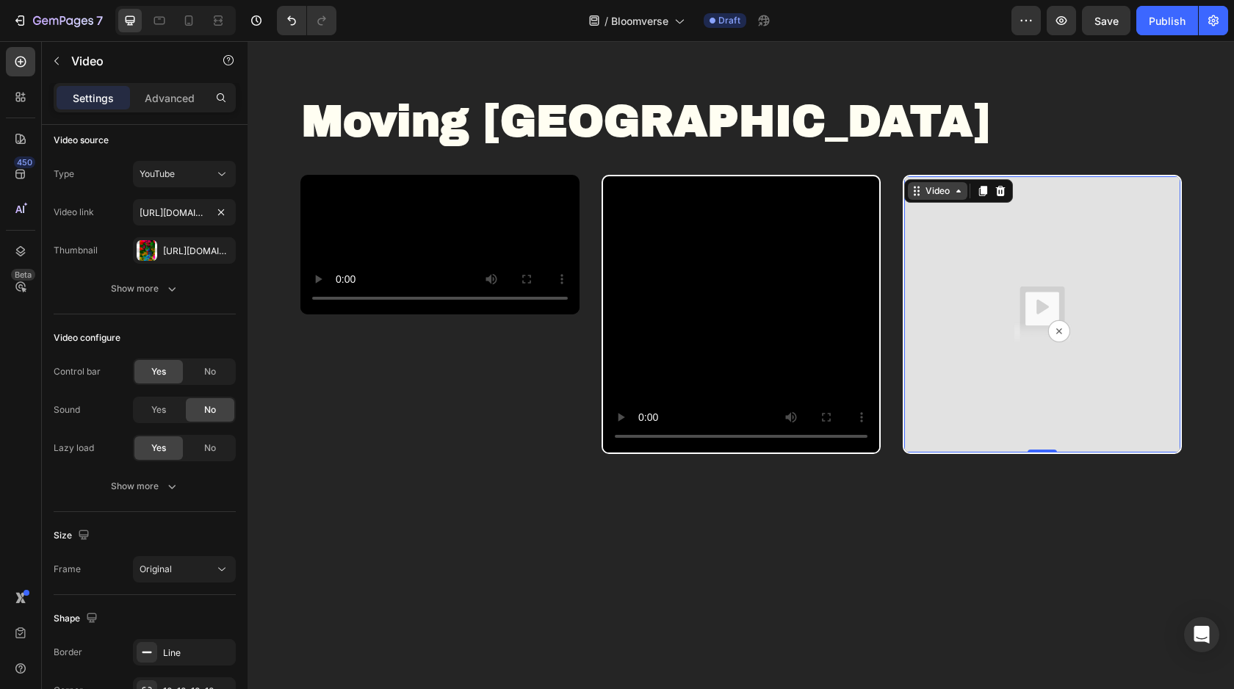
click at [925, 192] on div "Video" at bounding box center [937, 190] width 30 height 13
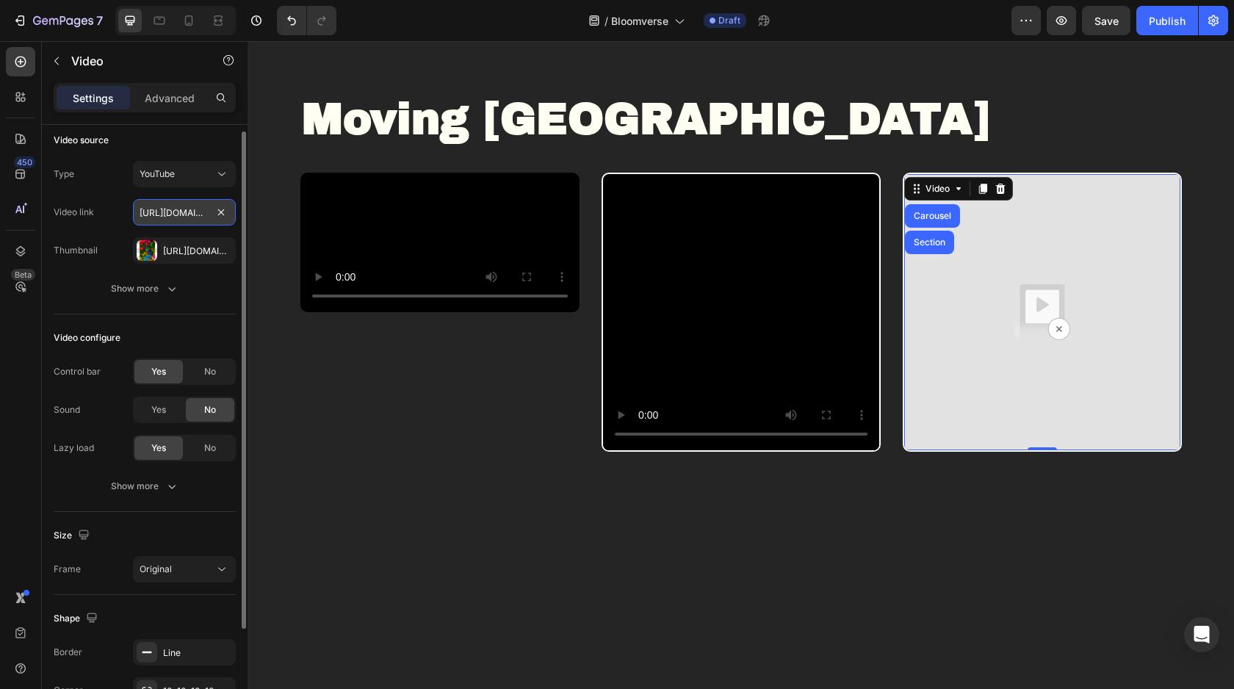
click at [171, 213] on input "[URL][DOMAIN_NAME]" at bounding box center [184, 212] width 103 height 26
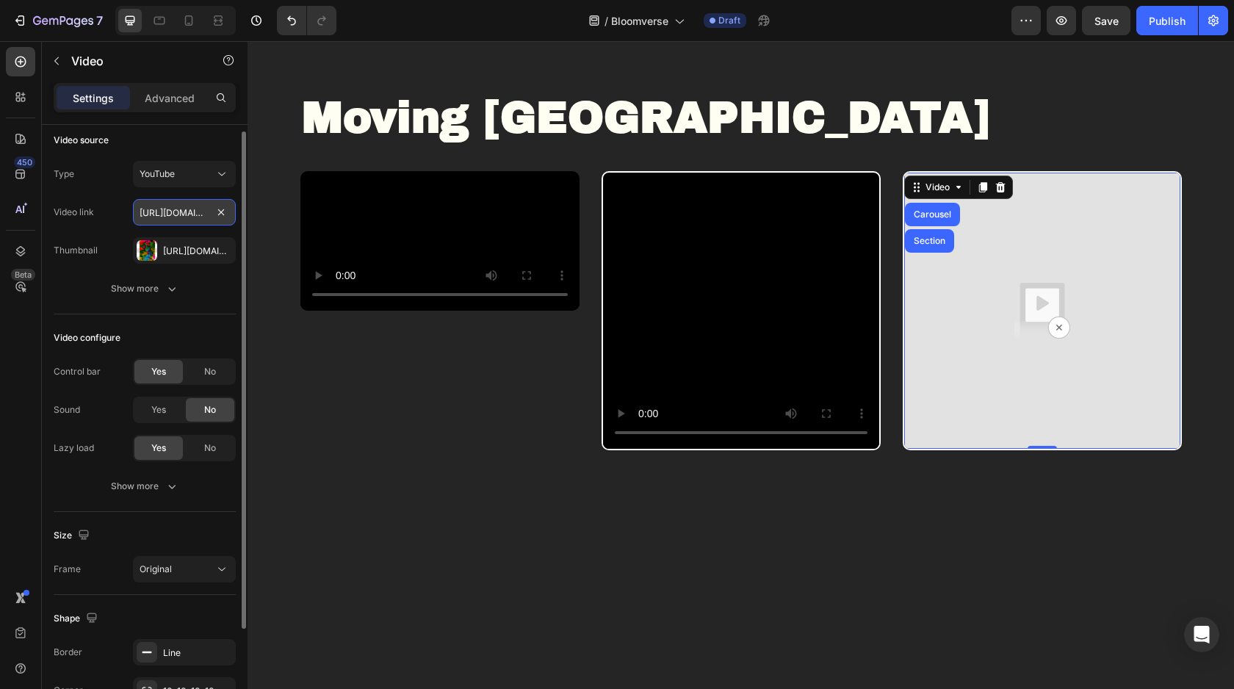
paste input "videos/c/o/v/b6a3e38f4a5042628b9aae6154070942.mp4"
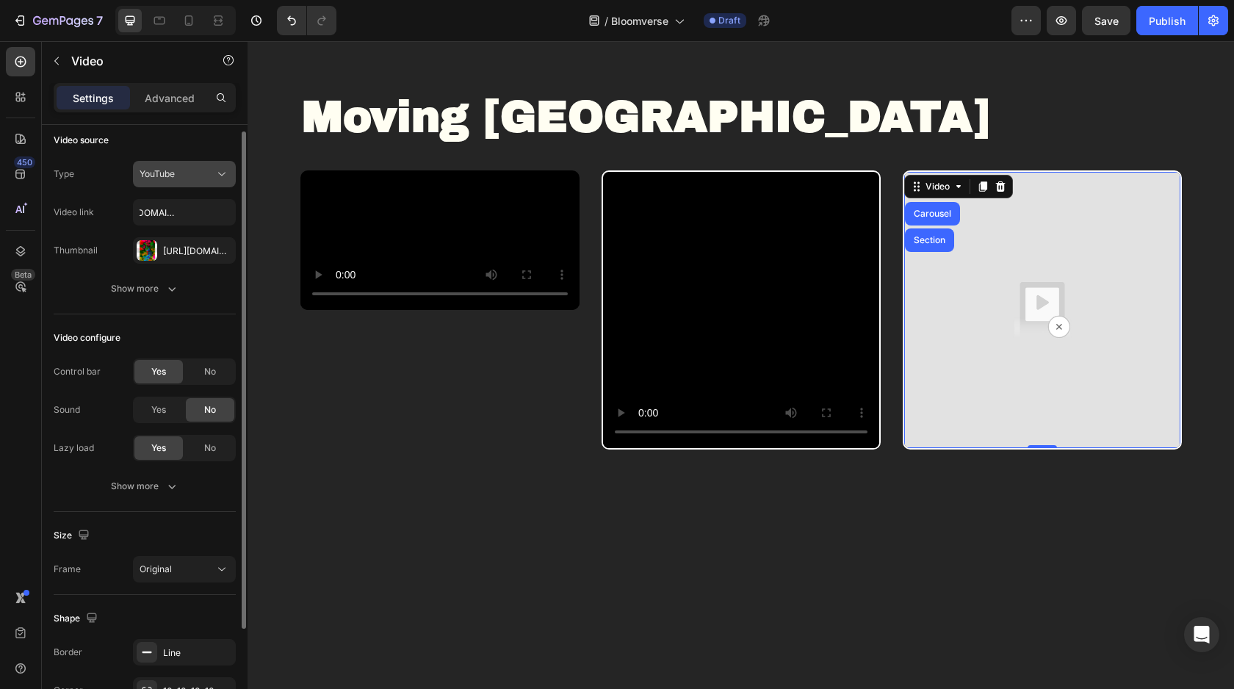
scroll to position [695, 0]
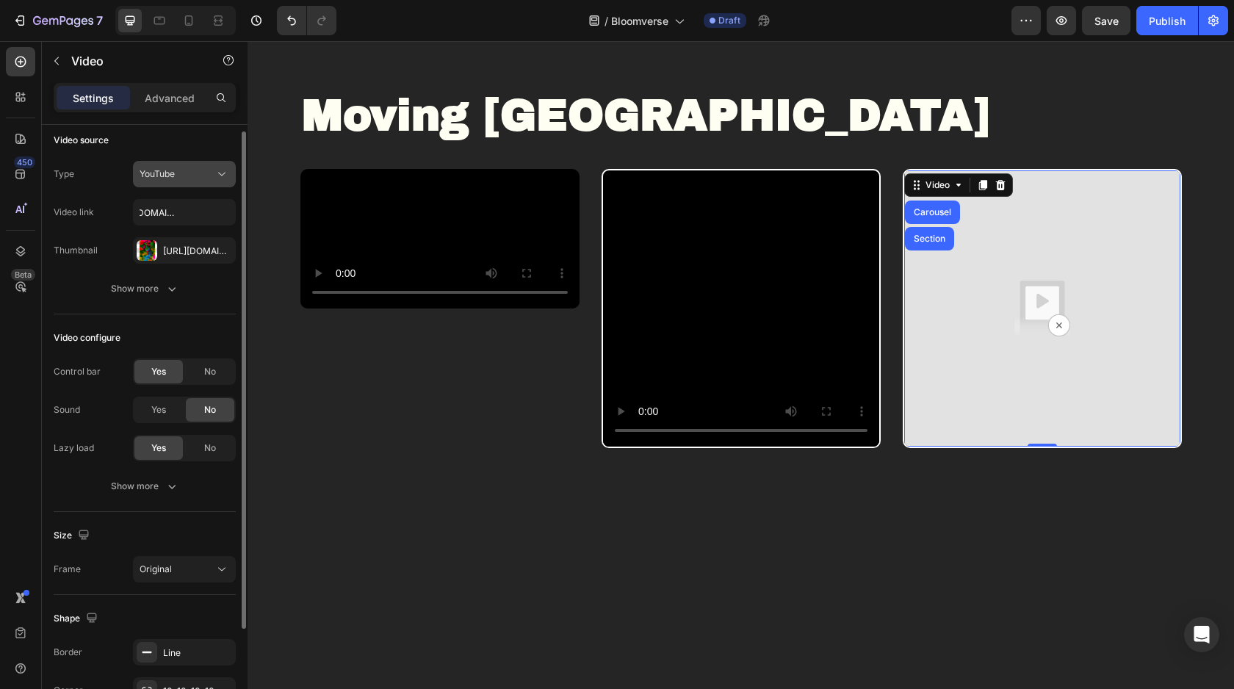
click at [189, 165] on button "YouTube" at bounding box center [184, 174] width 103 height 26
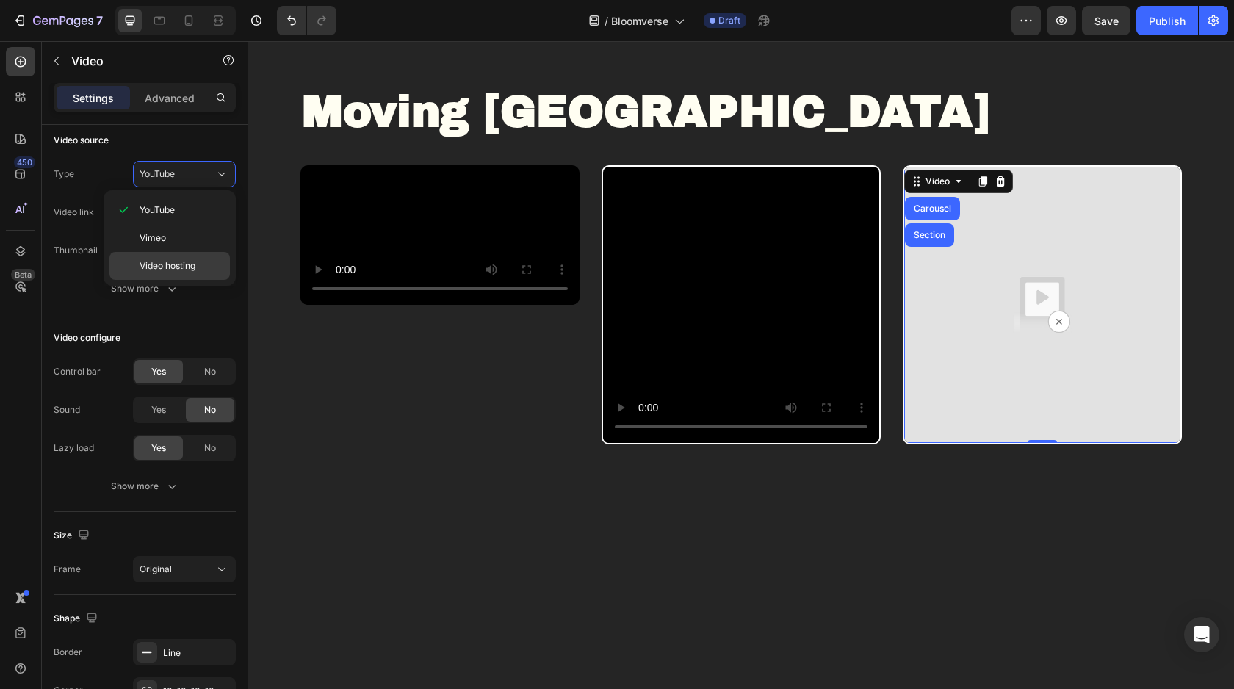
scroll to position [698, 0]
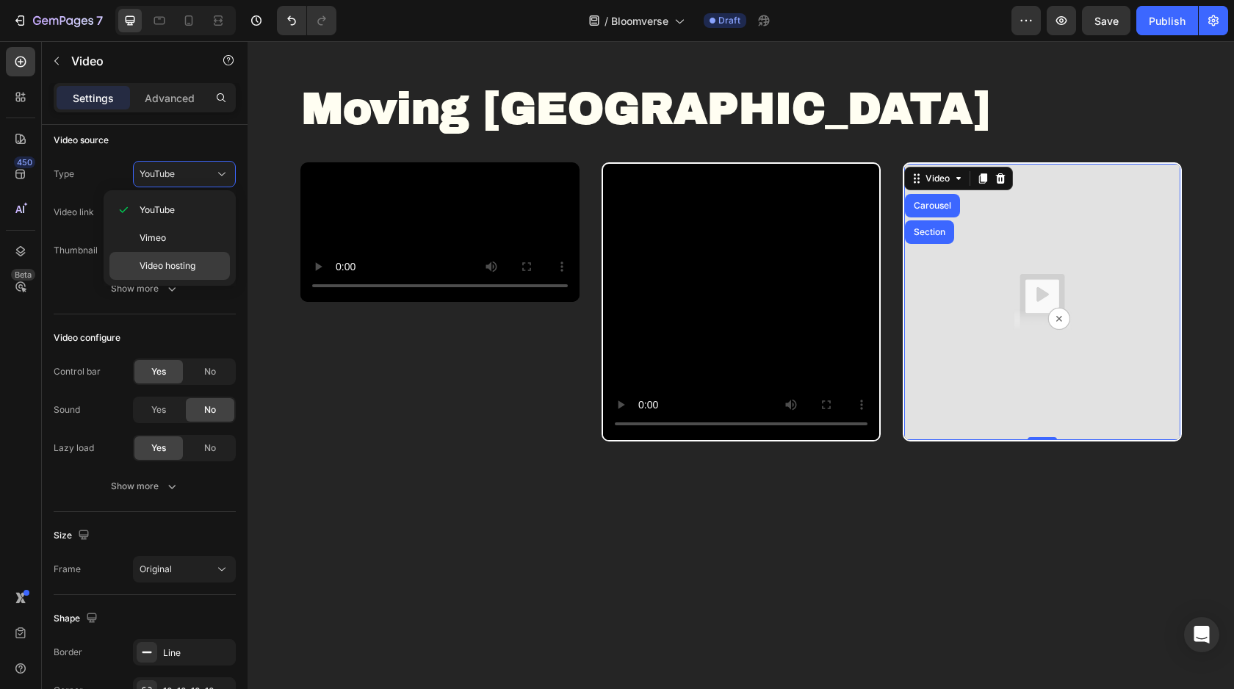
click at [195, 262] on span "Video hosting" at bounding box center [168, 265] width 56 height 13
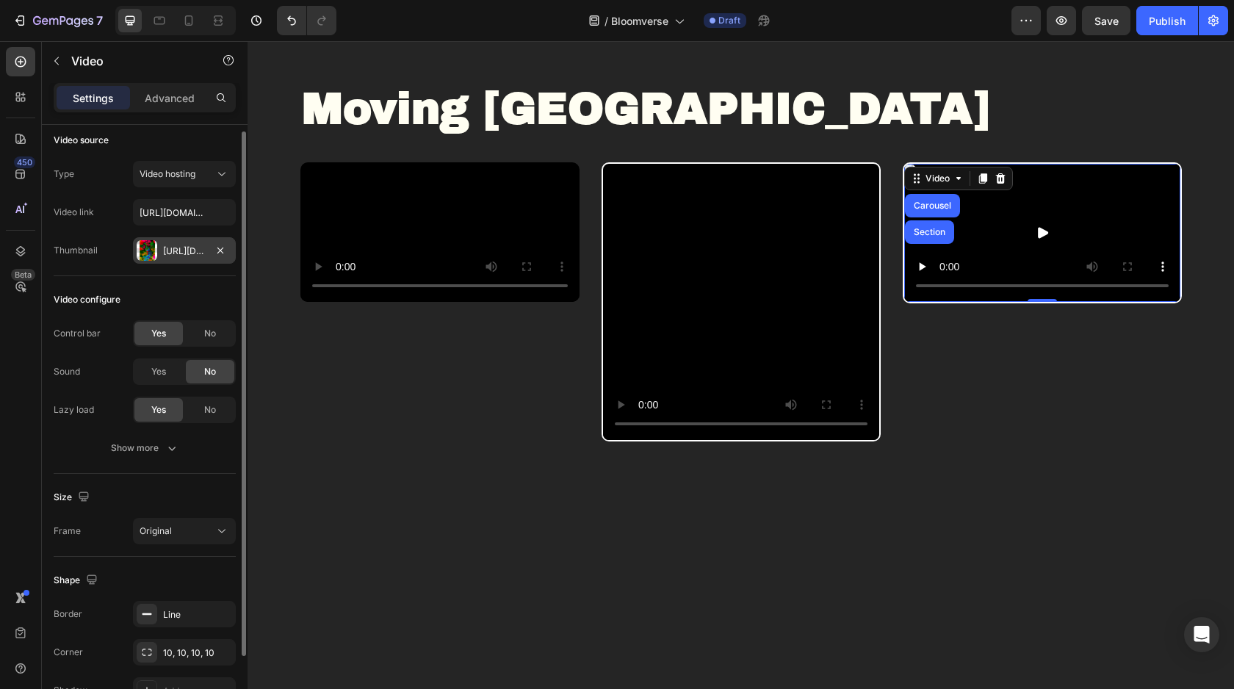
scroll to position [9, 0]
click at [174, 208] on input "[URL][DOMAIN_NAME]" at bounding box center [184, 211] width 103 height 26
paste input "[DOMAIN_NAME][URL]"
type input "[URL][DOMAIN_NAME]"
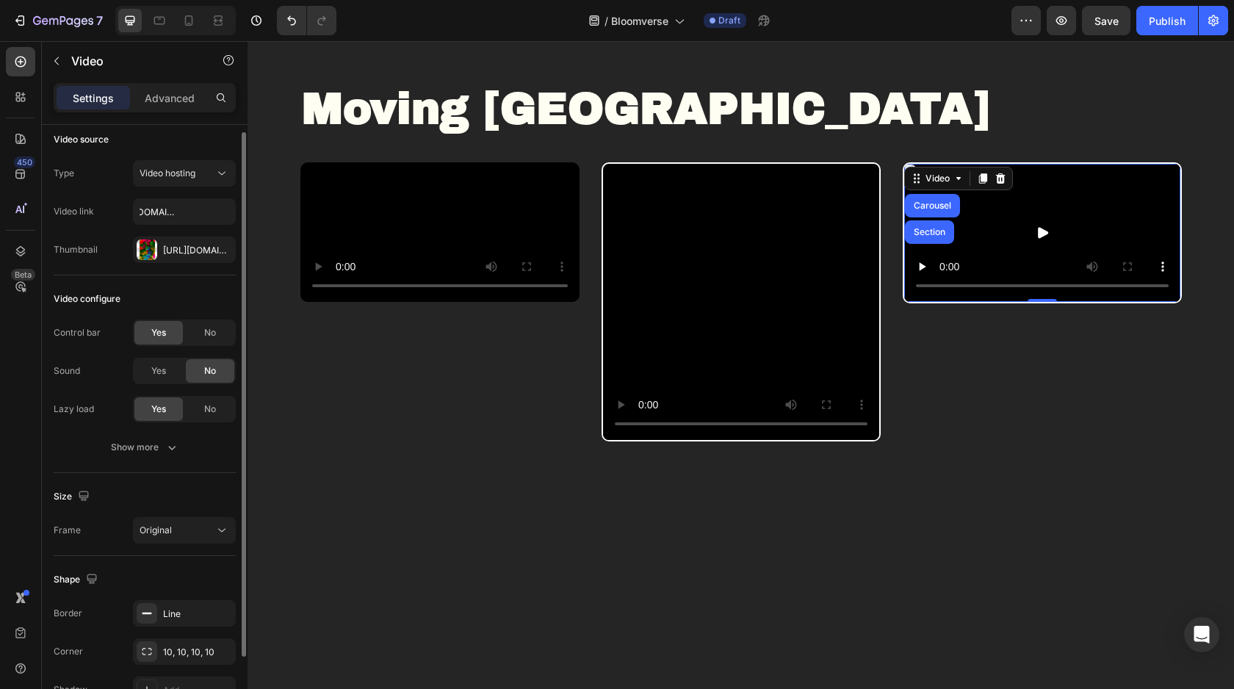
scroll to position [0, 0]
click at [216, 282] on div "Video configure Control bar Yes No Sound Yes No Lazy load Yes No Show more" at bounding box center [145, 374] width 182 height 198
click at [171, 245] on div "[URL][DOMAIN_NAME]" at bounding box center [184, 250] width 43 height 13
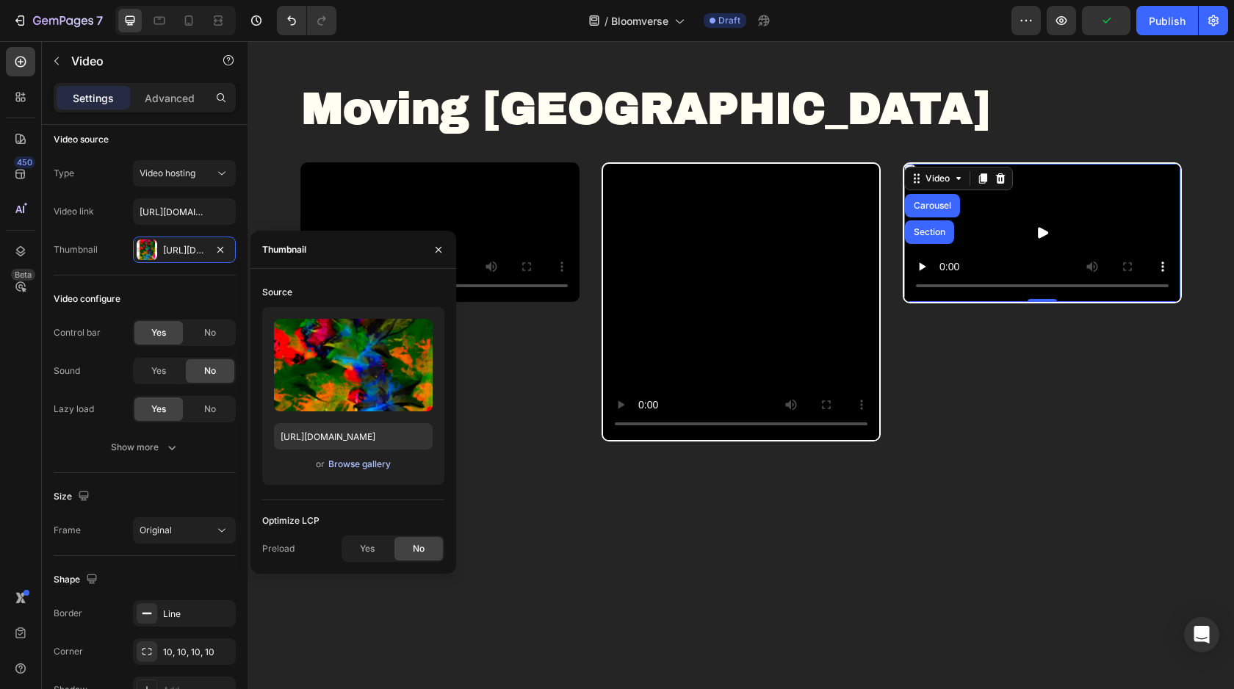
click at [364, 465] on div "Browse gallery" at bounding box center [359, 464] width 62 height 13
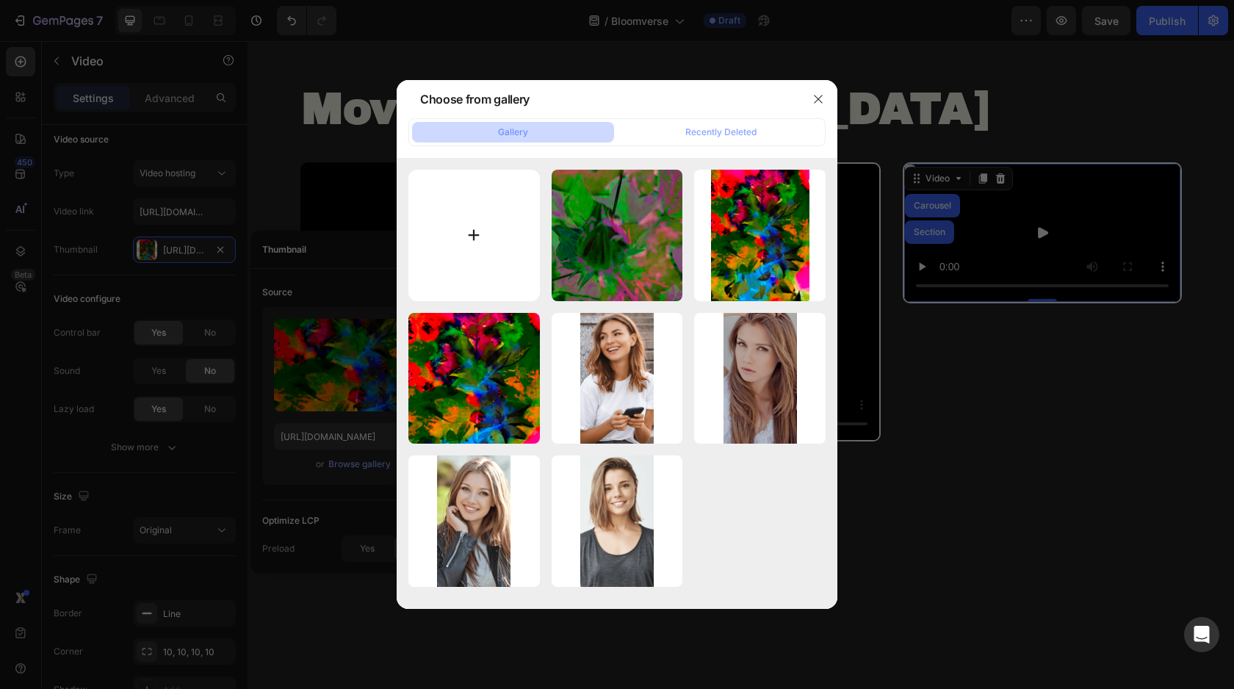
click at [473, 237] on input "file" at bounding box center [473, 235] width 131 height 131
type input "C:\fakepath\✅ Pixel Paradise.png"
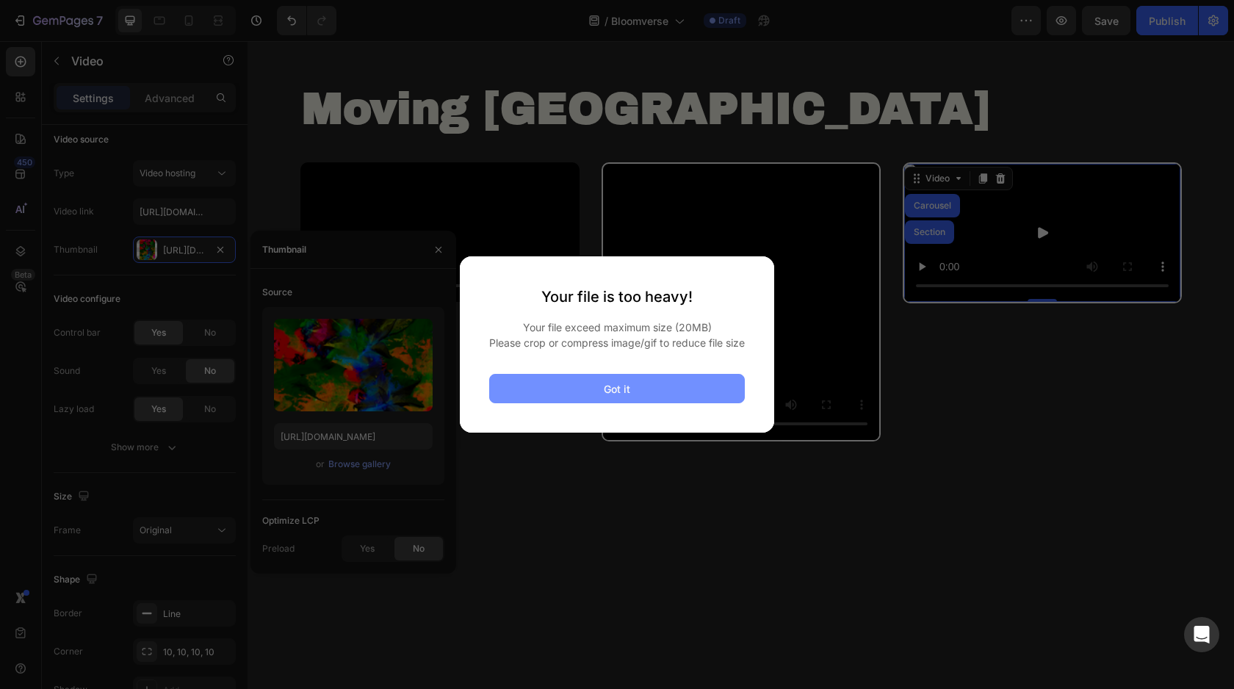
click at [629, 389] on div "Got it" at bounding box center [617, 388] width 26 height 15
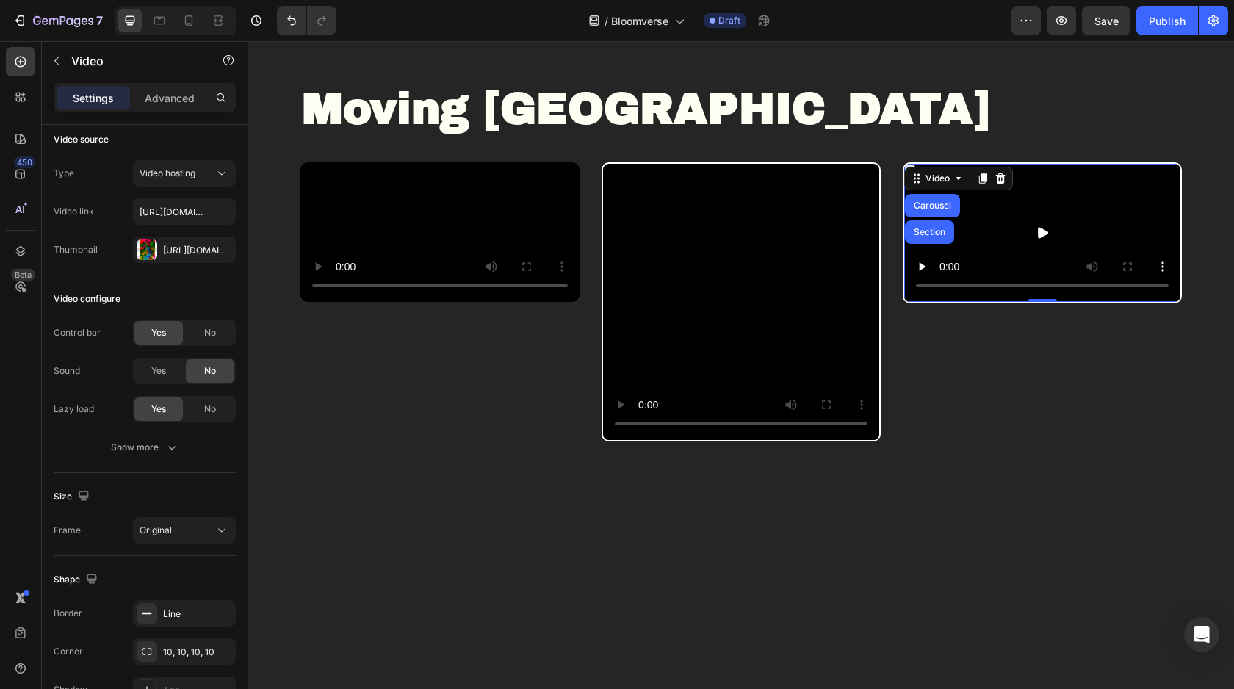
click at [1037, 245] on button "Play" at bounding box center [1042, 233] width 41 height 24
click at [1102, 29] on button "Save" at bounding box center [1106, 20] width 48 height 29
click at [1059, 27] on icon "button" at bounding box center [1061, 20] width 15 height 15
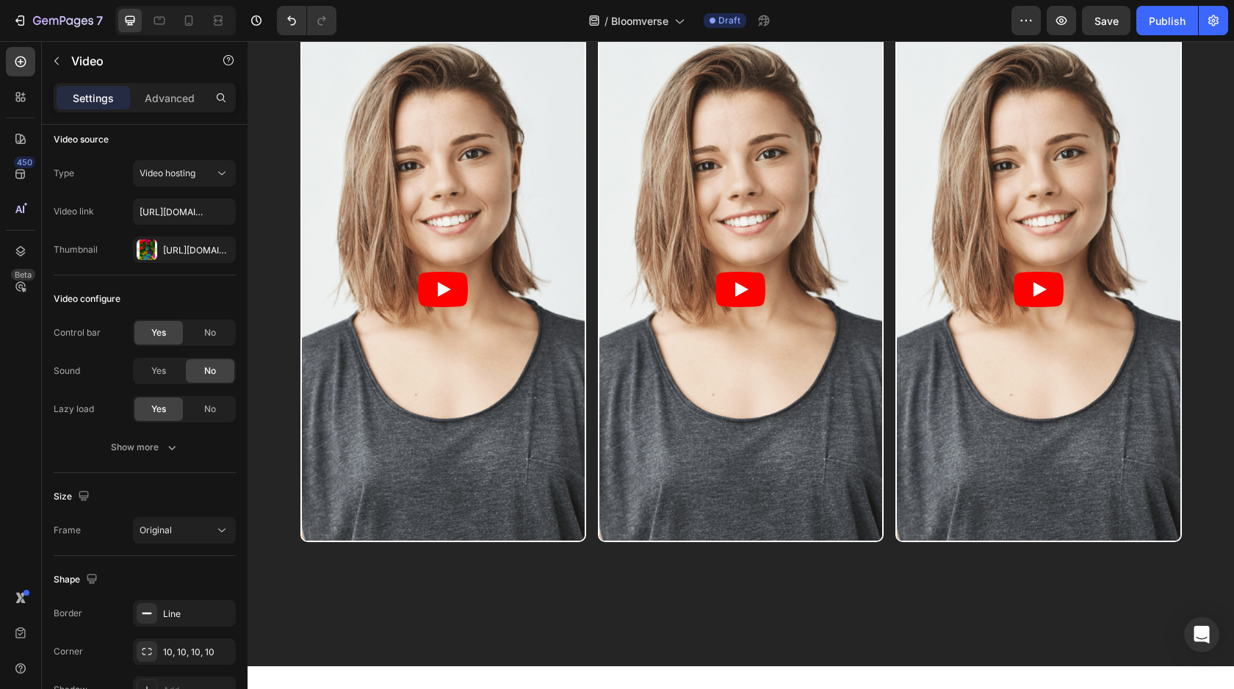
scroll to position [1414, 0]
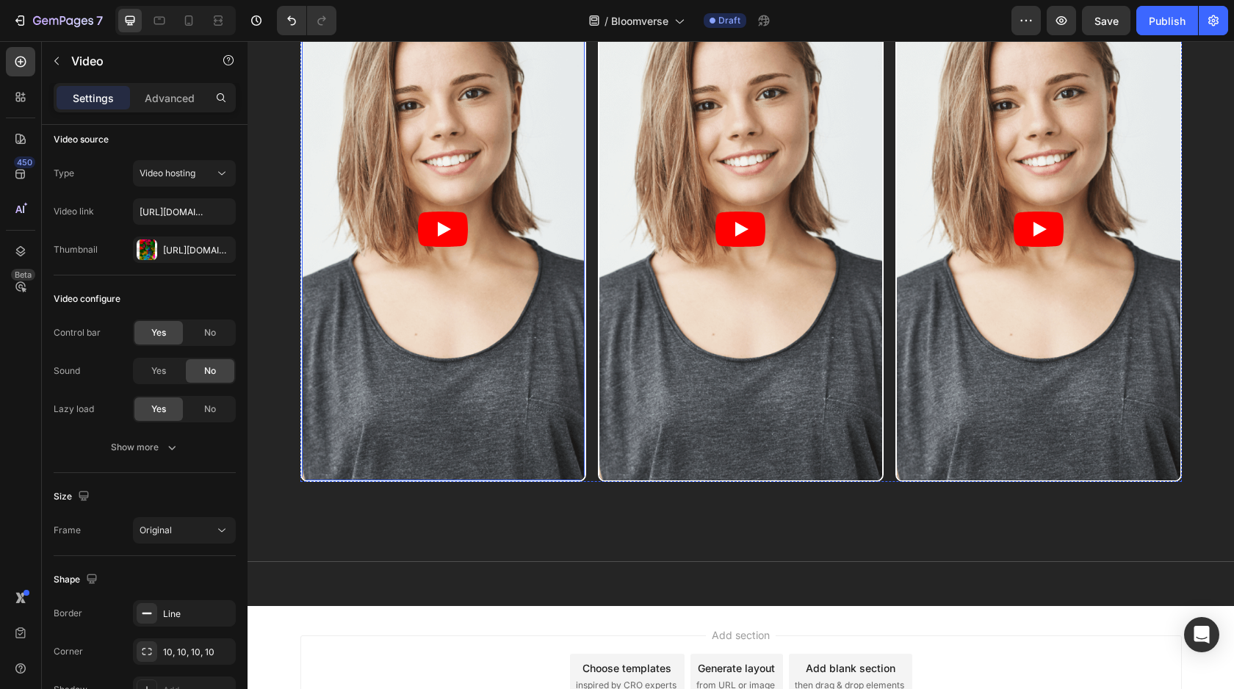
click at [463, 391] on article at bounding box center [443, 228] width 283 height 503
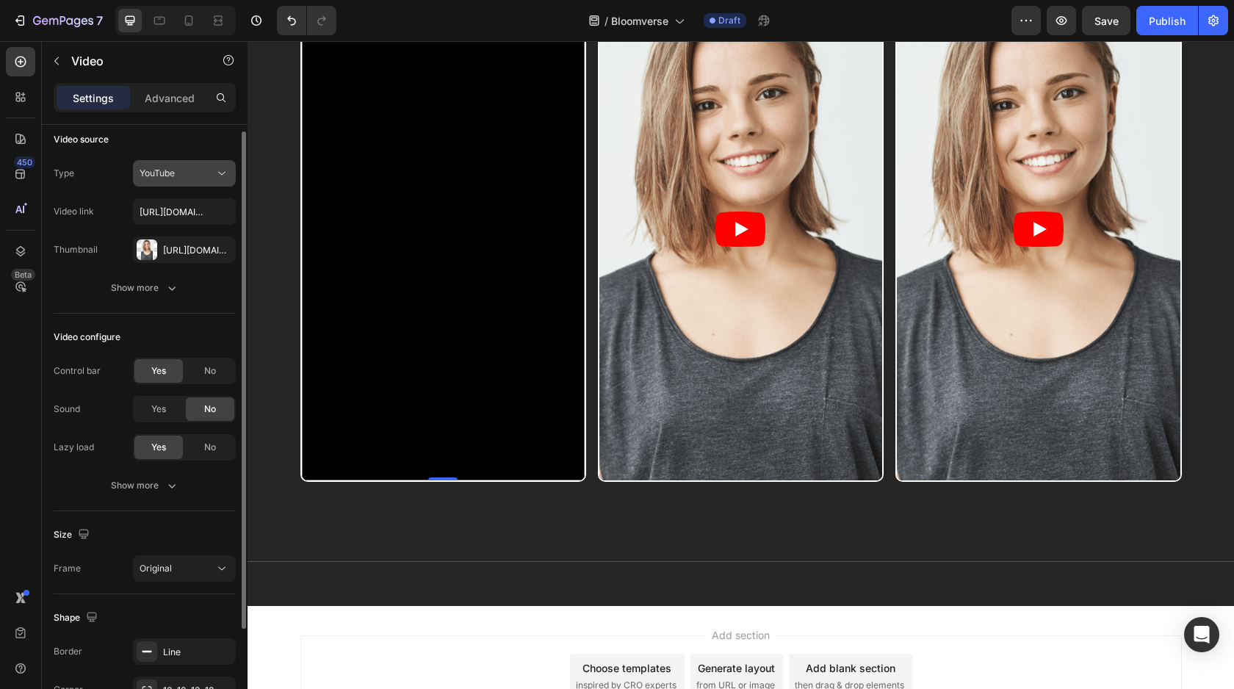
click at [171, 185] on button "YouTube" at bounding box center [184, 173] width 103 height 26
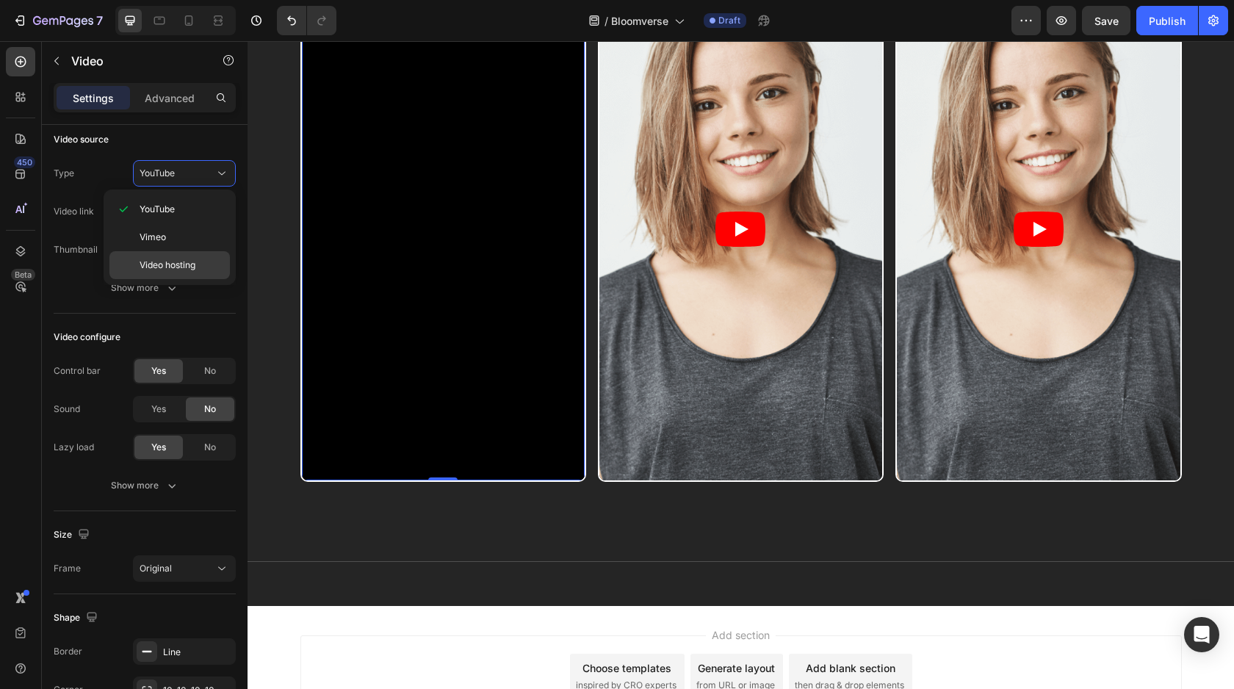
click at [185, 259] on span "Video hosting" at bounding box center [168, 265] width 56 height 13
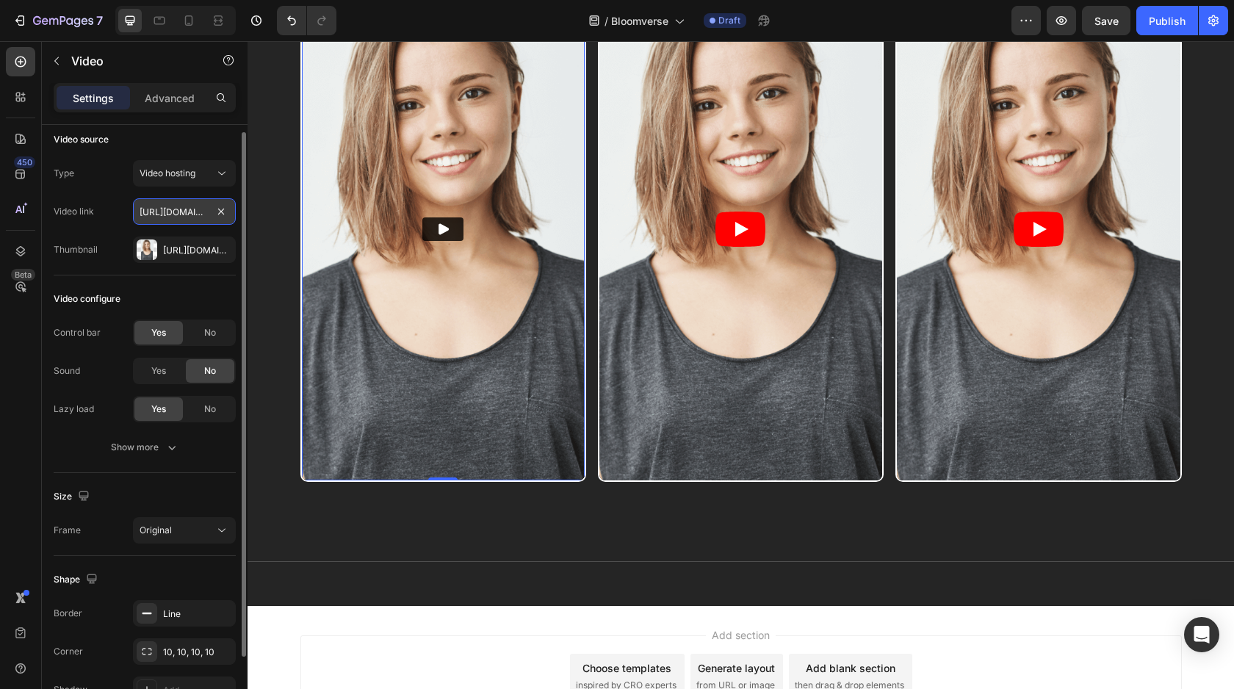
click at [201, 217] on input "[URL][DOMAIN_NAME]" at bounding box center [184, 211] width 103 height 26
paste input "[DOMAIN_NAME][URL]"
type input "[URL][DOMAIN_NAME]"
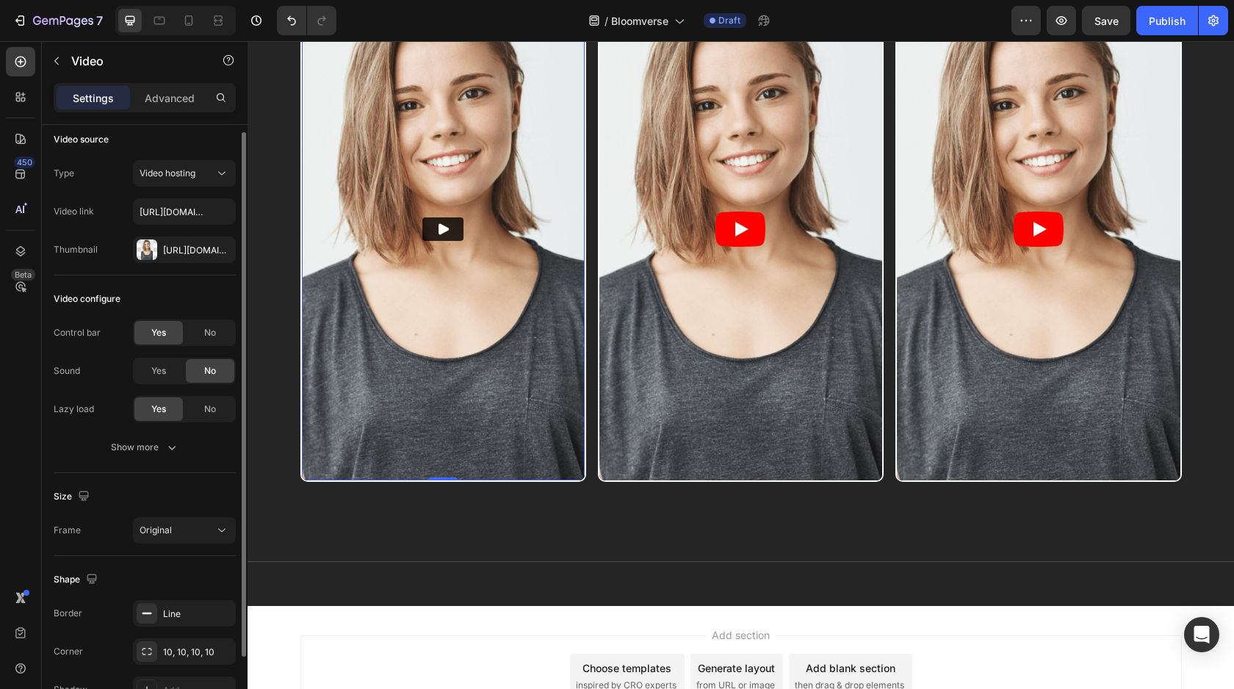
click at [196, 305] on div "Video configure" at bounding box center [145, 299] width 182 height 24
click at [181, 247] on div "[URL][DOMAIN_NAME]" at bounding box center [184, 250] width 43 height 13
